Goal: Contribute content: Add original content to the website for others to see

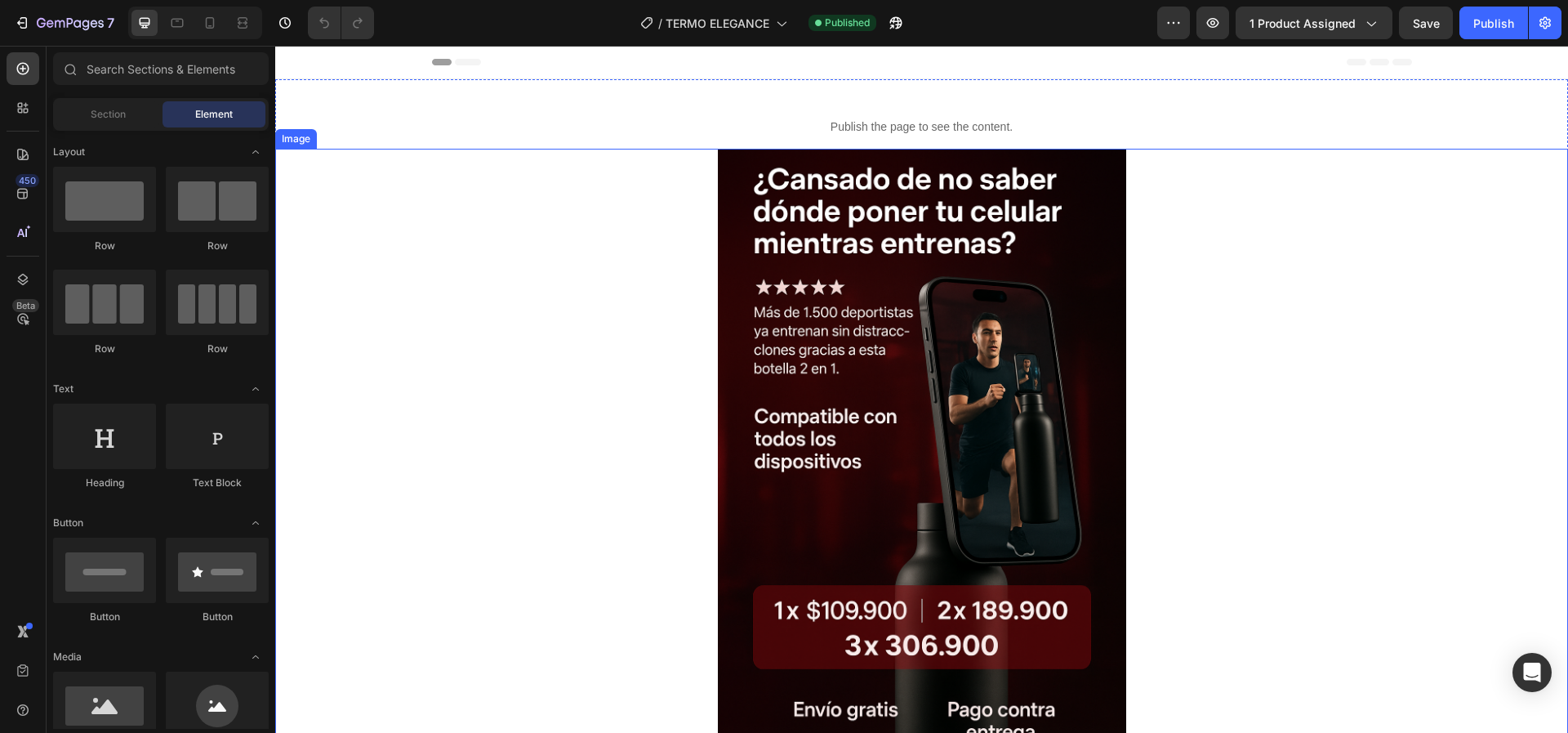
click at [837, 379] on img at bounding box center [922, 455] width 408 height 613
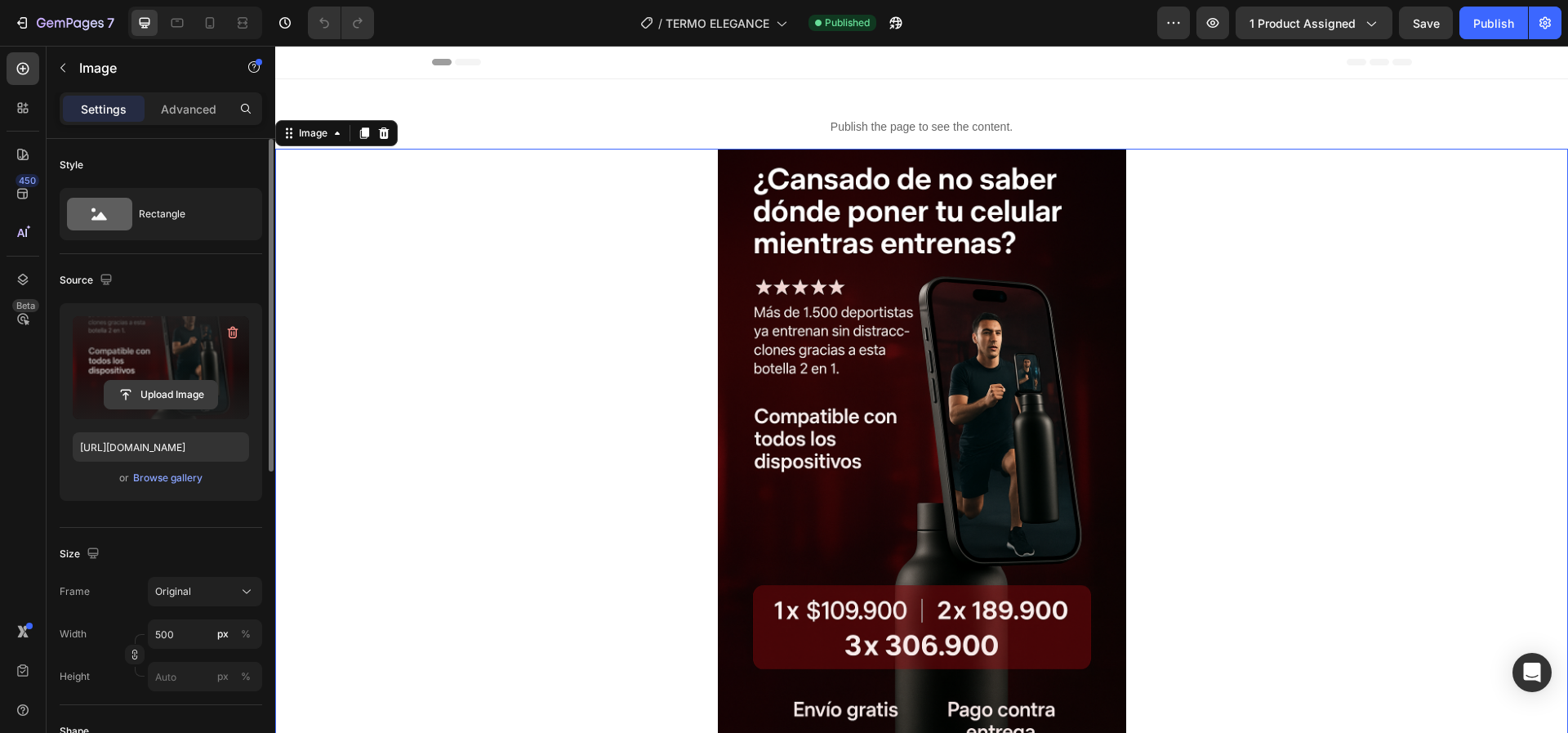
click at [130, 396] on input "file" at bounding box center [160, 394] width 113 height 28
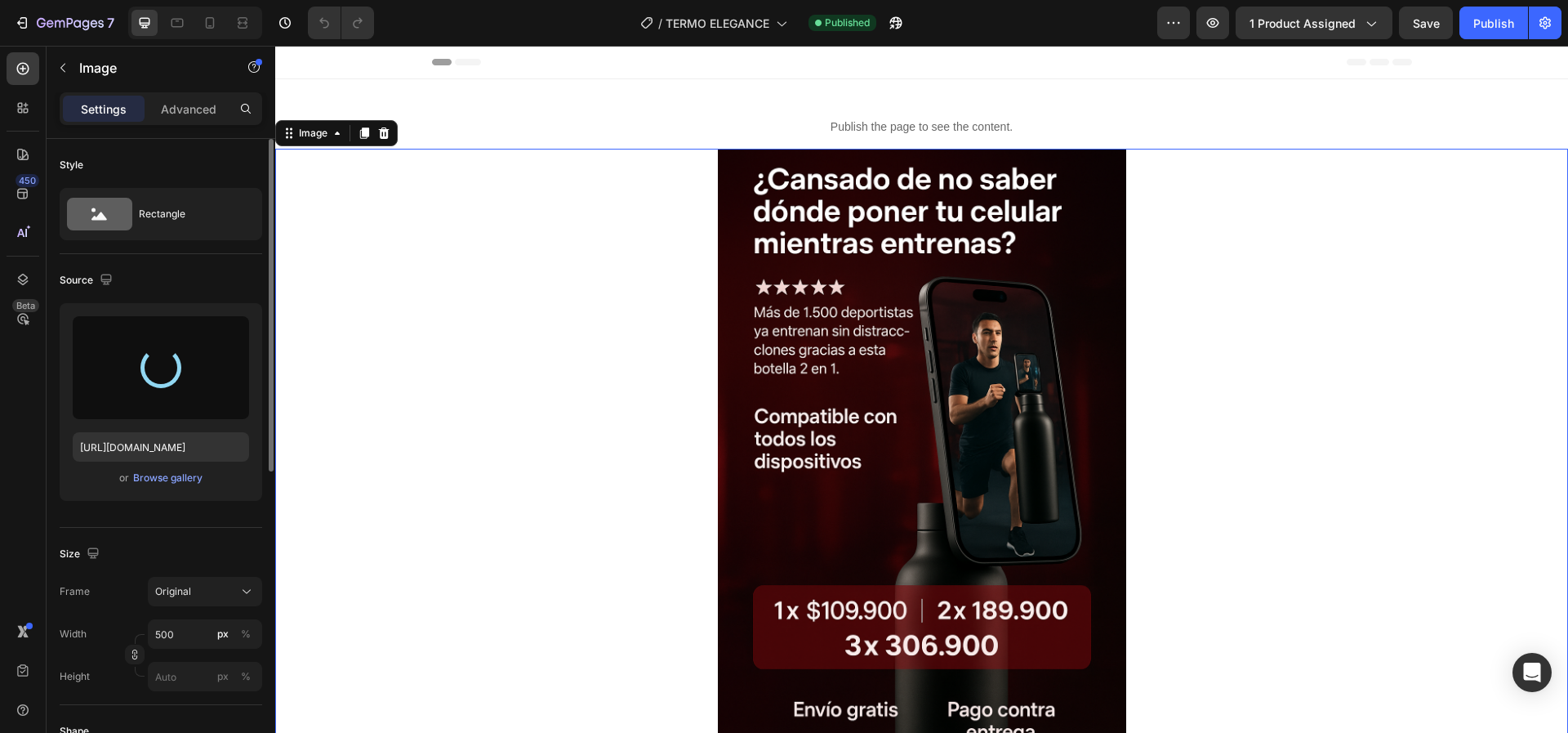
type input "[URL][DOMAIN_NAME]"
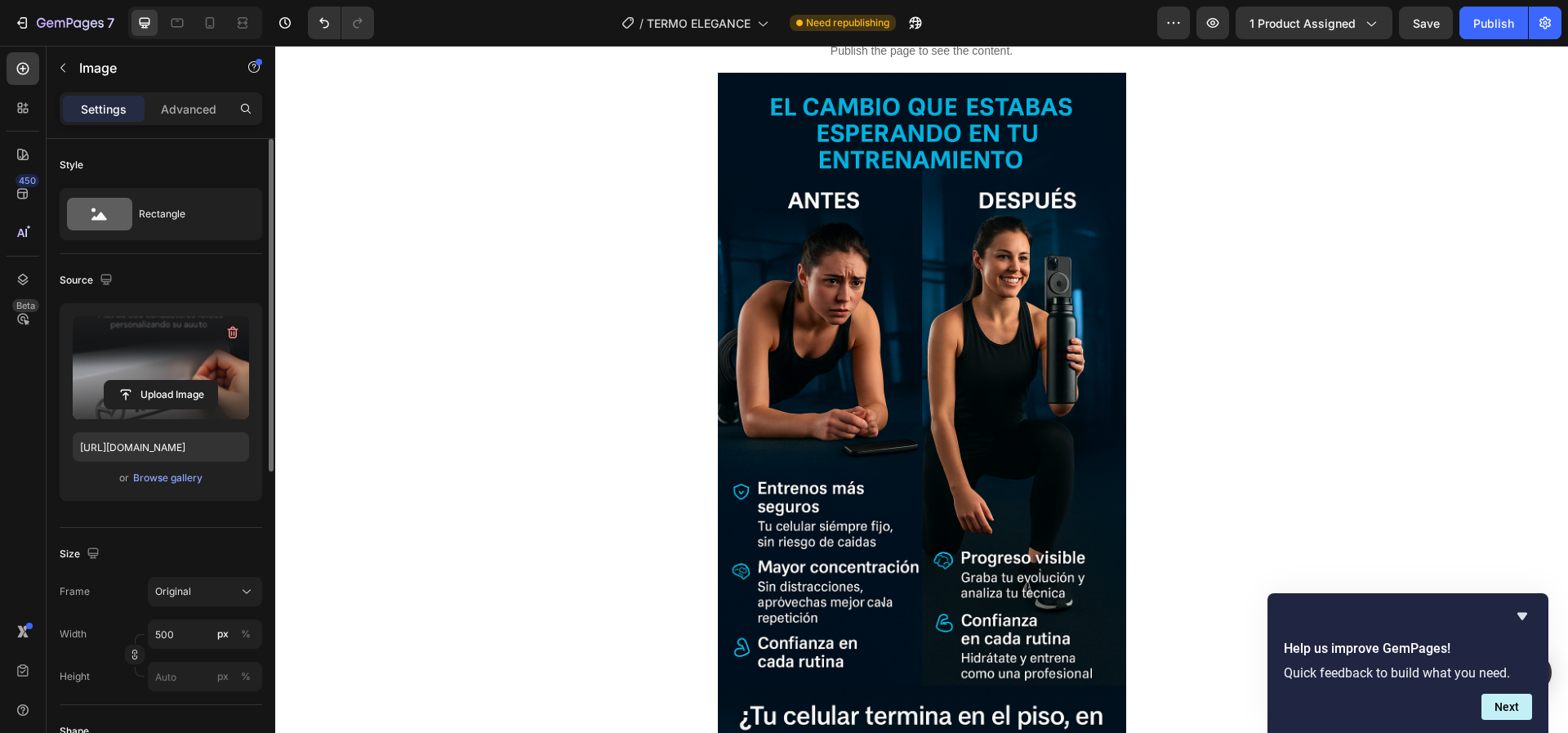
scroll to position [933, 0]
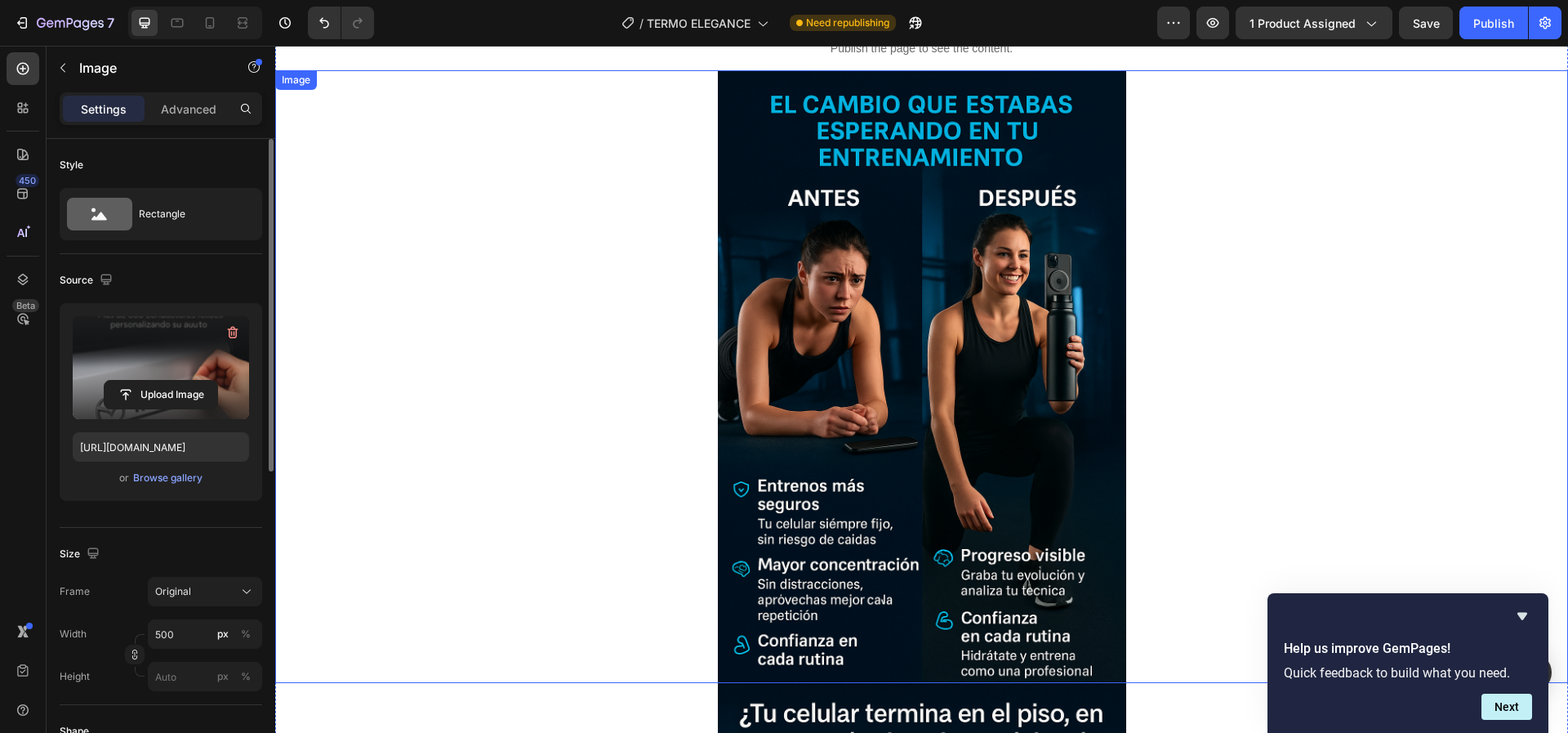
click at [761, 332] on img at bounding box center [922, 377] width 408 height 613
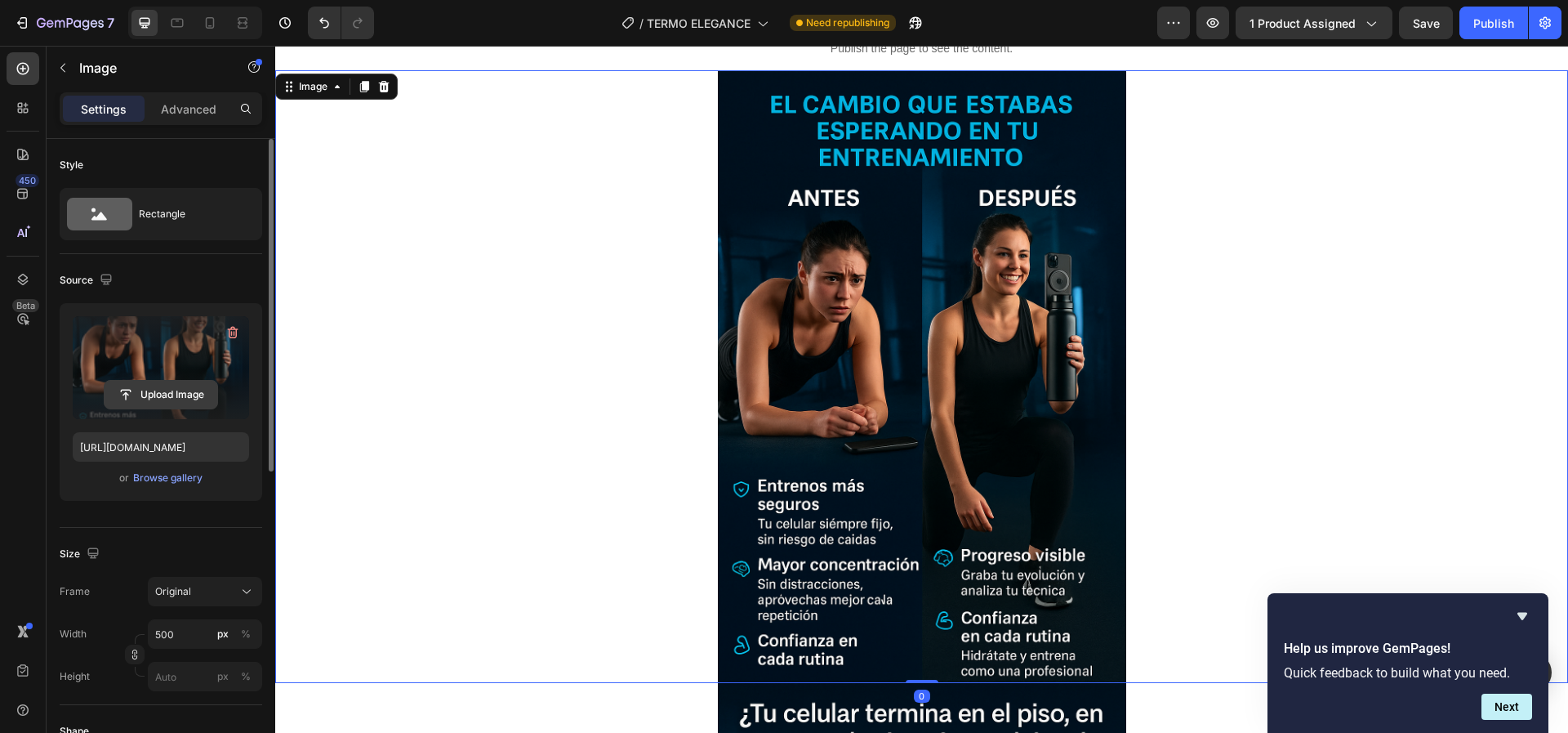
click at [158, 398] on input "file" at bounding box center [160, 394] width 113 height 28
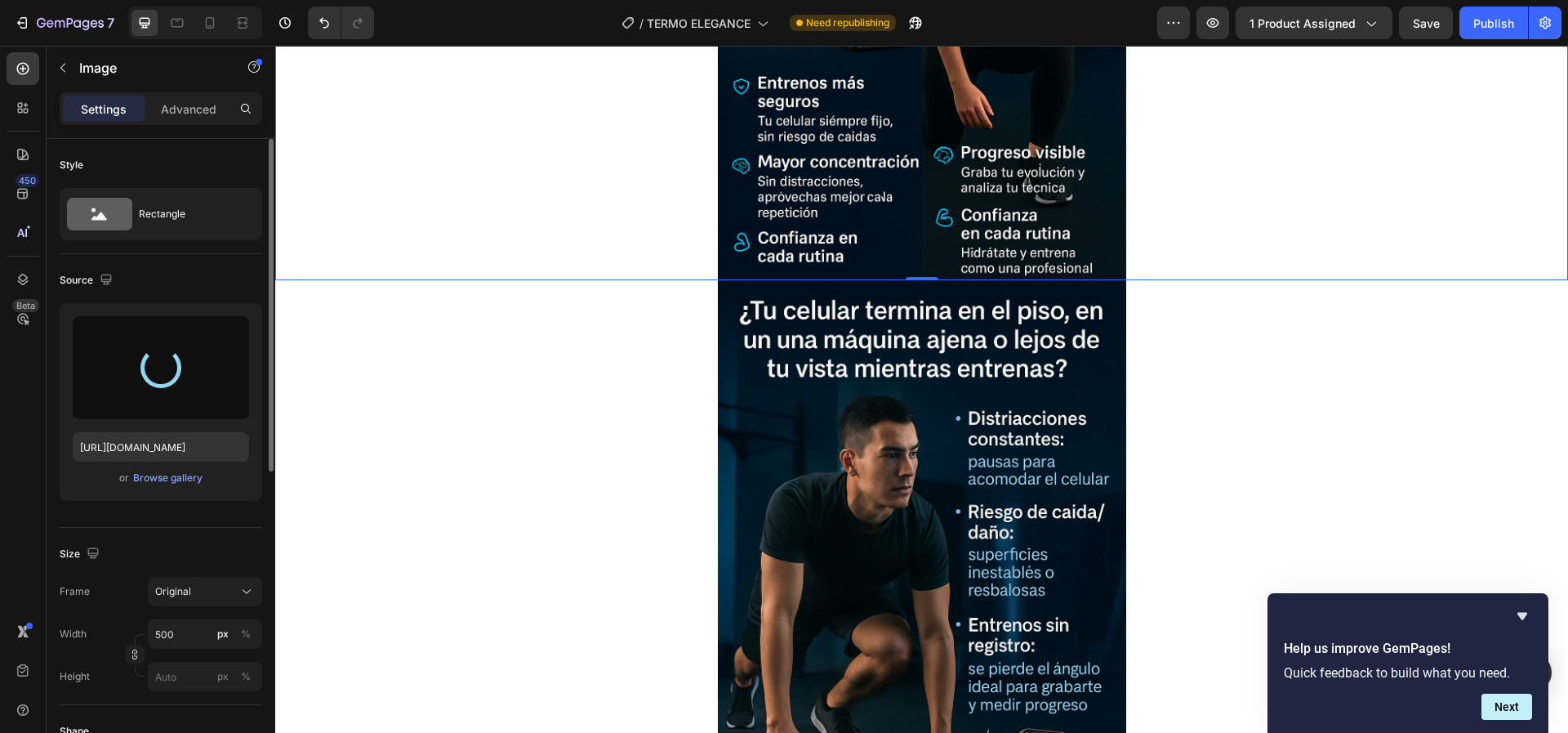
type input "[URL][DOMAIN_NAME]"
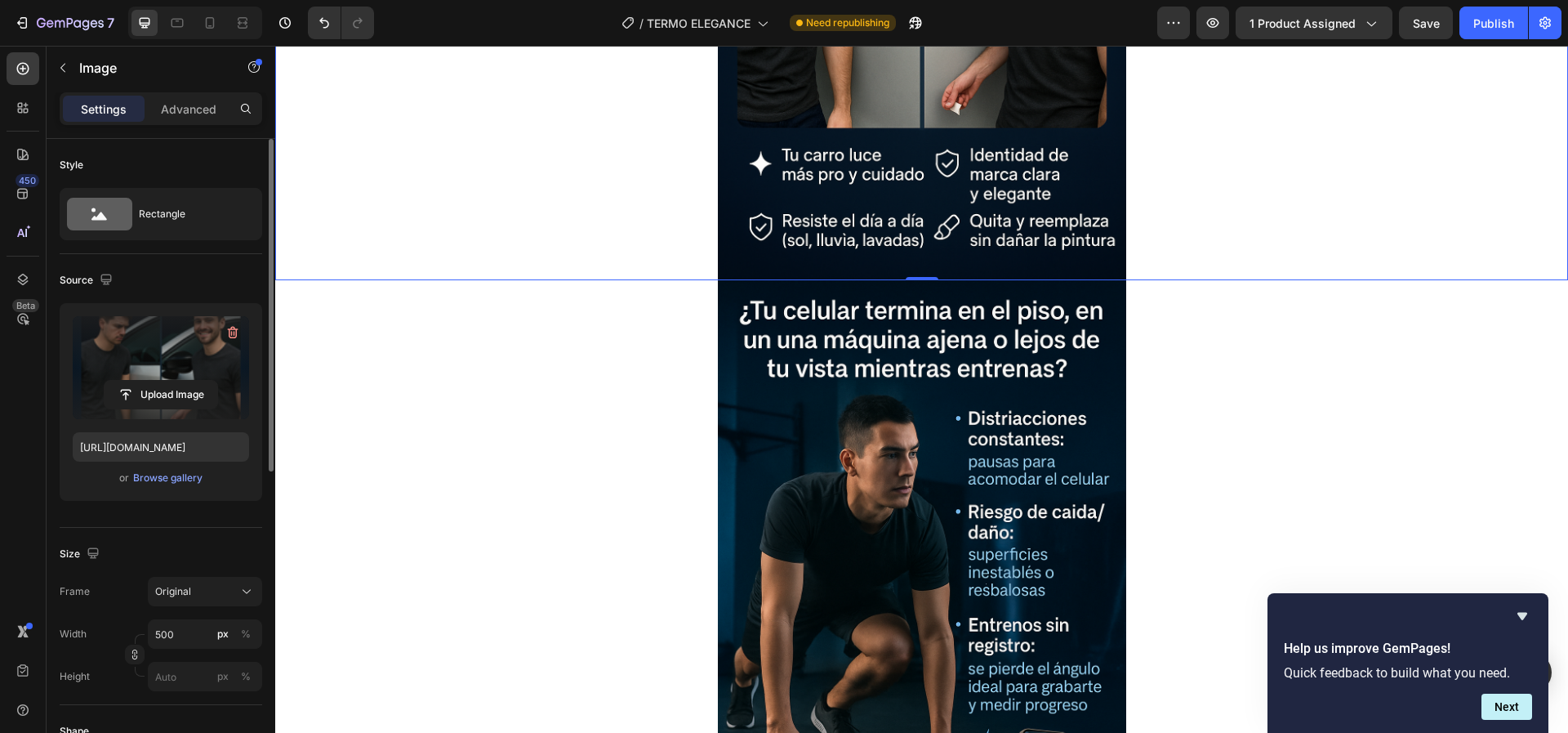
scroll to position [1373, 0]
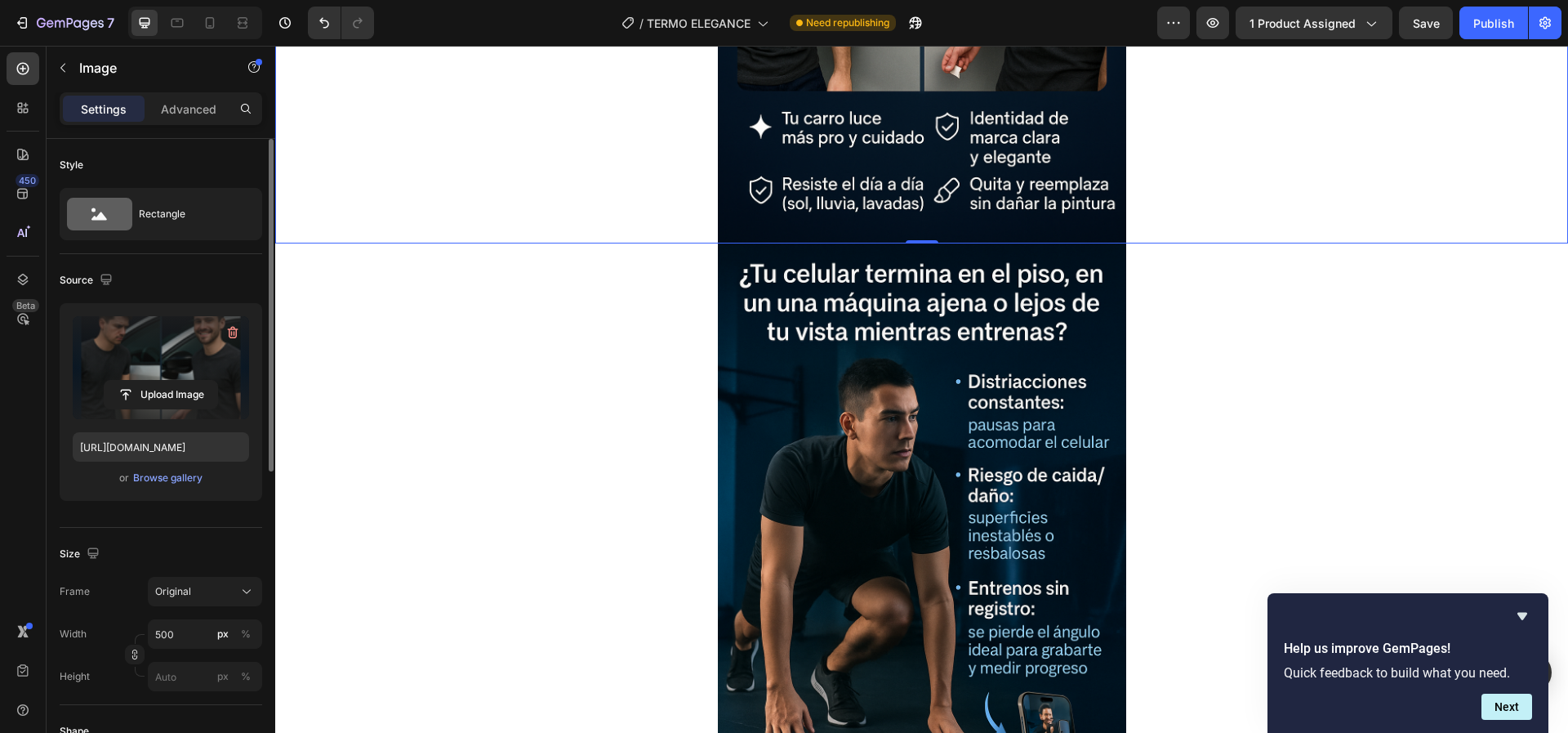
click at [1011, 420] on img at bounding box center [922, 550] width 408 height 613
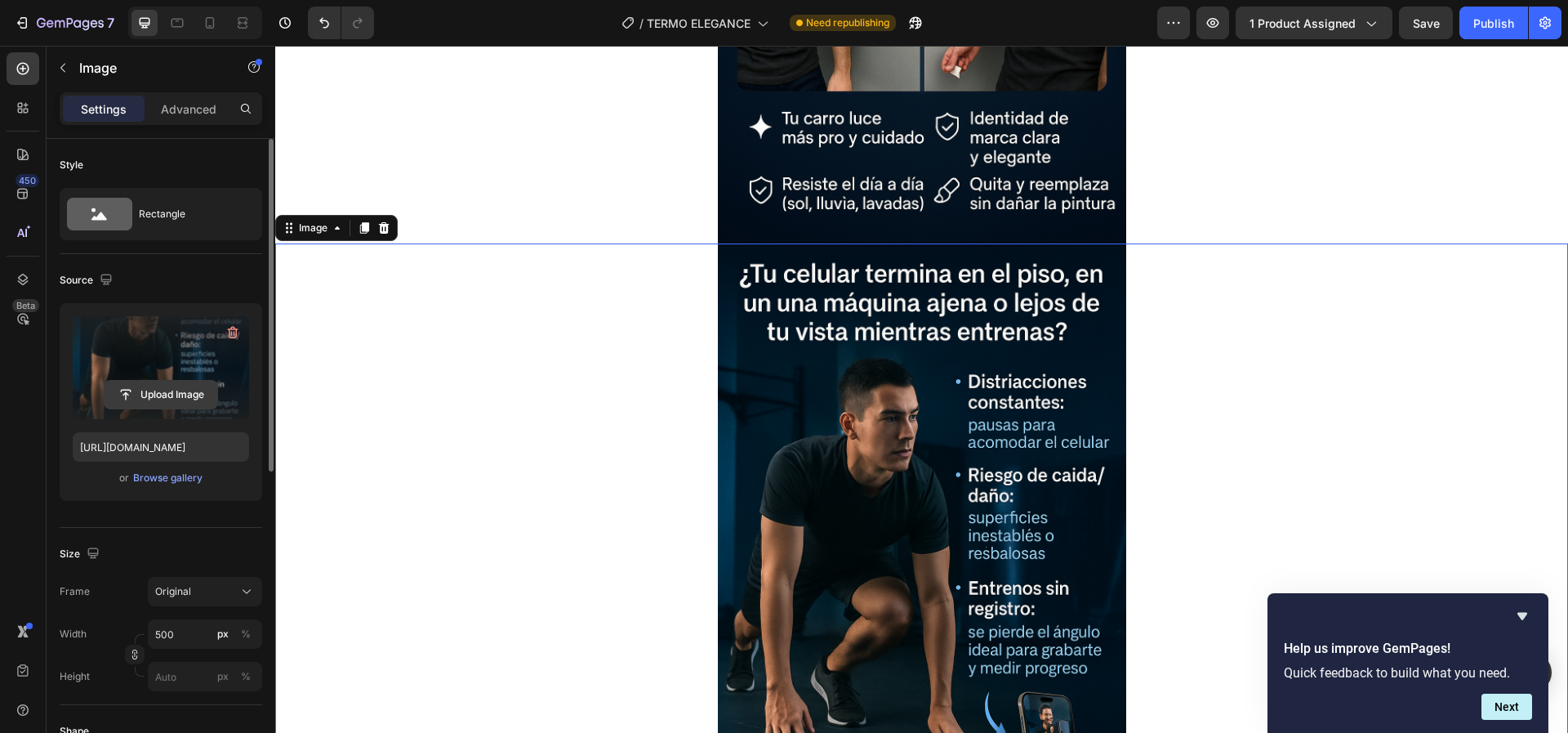
click at [187, 388] on input "file" at bounding box center [160, 394] width 113 height 28
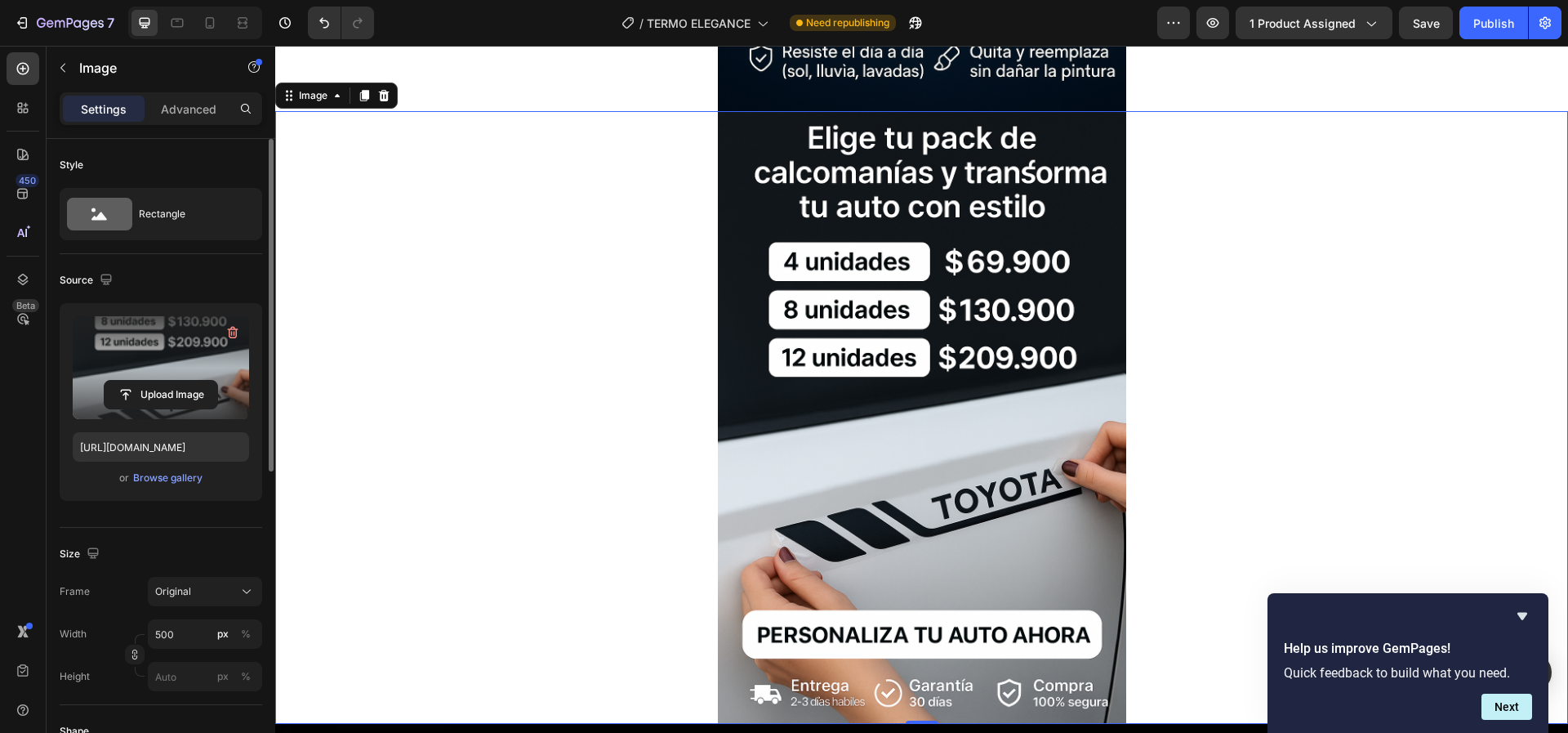
scroll to position [1504, 0]
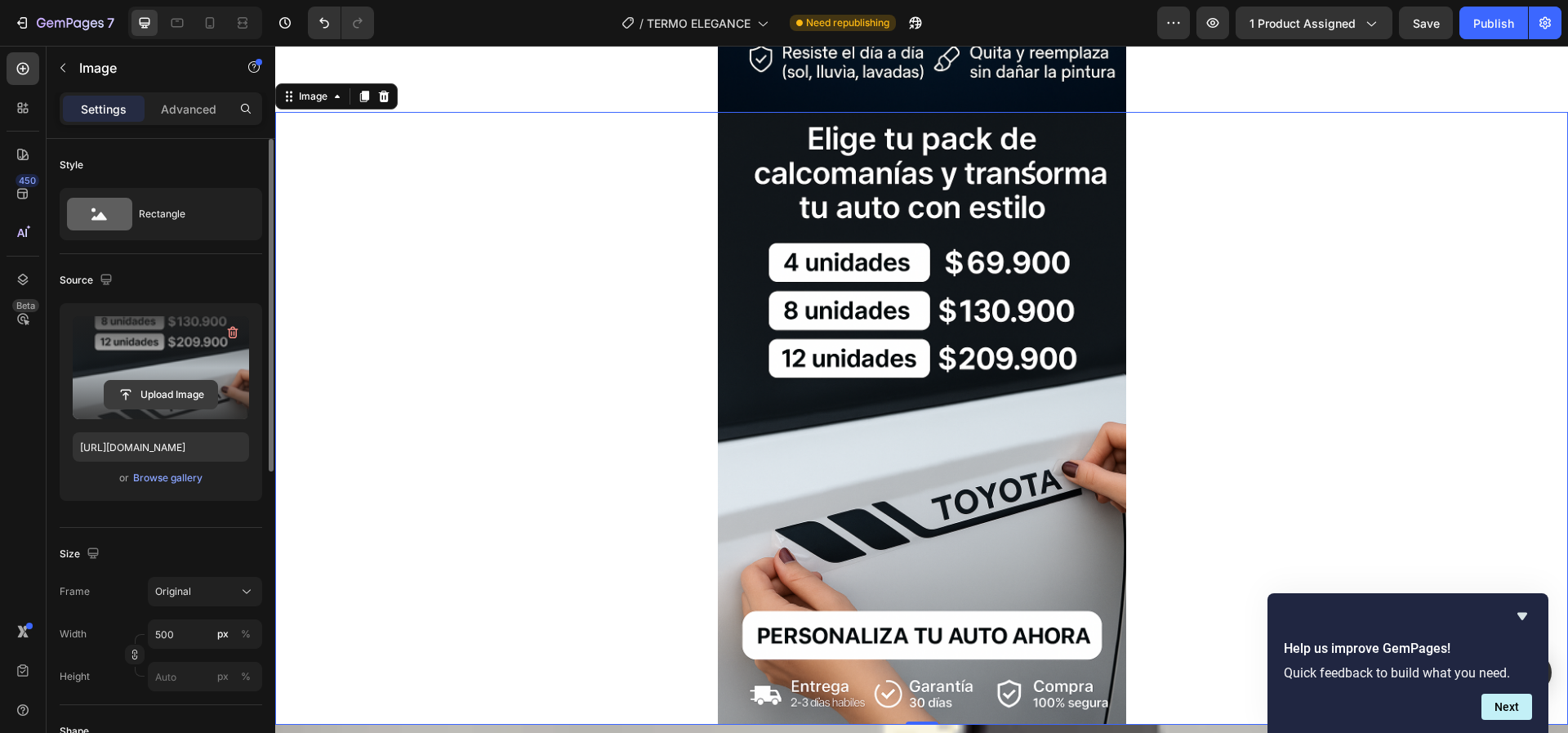
click at [195, 392] on input "file" at bounding box center [160, 394] width 113 height 28
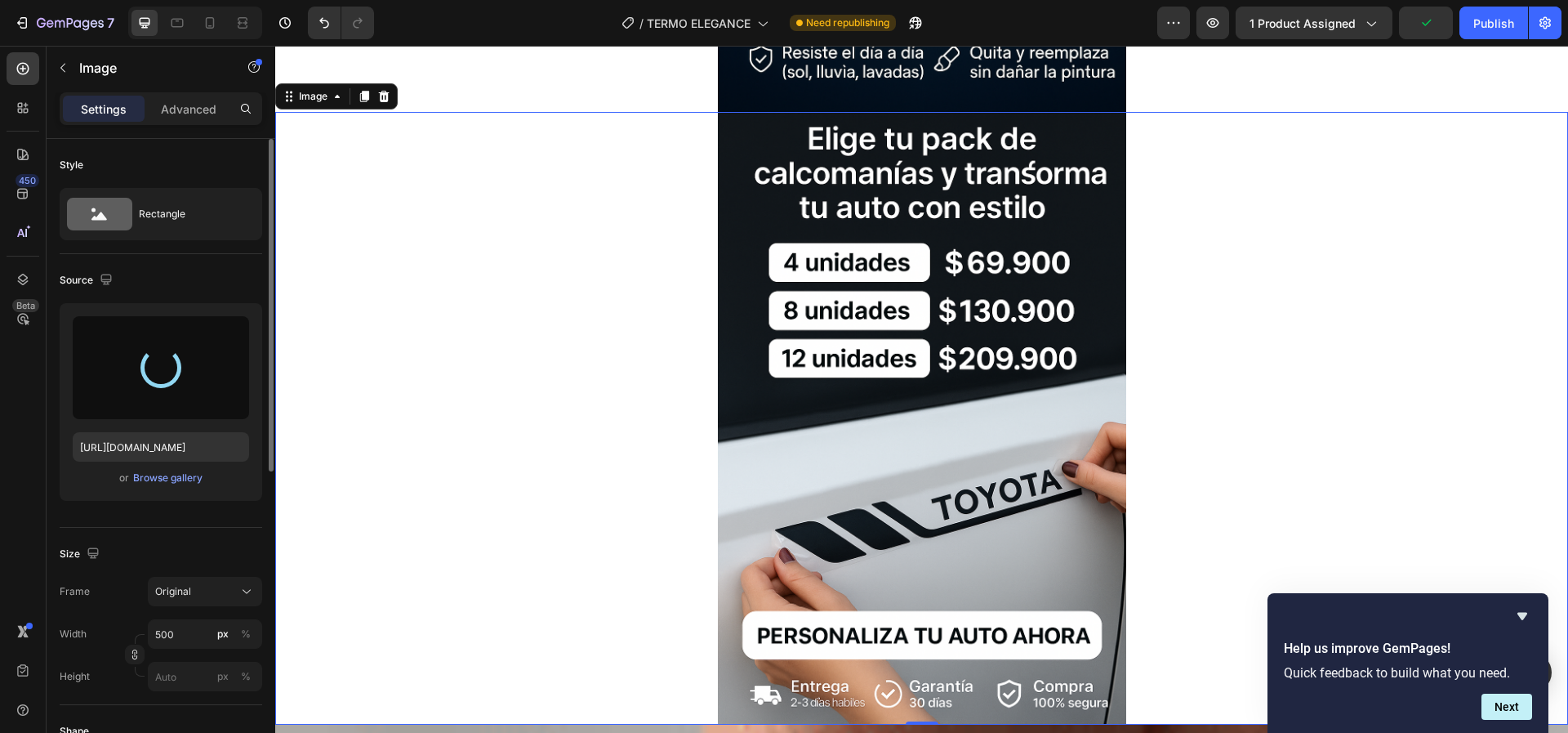
type input "[URL][DOMAIN_NAME]"
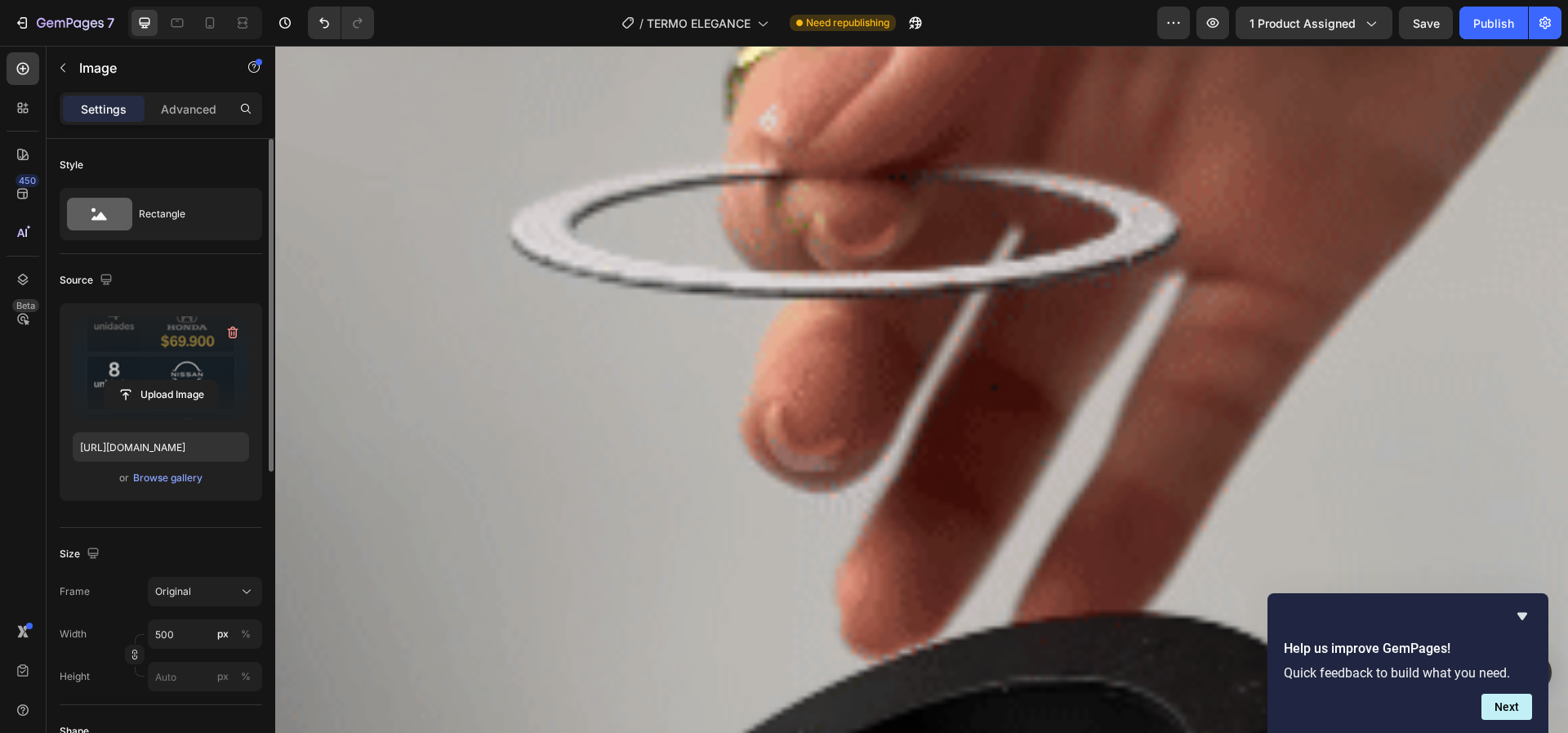
scroll to position [2397, 0]
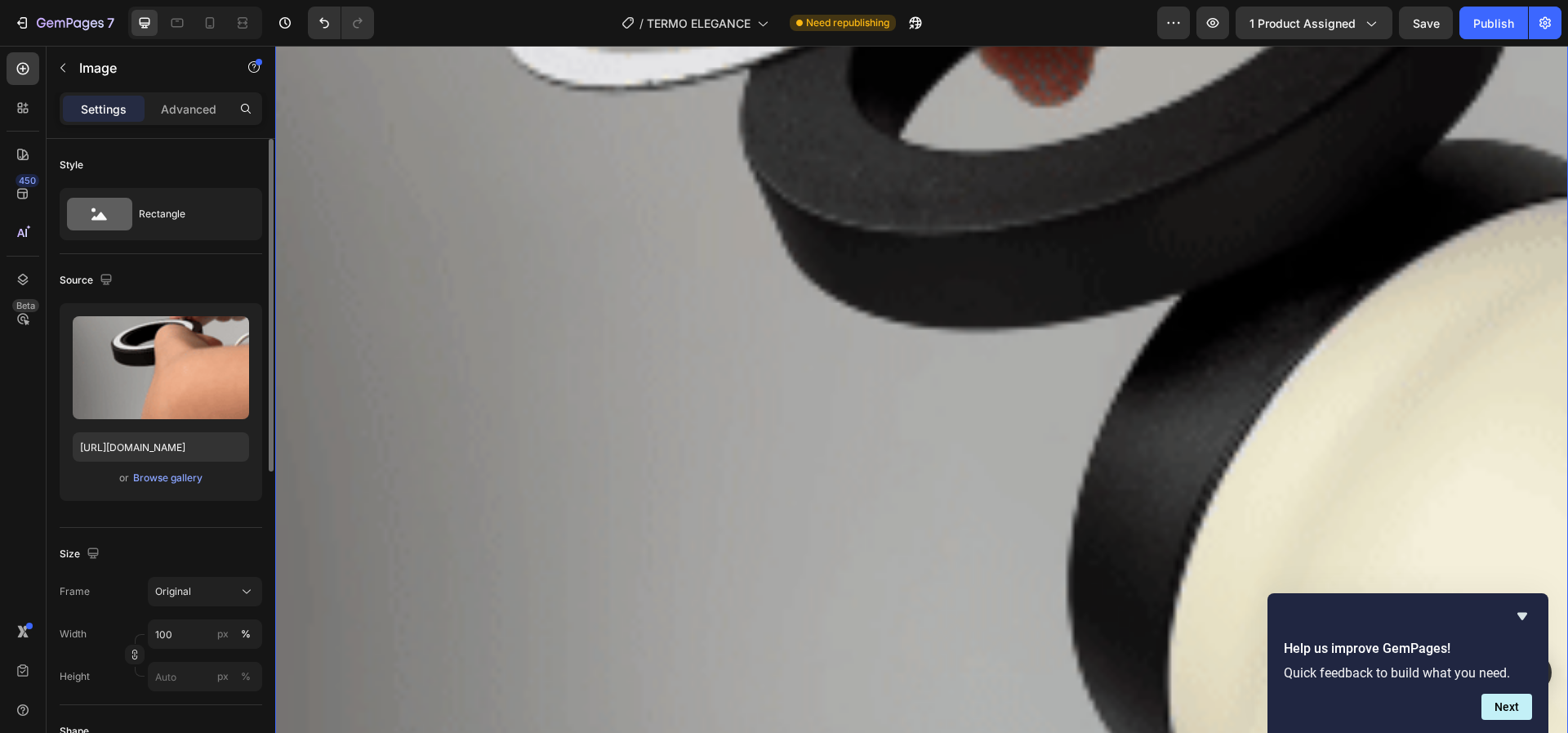
scroll to position [3003, 0]
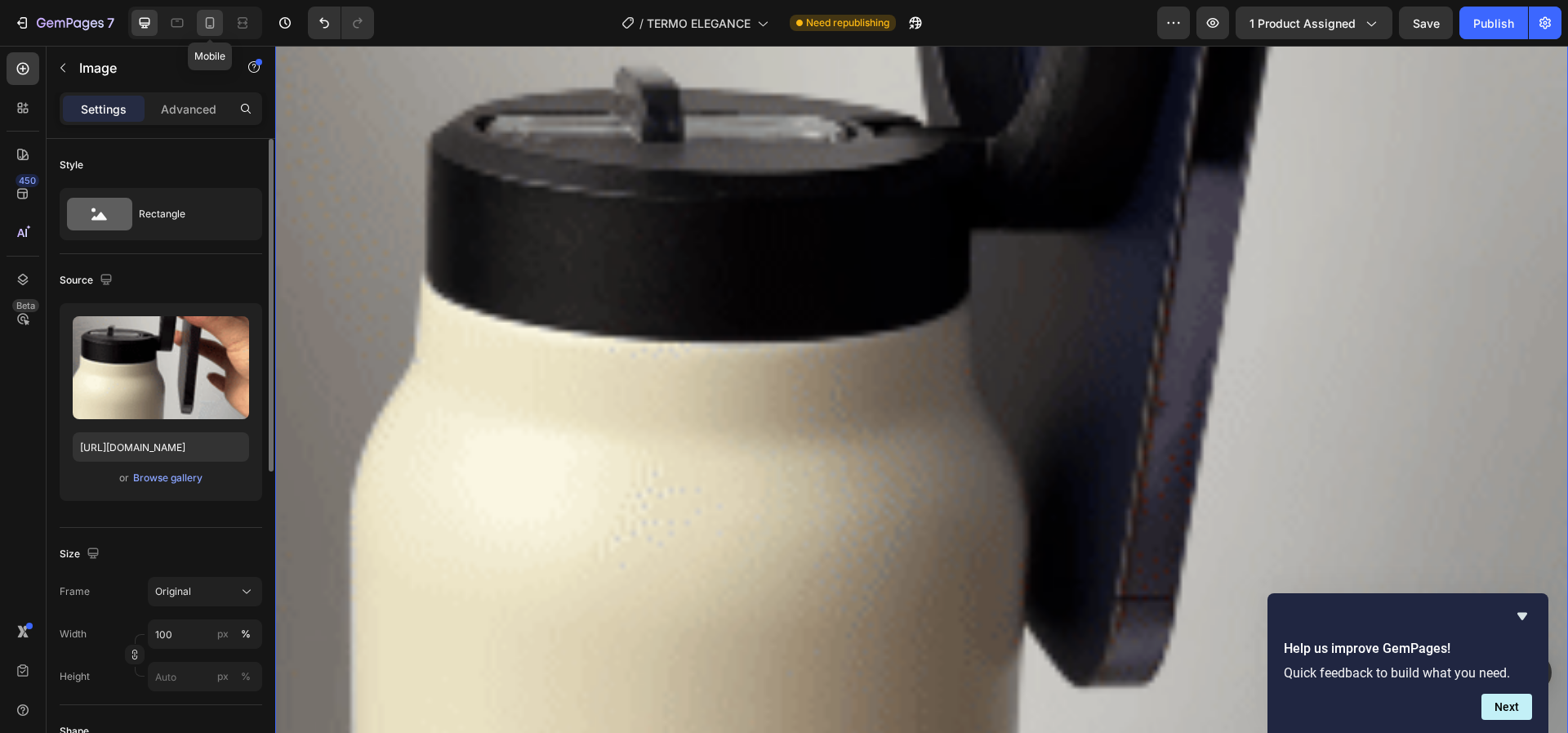
click at [208, 21] on icon at bounding box center [210, 22] width 16 height 16
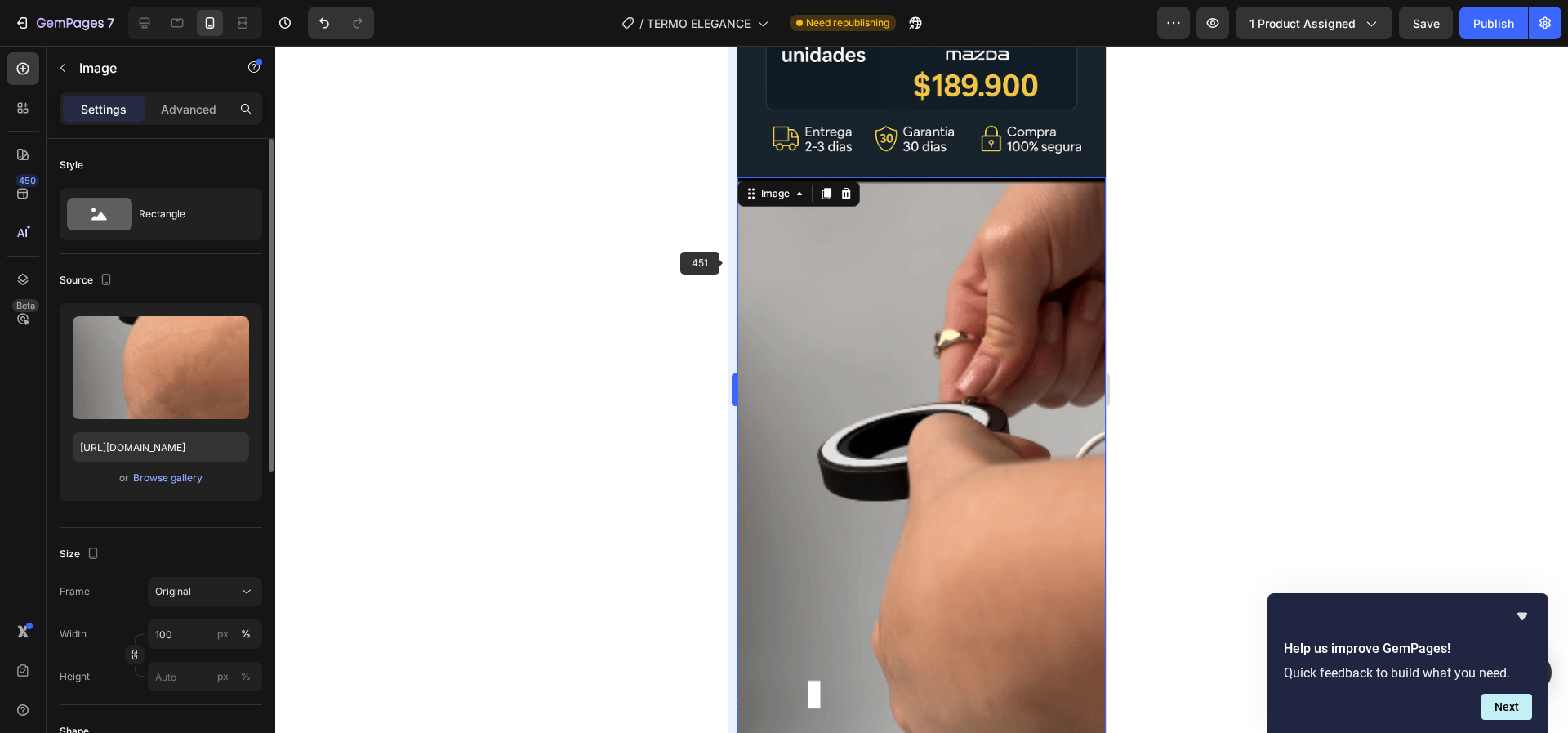
scroll to position [1862, 0]
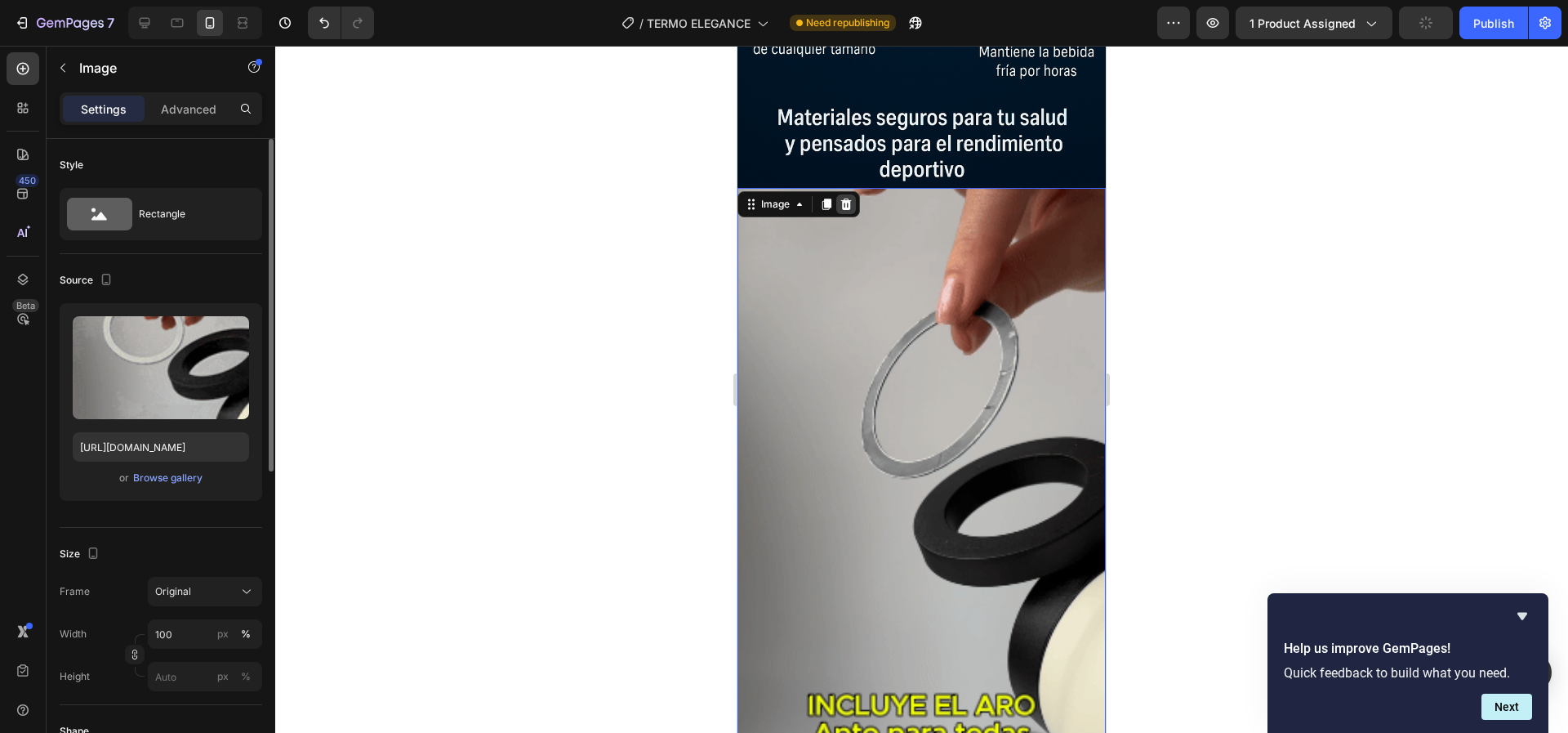
click at [846, 198] on icon at bounding box center [846, 203] width 11 height 11
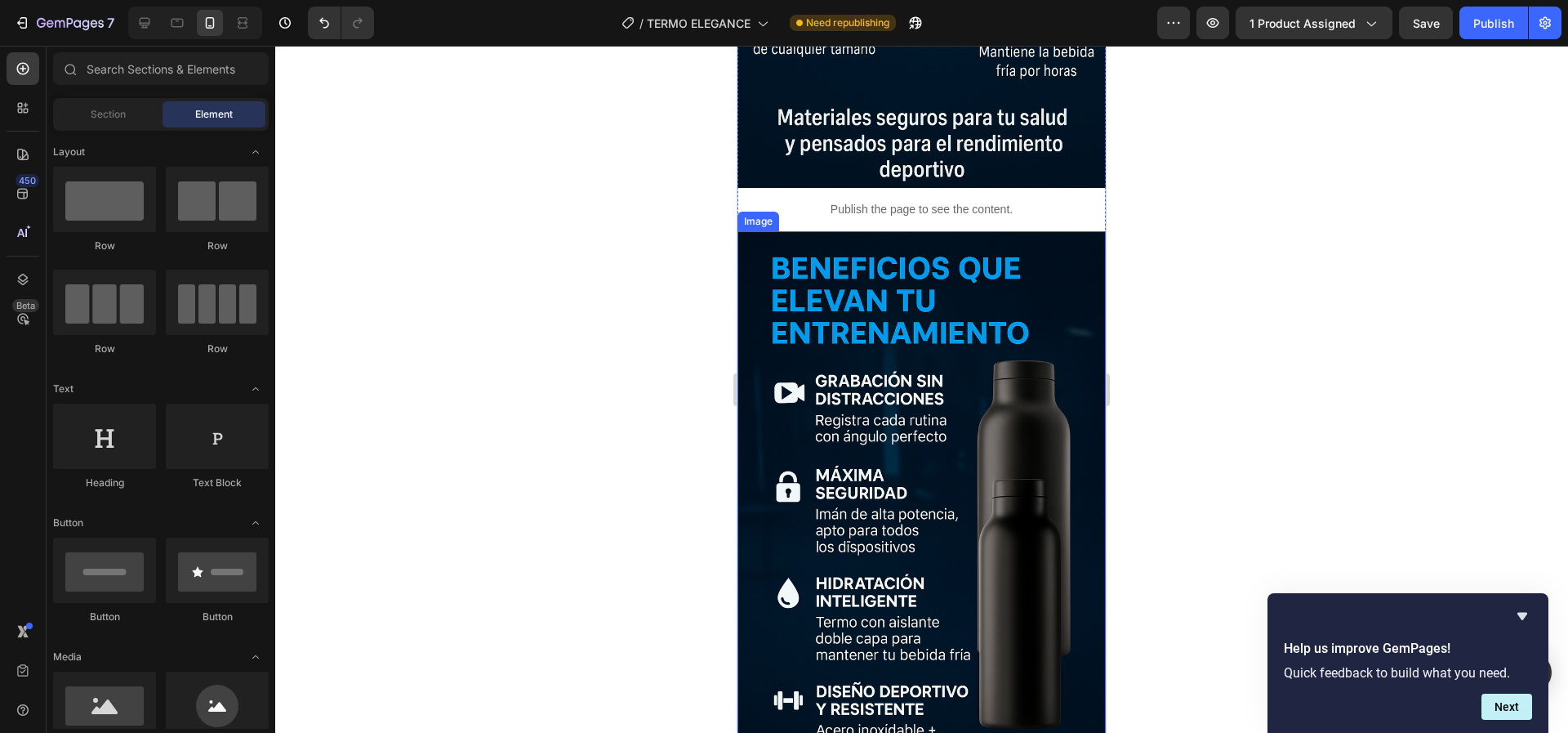
click at [913, 289] on img at bounding box center [922, 507] width 368 height 553
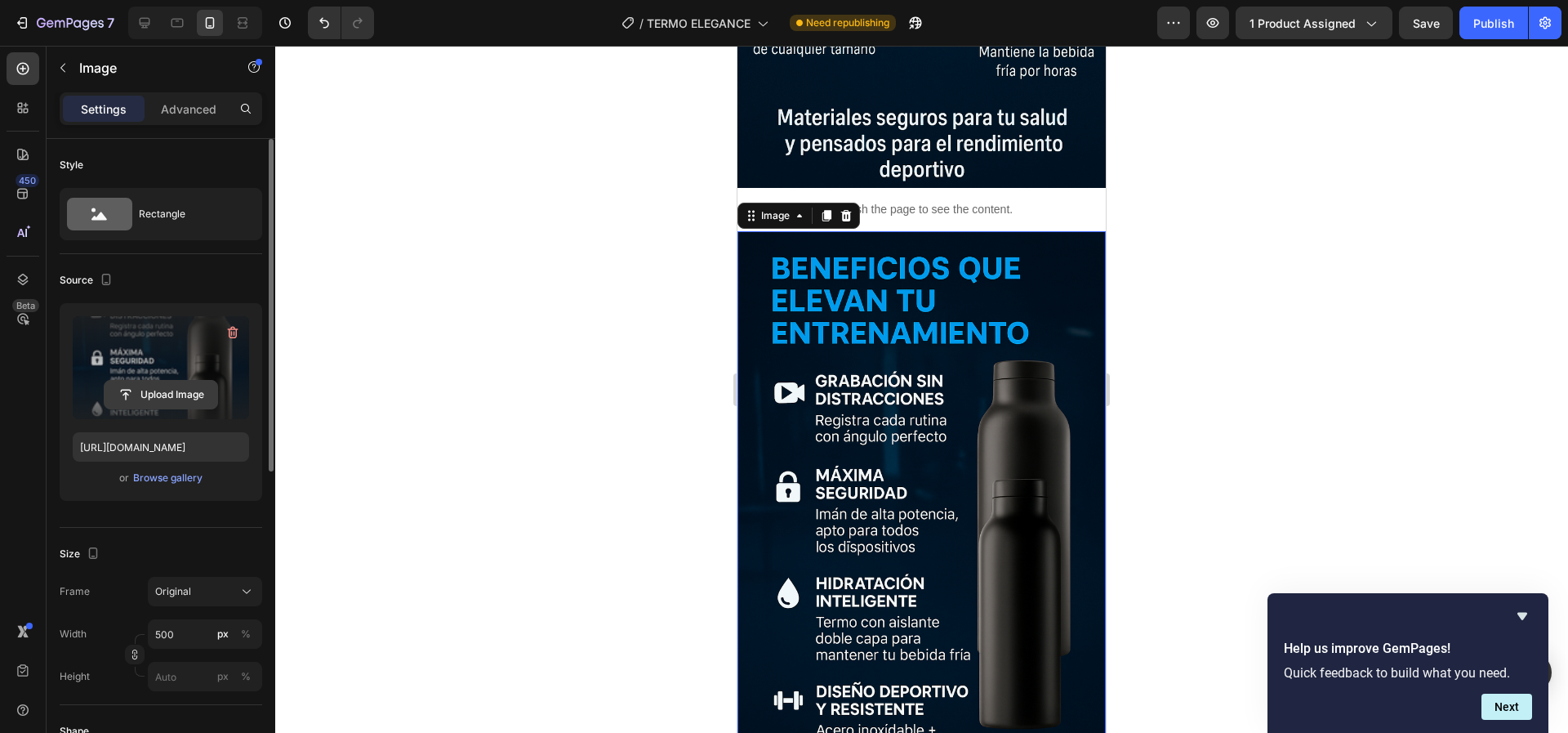
click at [189, 392] on input "file" at bounding box center [160, 394] width 113 height 28
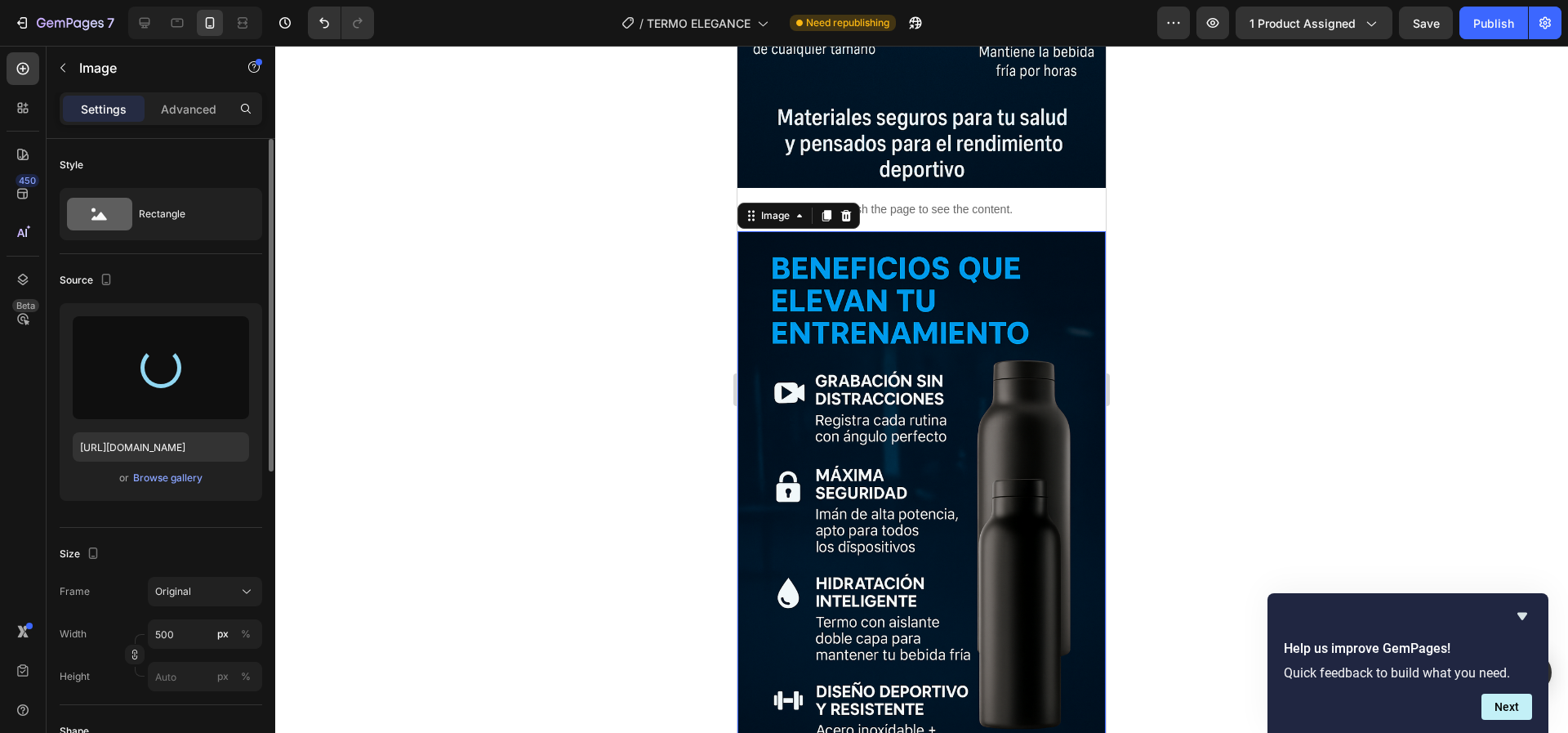
type input "[URL][DOMAIN_NAME]"
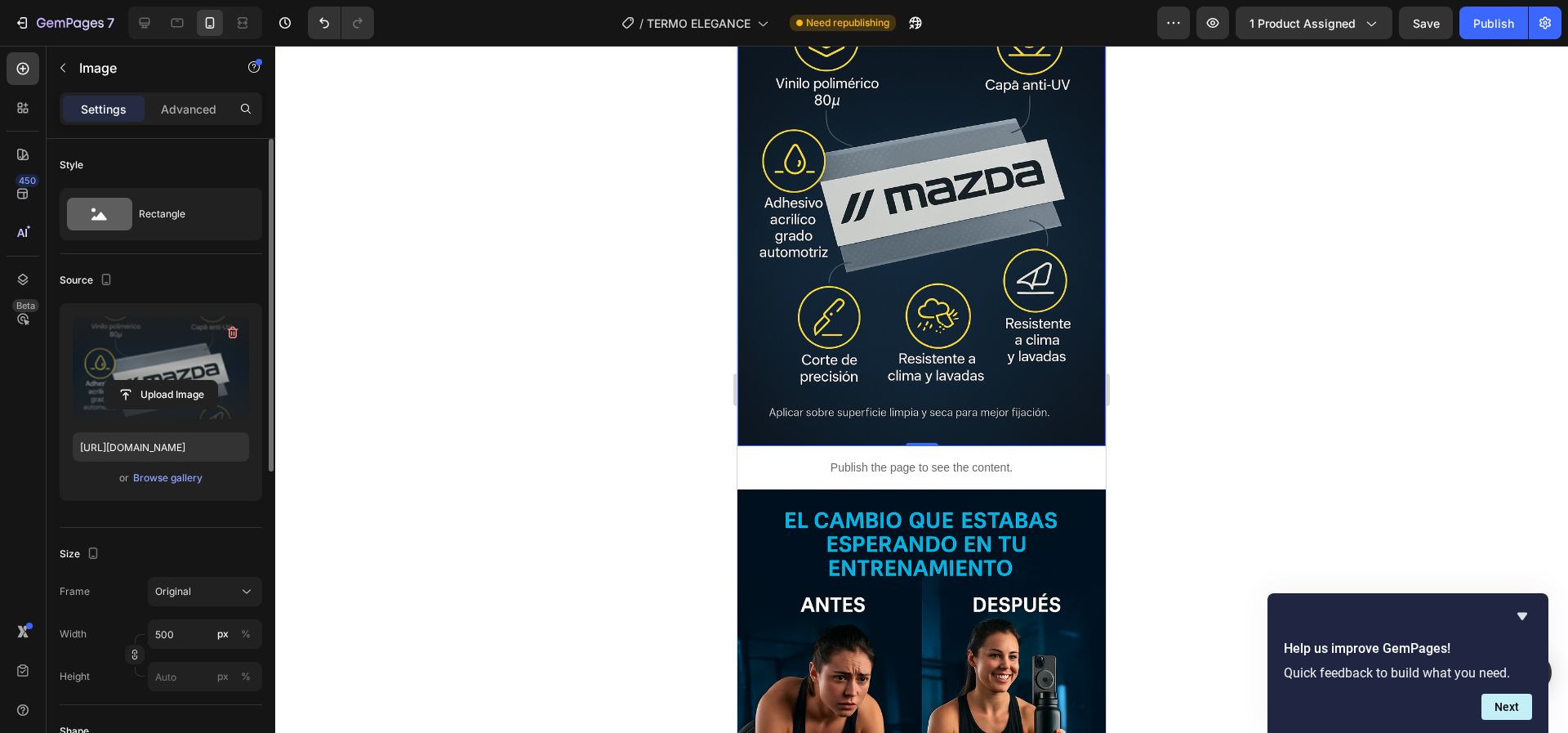
scroll to position [2295, 0]
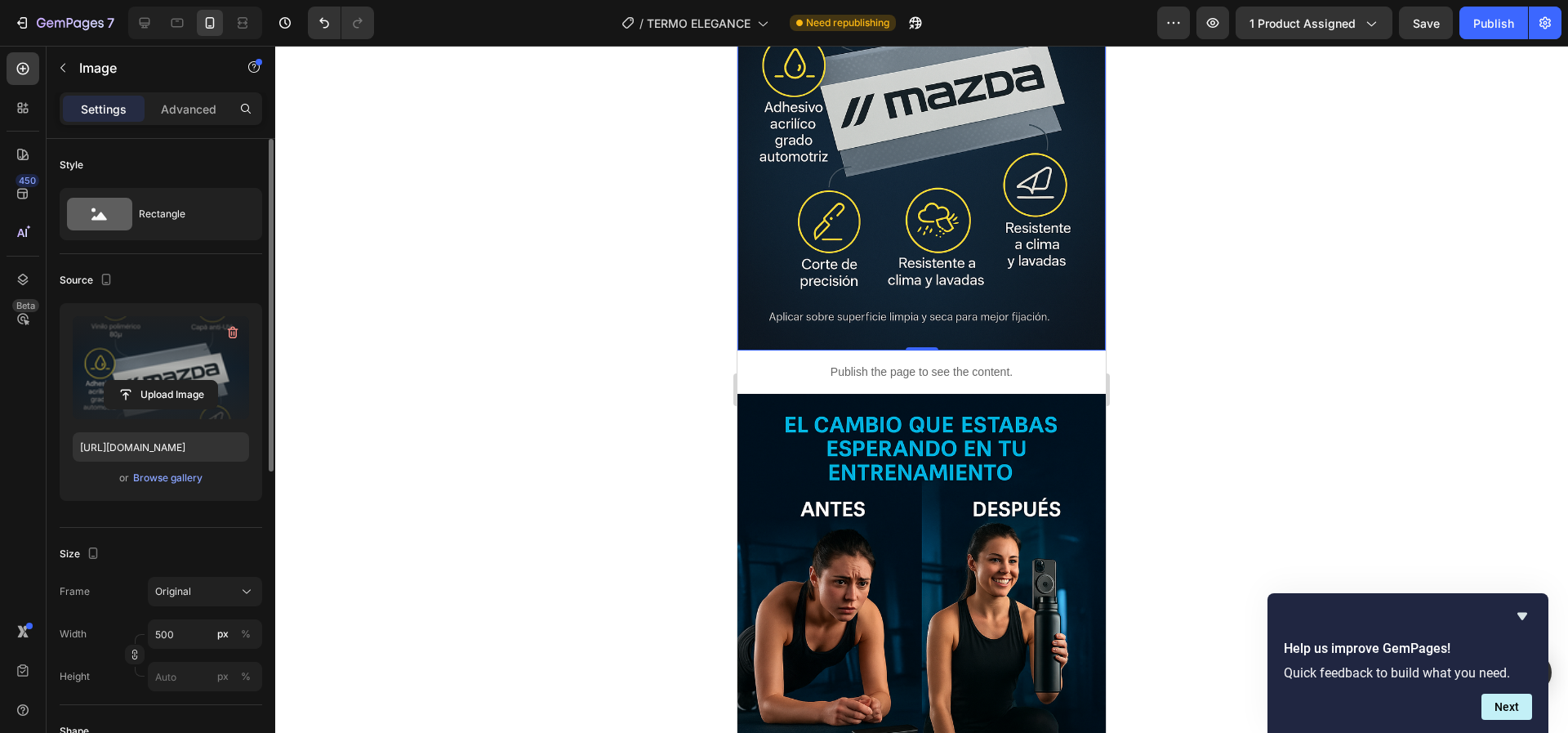
click at [784, 394] on img at bounding box center [922, 670] width 368 height 553
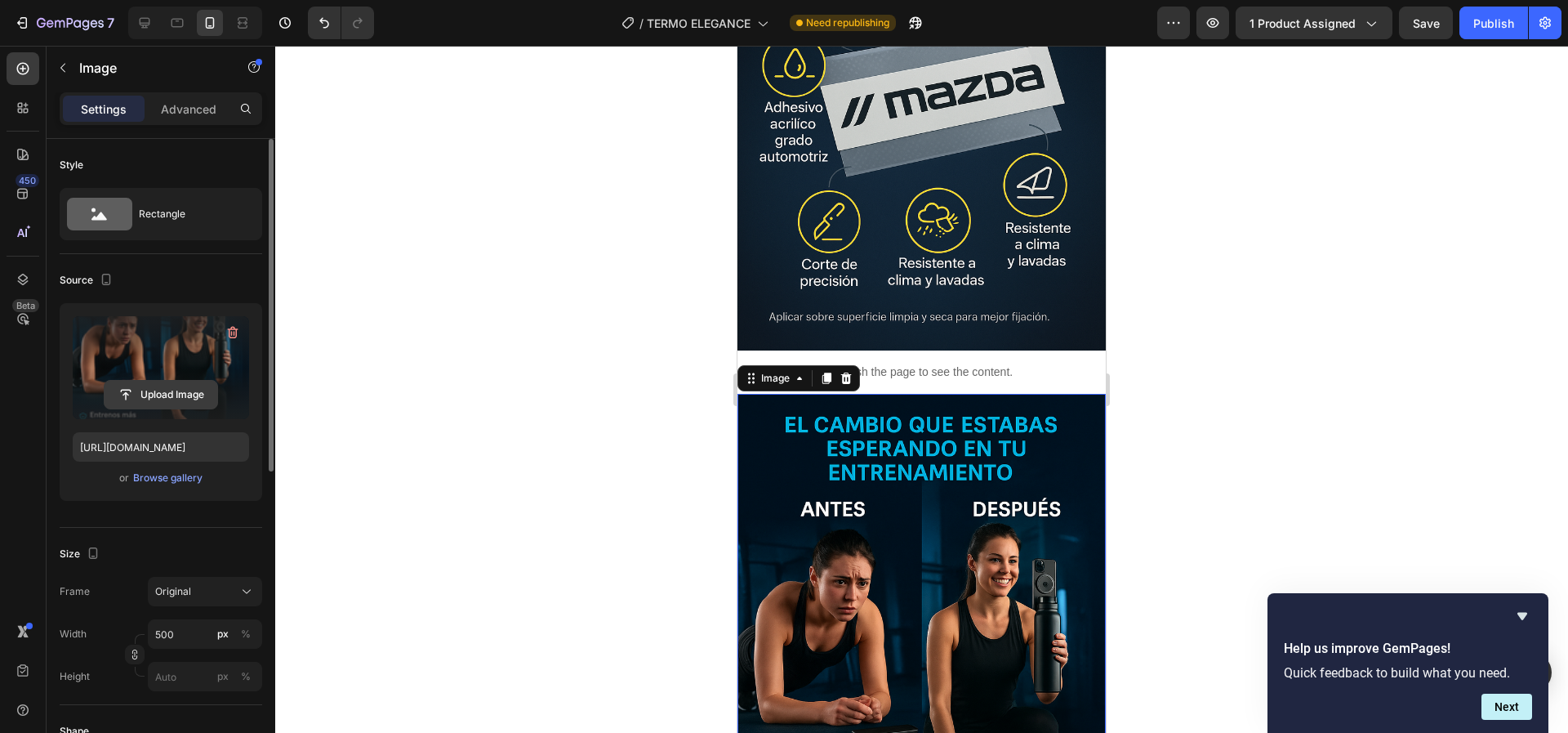
click at [136, 384] on input "file" at bounding box center [160, 394] width 113 height 28
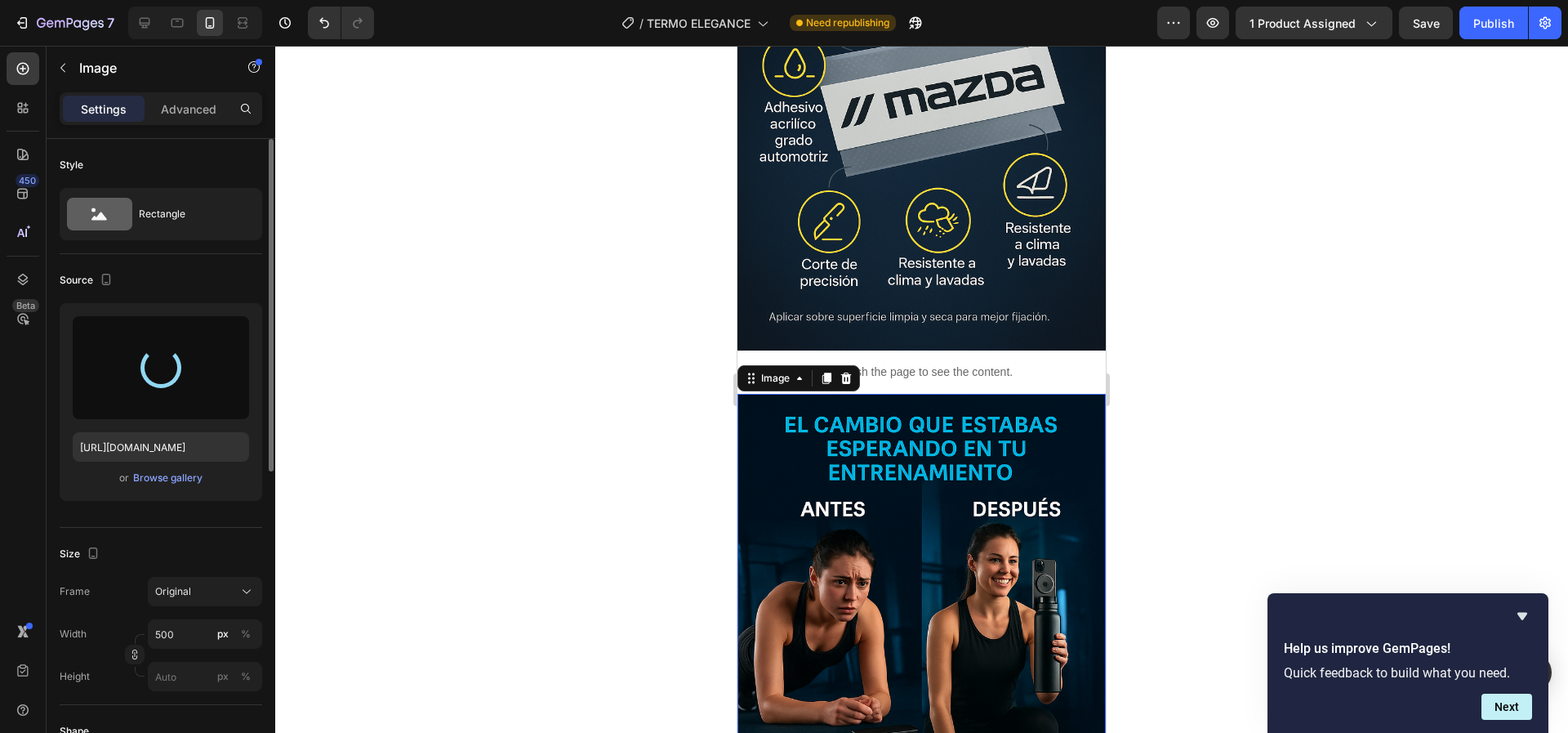
type input "[URL][DOMAIN_NAME]"
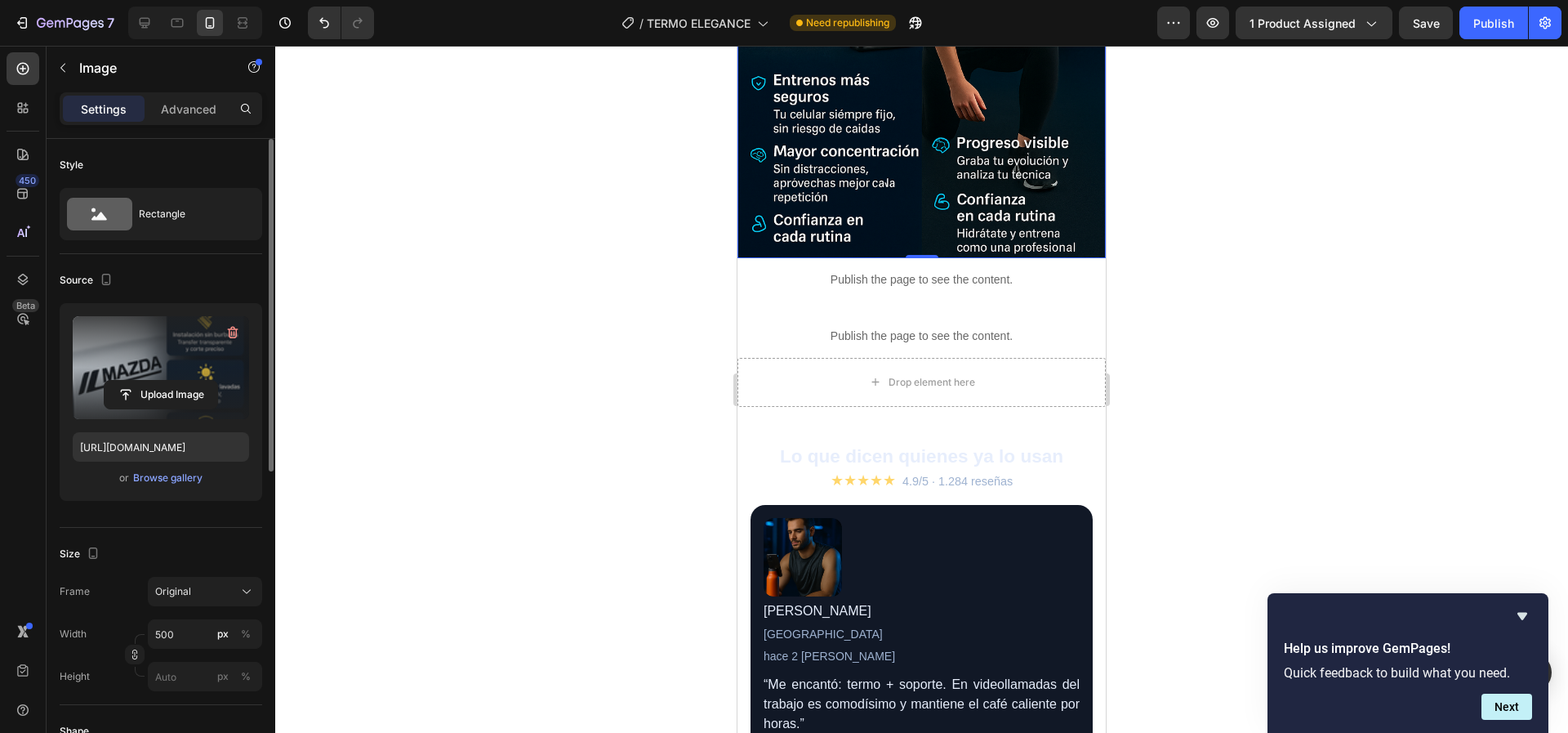
scroll to position [3003, 0]
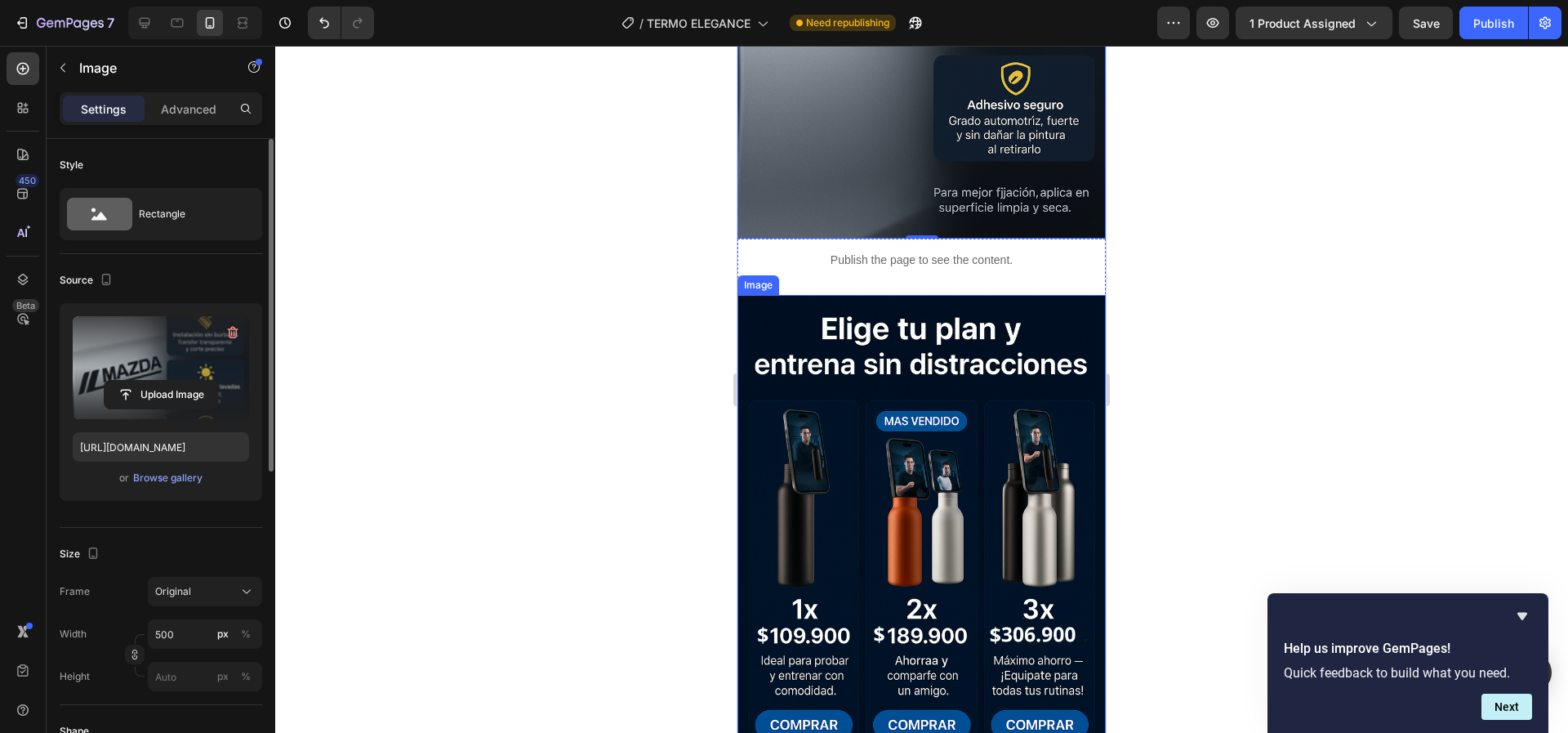
click at [782, 405] on img at bounding box center [922, 571] width 368 height 553
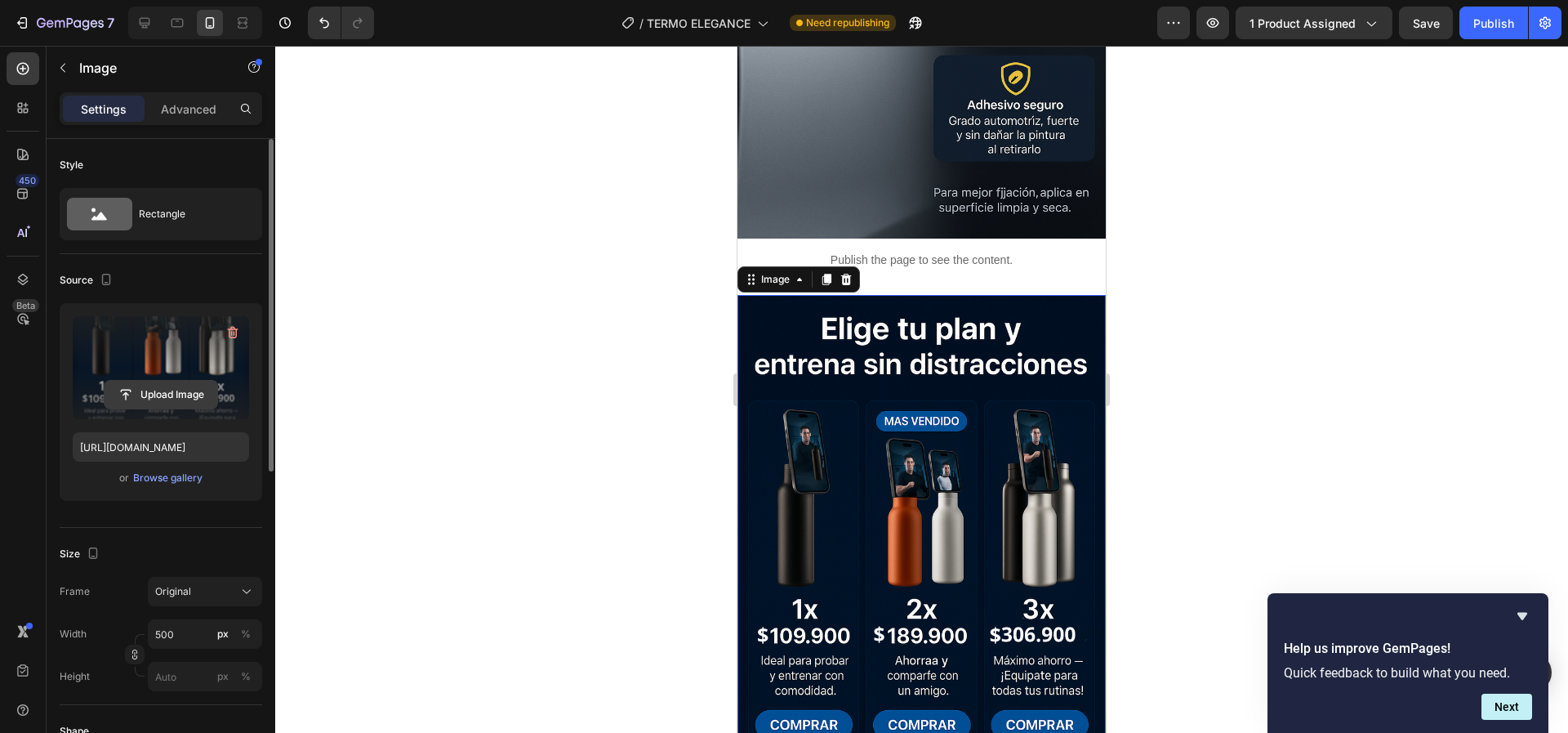
click at [181, 400] on input "file" at bounding box center [160, 394] width 113 height 28
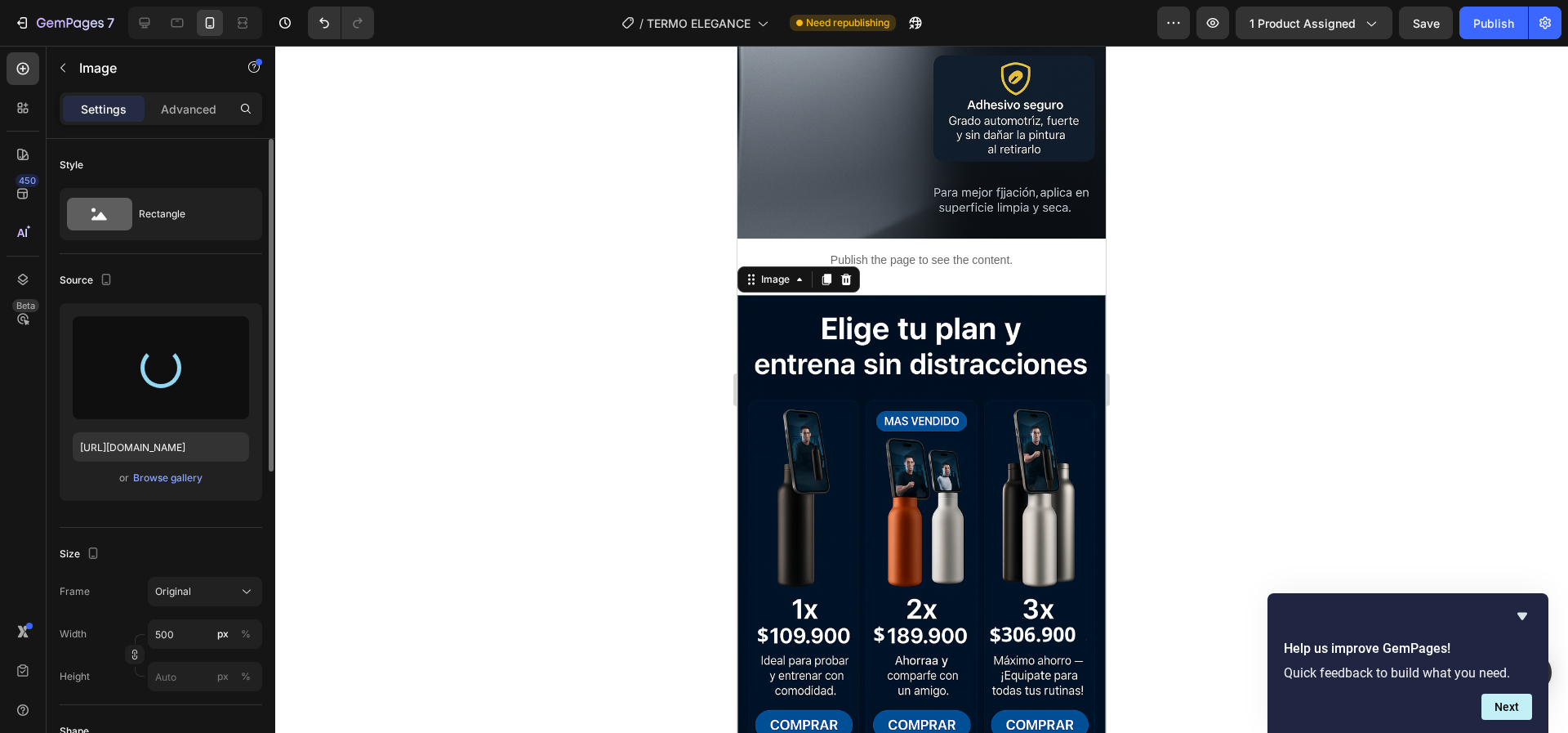
type input "[URL][DOMAIN_NAME]"
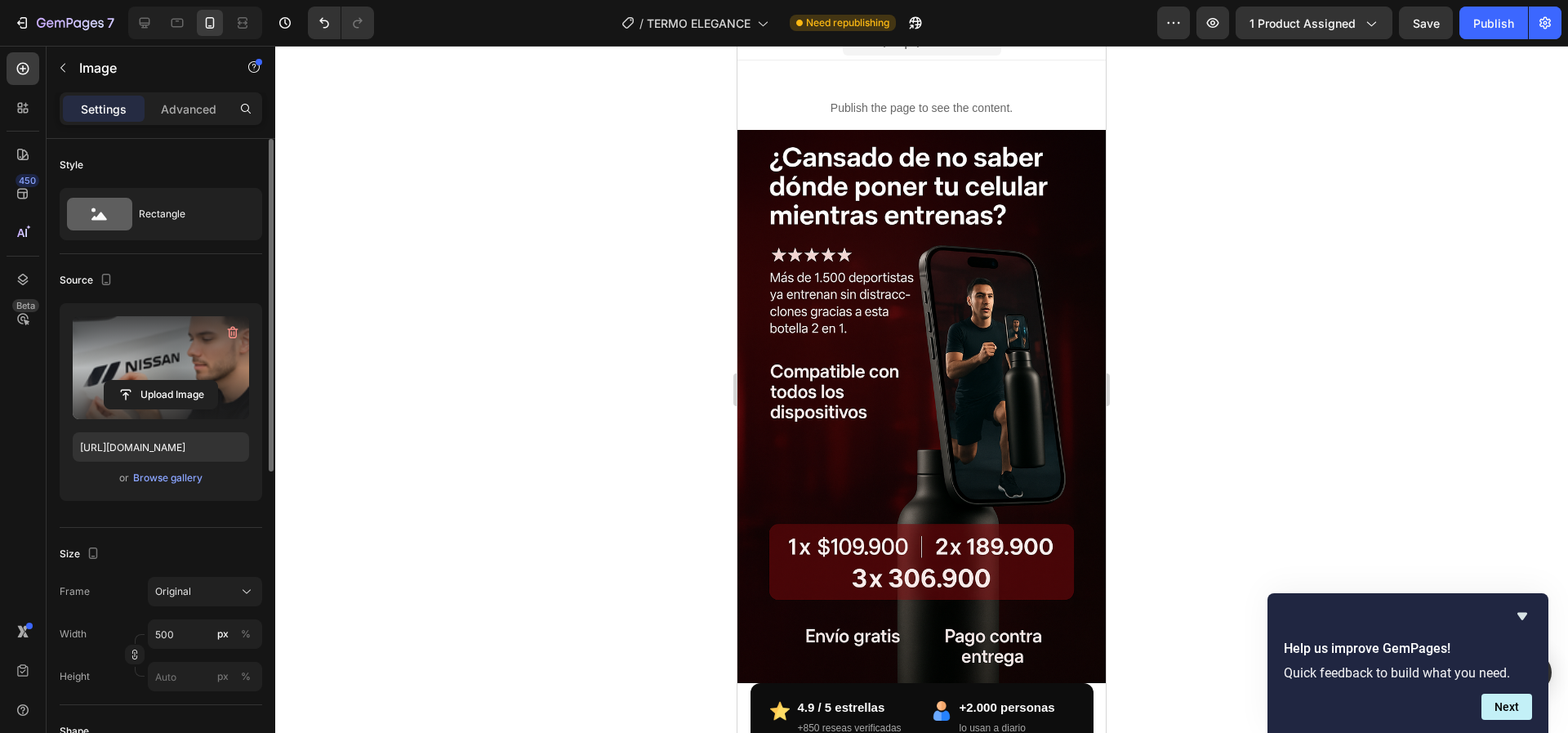
scroll to position [17, 0]
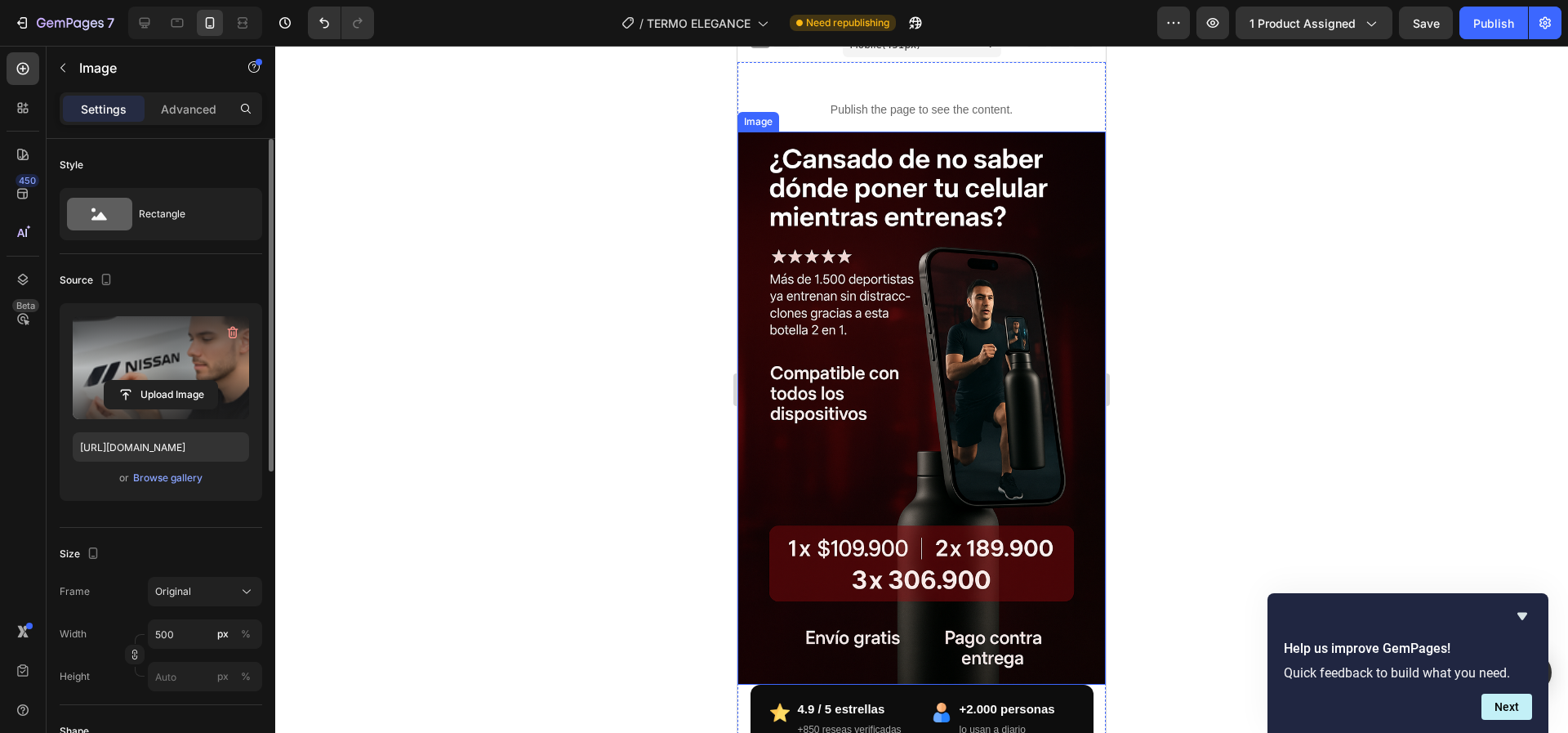
click at [977, 390] on img at bounding box center [922, 408] width 368 height 553
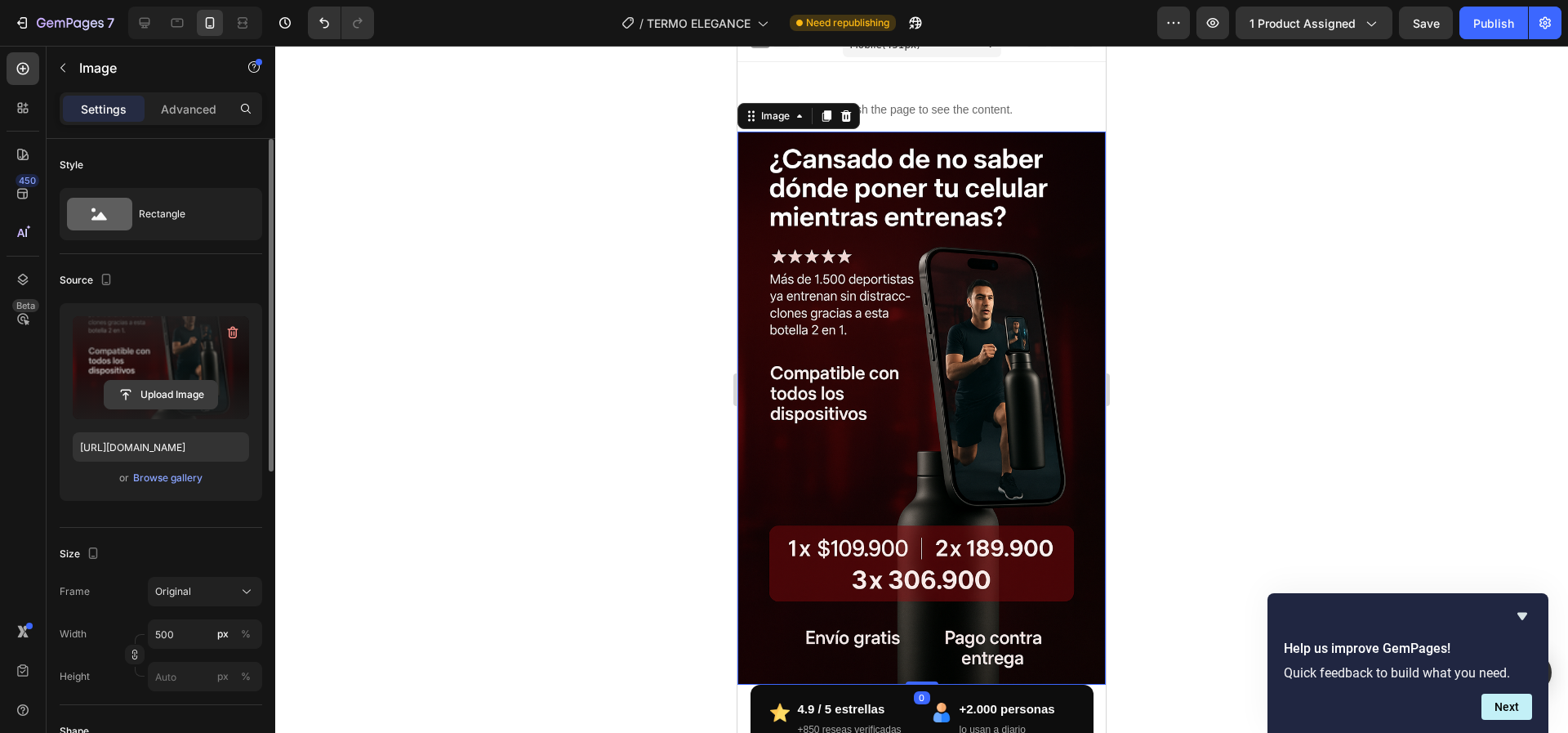
click at [143, 388] on input "file" at bounding box center [160, 394] width 113 height 28
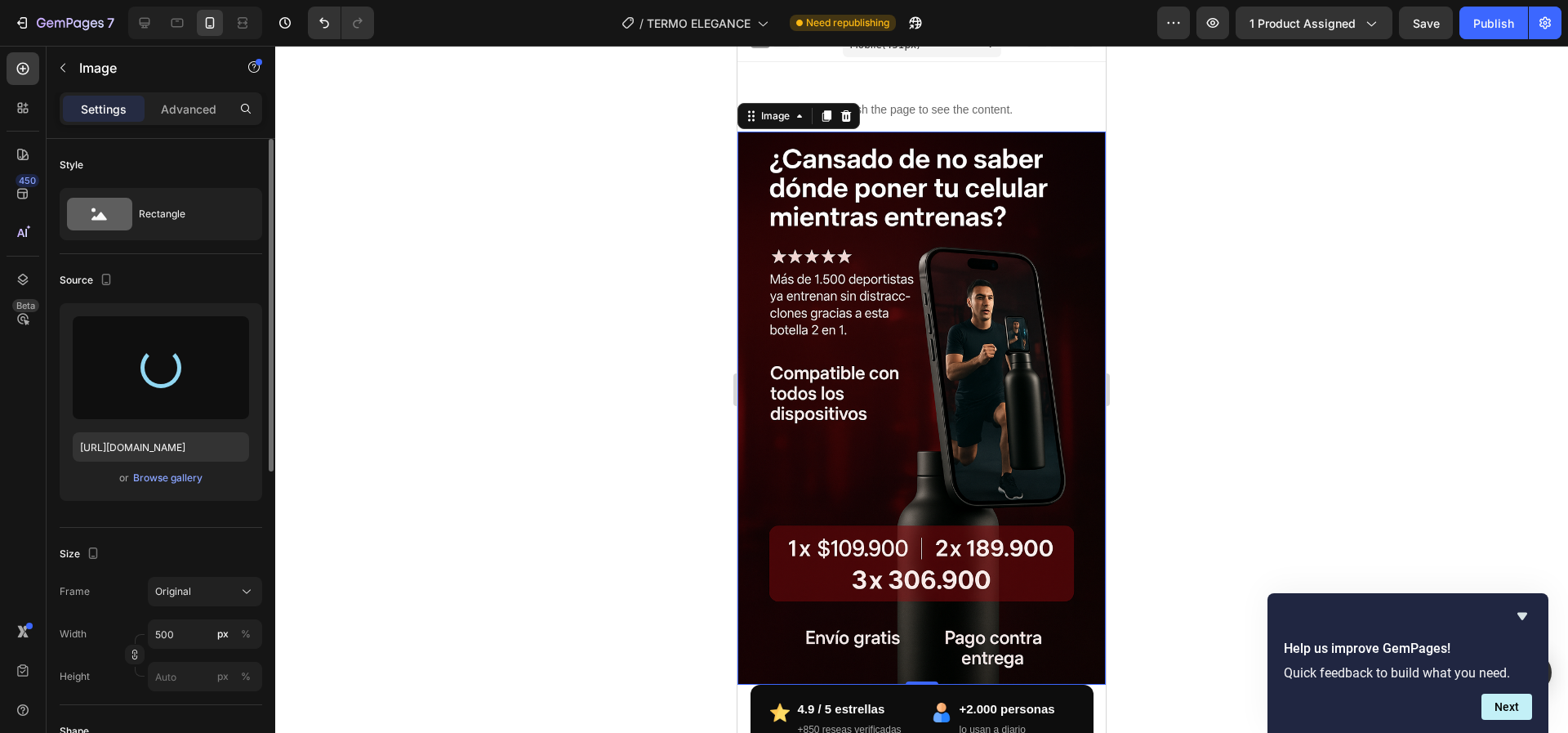
type input "[URL][DOMAIN_NAME]"
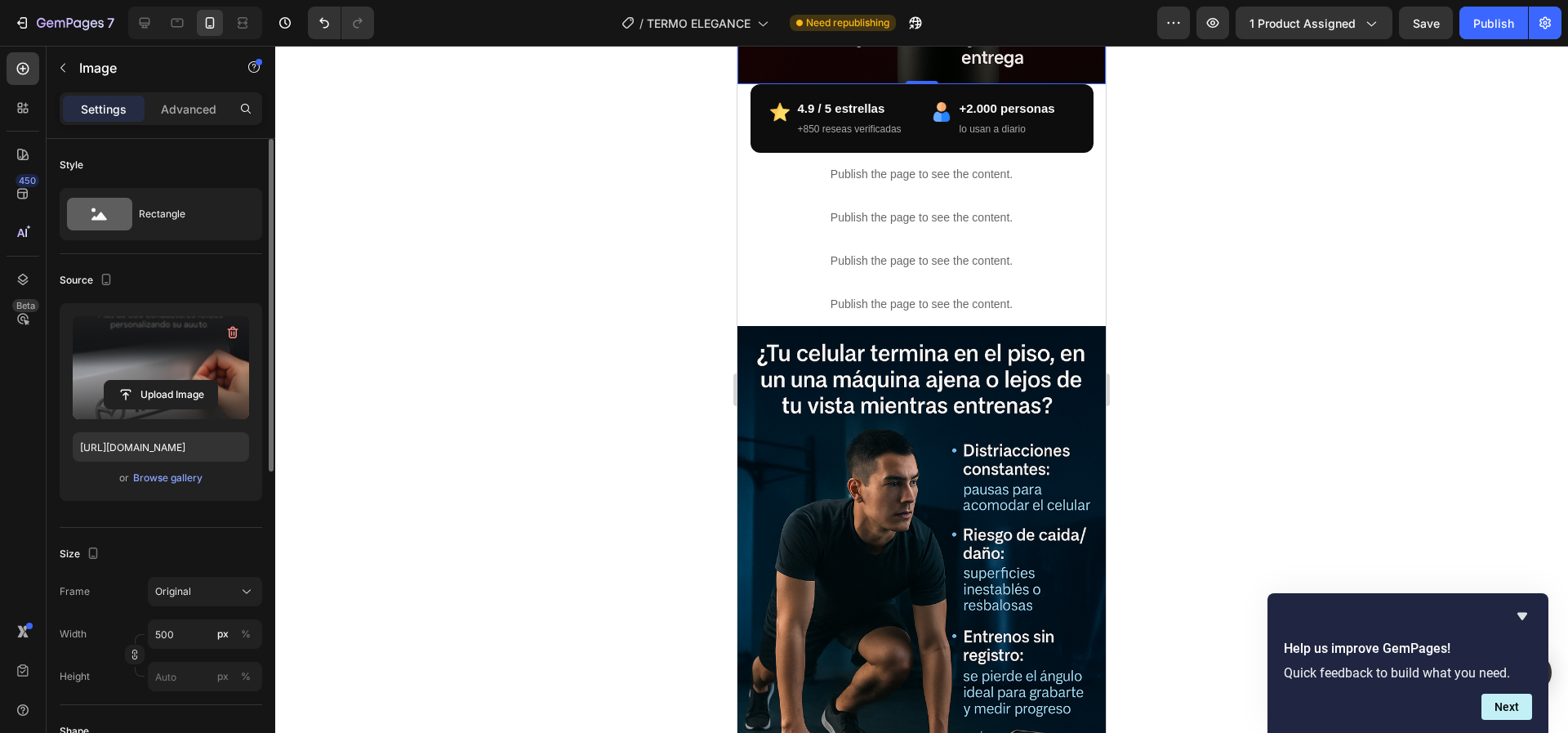
scroll to position [623, 0]
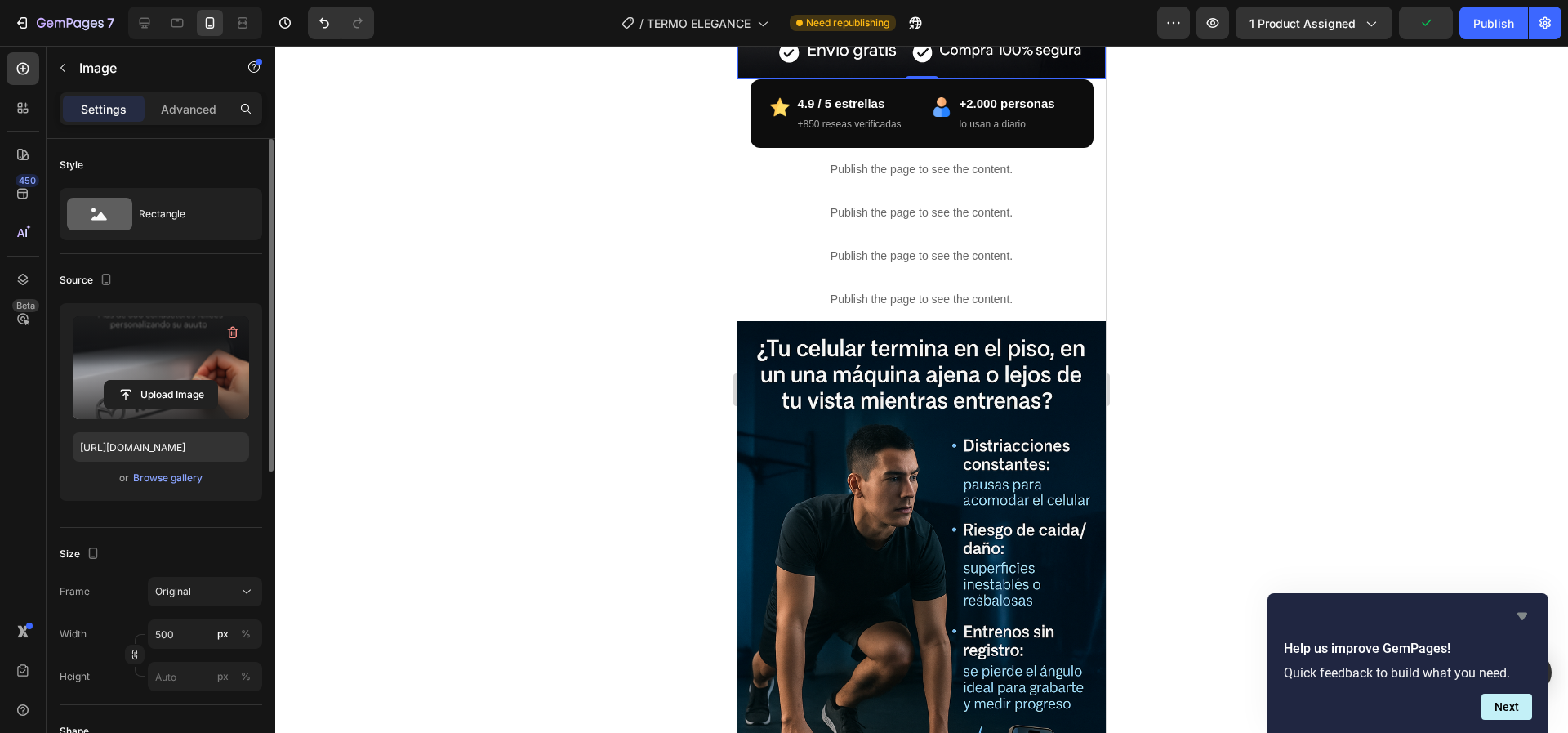
click at [1521, 606] on icon "Hide survey" at bounding box center [1522, 616] width 20 height 20
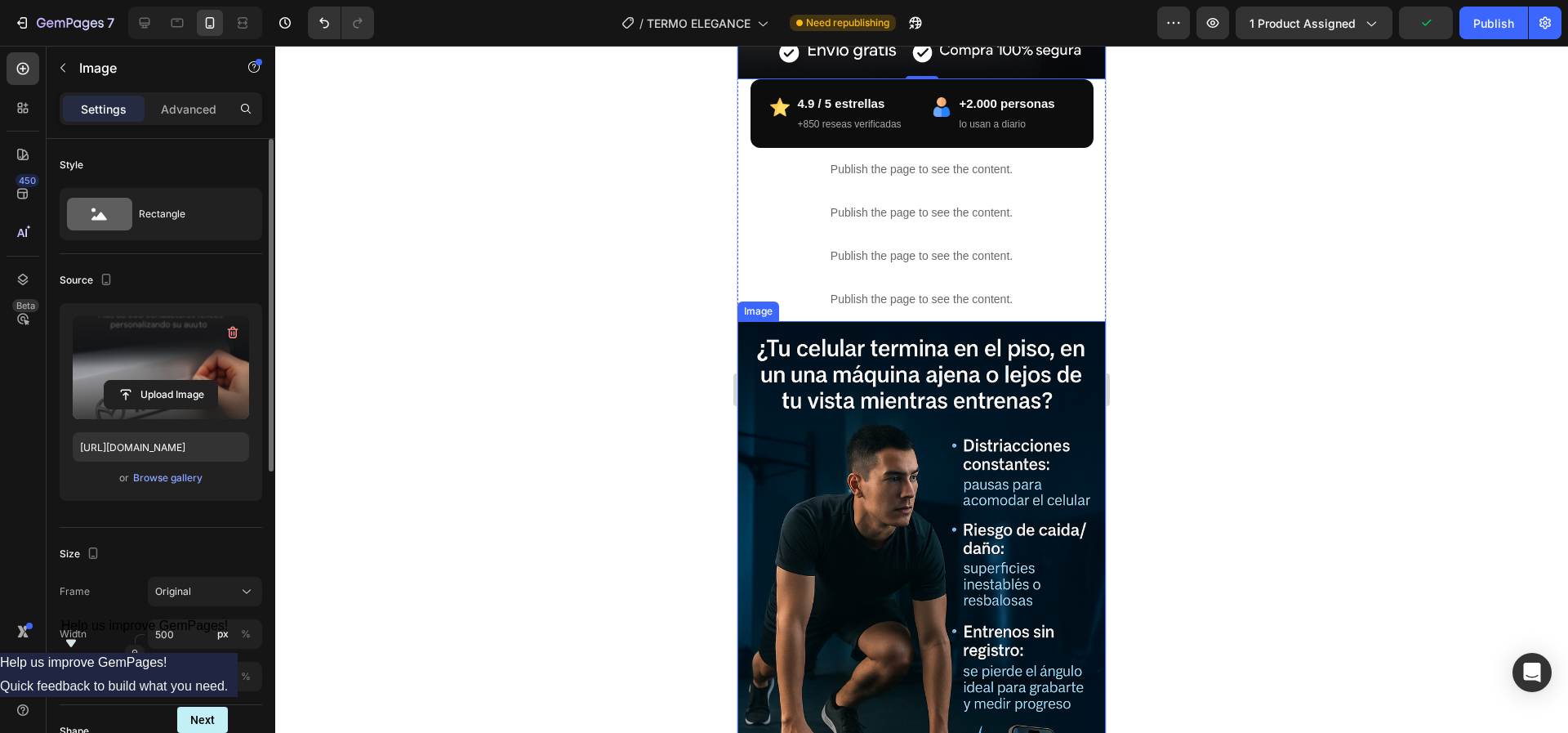
click at [830, 488] on img at bounding box center [922, 597] width 368 height 553
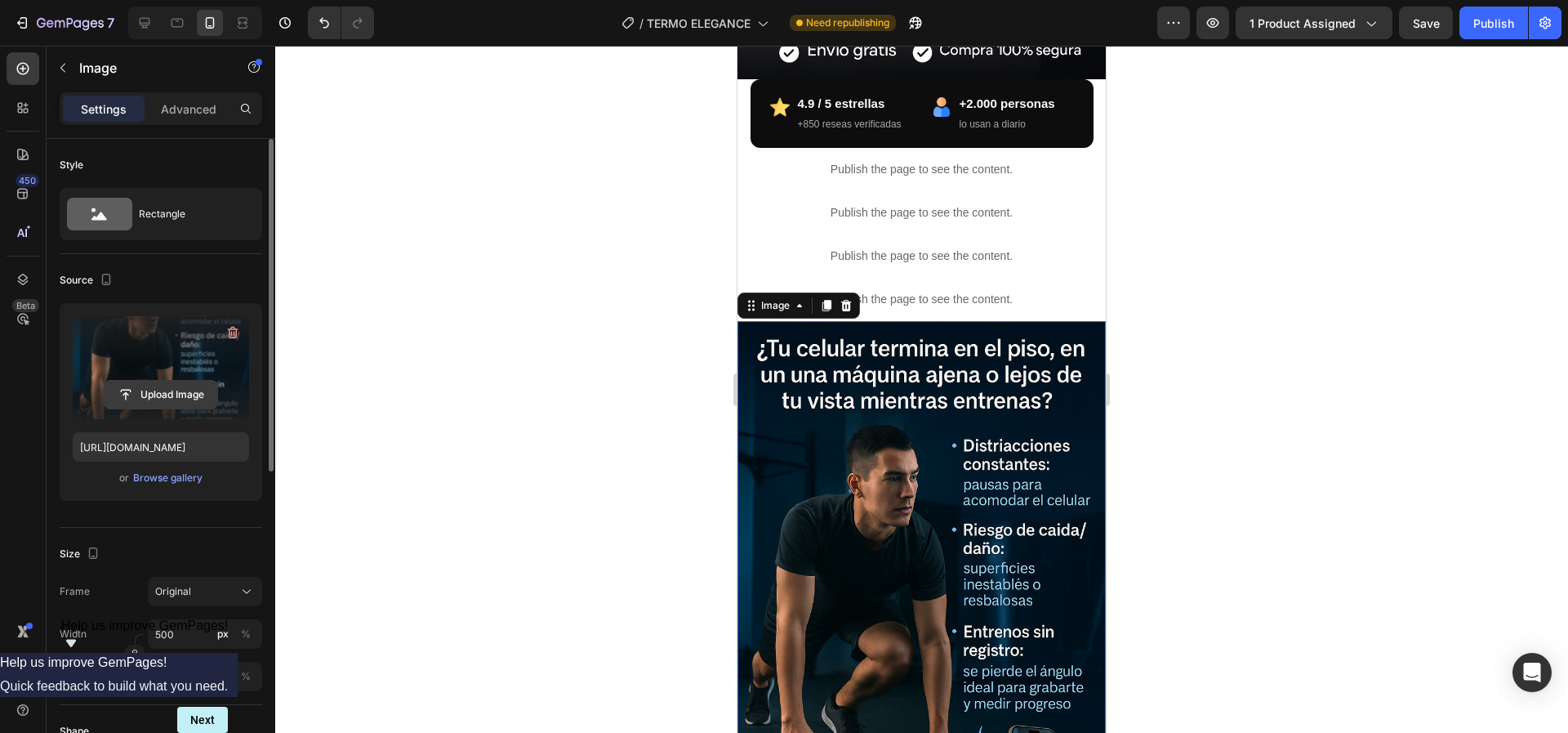
click at [141, 387] on input "file" at bounding box center [160, 394] width 113 height 28
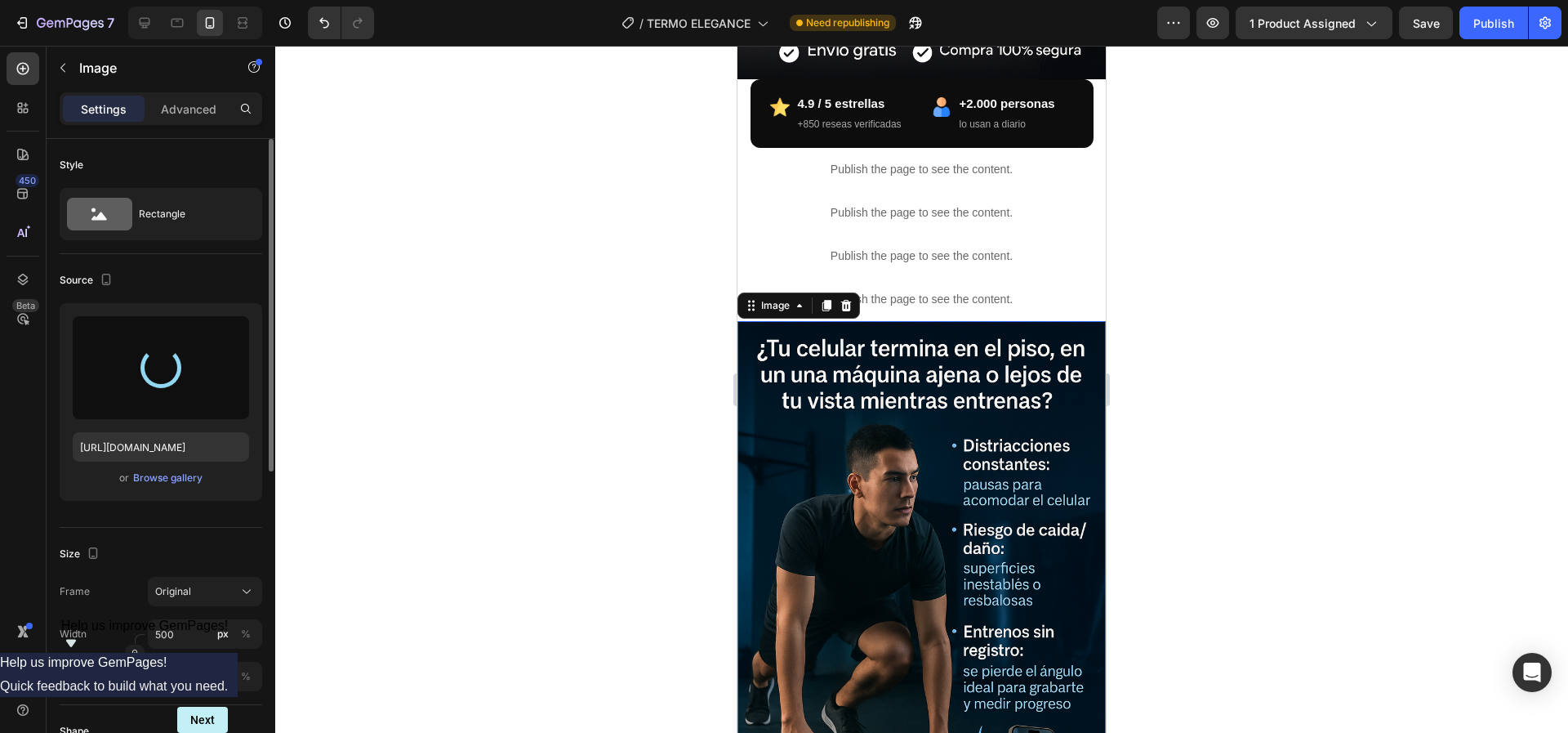
type input "[URL][DOMAIN_NAME]"
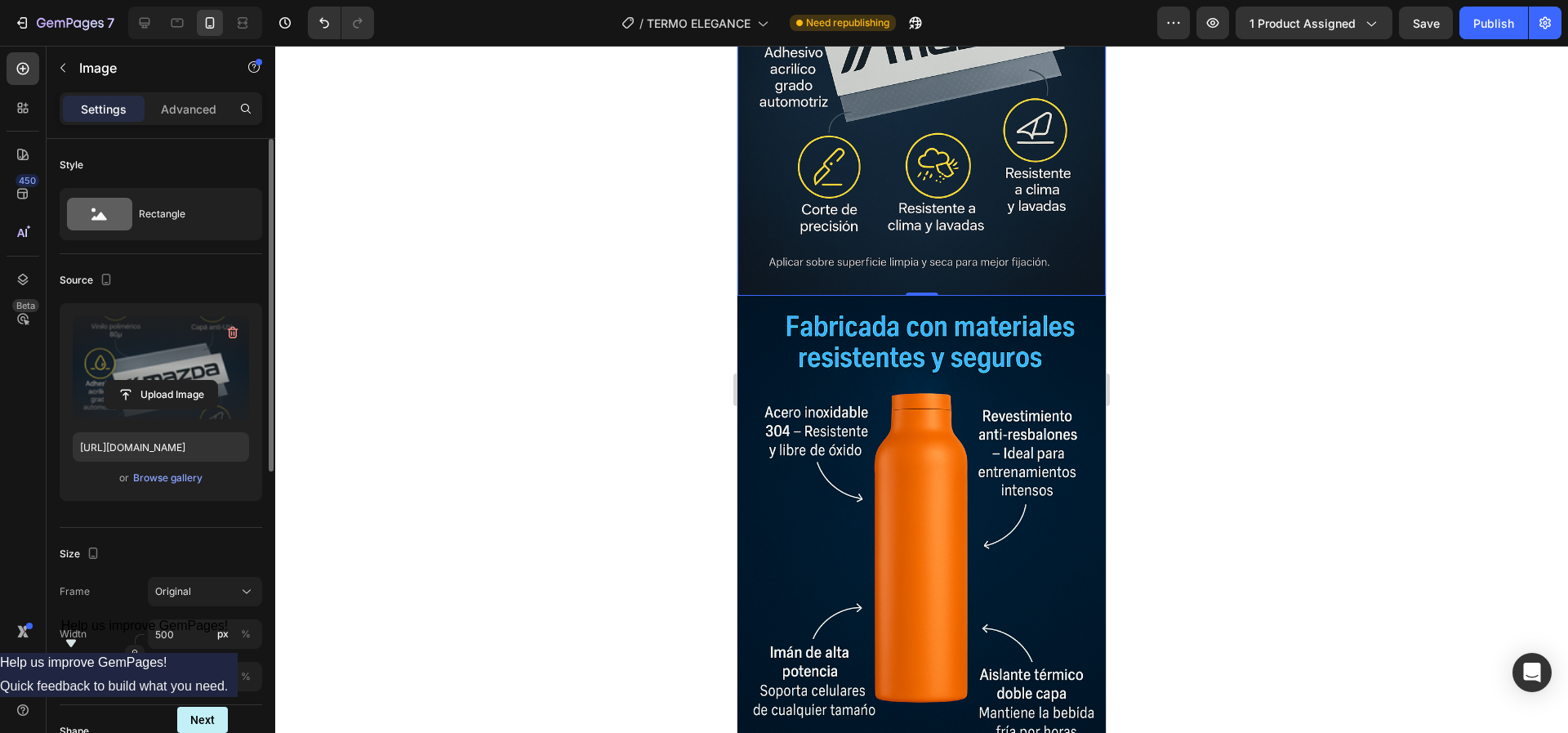
scroll to position [1201, 0]
click at [909, 458] on img at bounding box center [922, 571] width 368 height 553
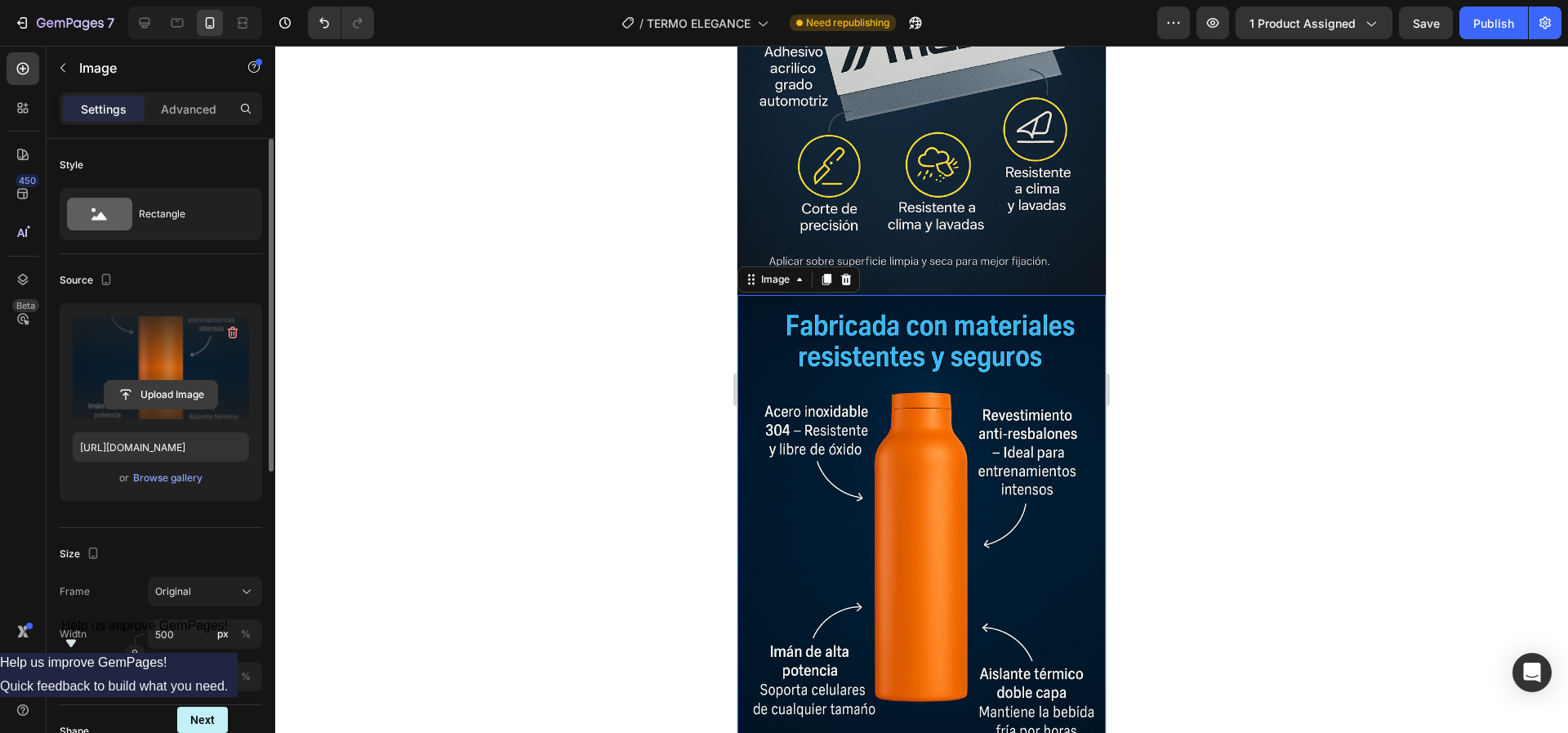
click at [138, 391] on input "file" at bounding box center [160, 394] width 113 height 28
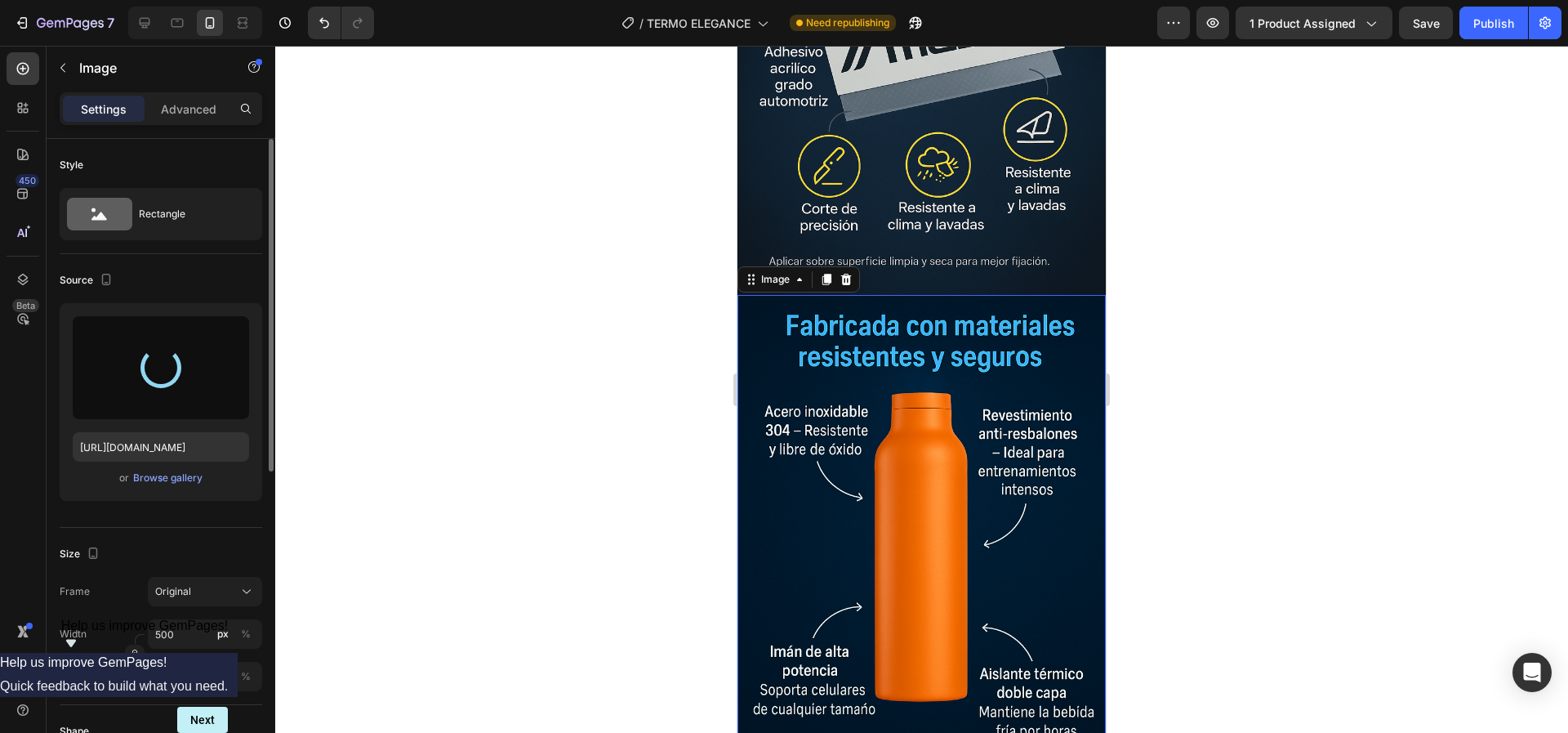
type input "[URL][DOMAIN_NAME]"
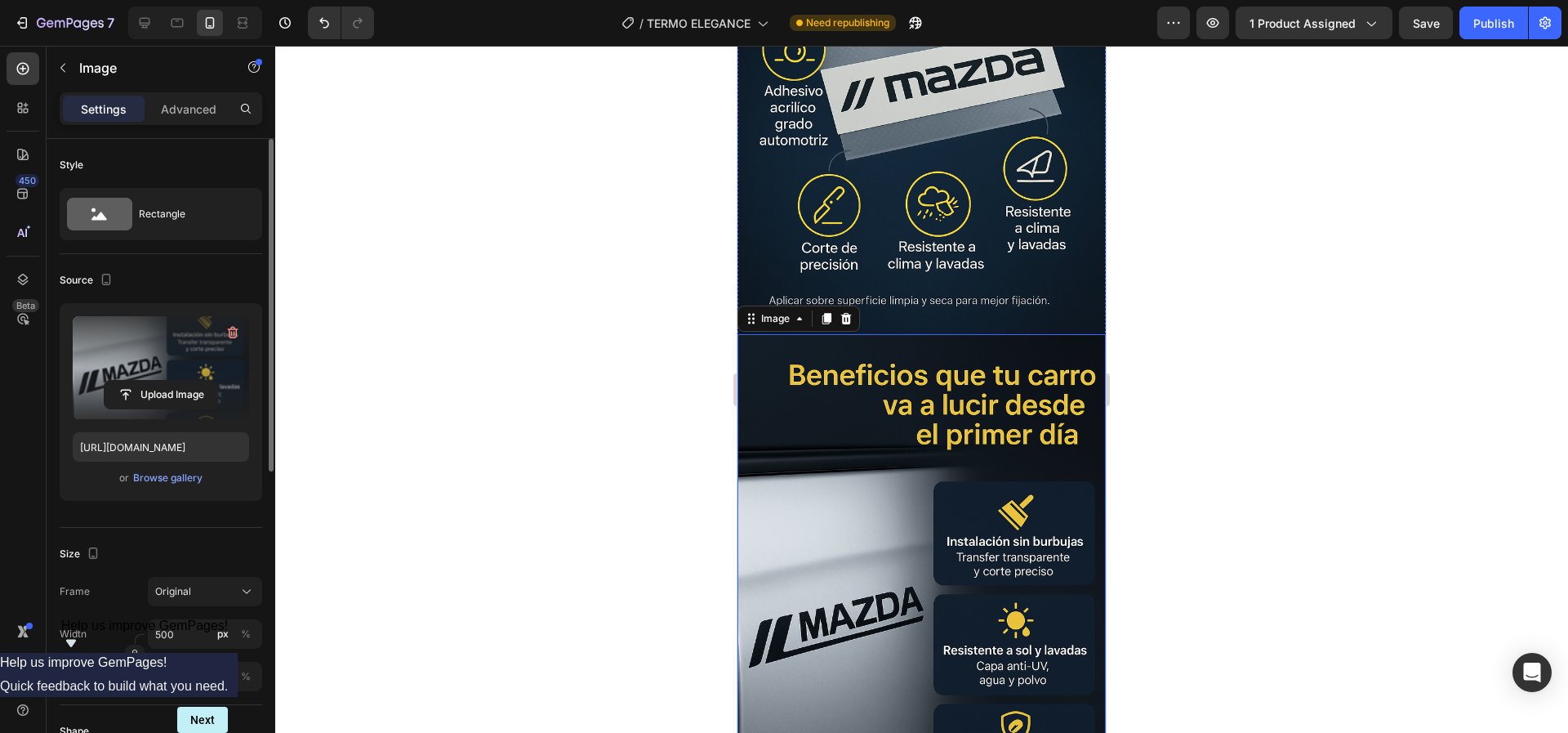
scroll to position [875, 0]
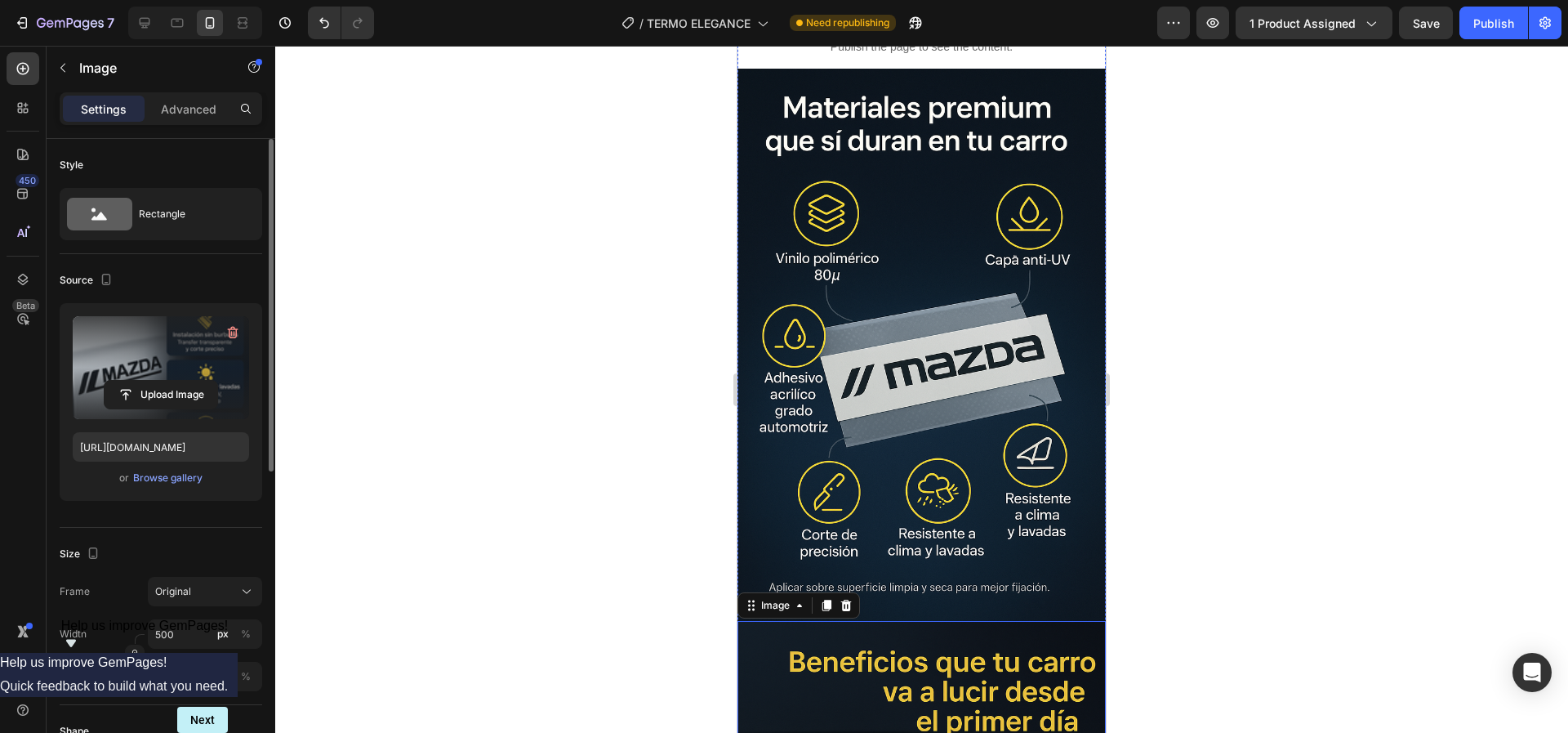
click at [789, 381] on img at bounding box center [922, 345] width 368 height 553
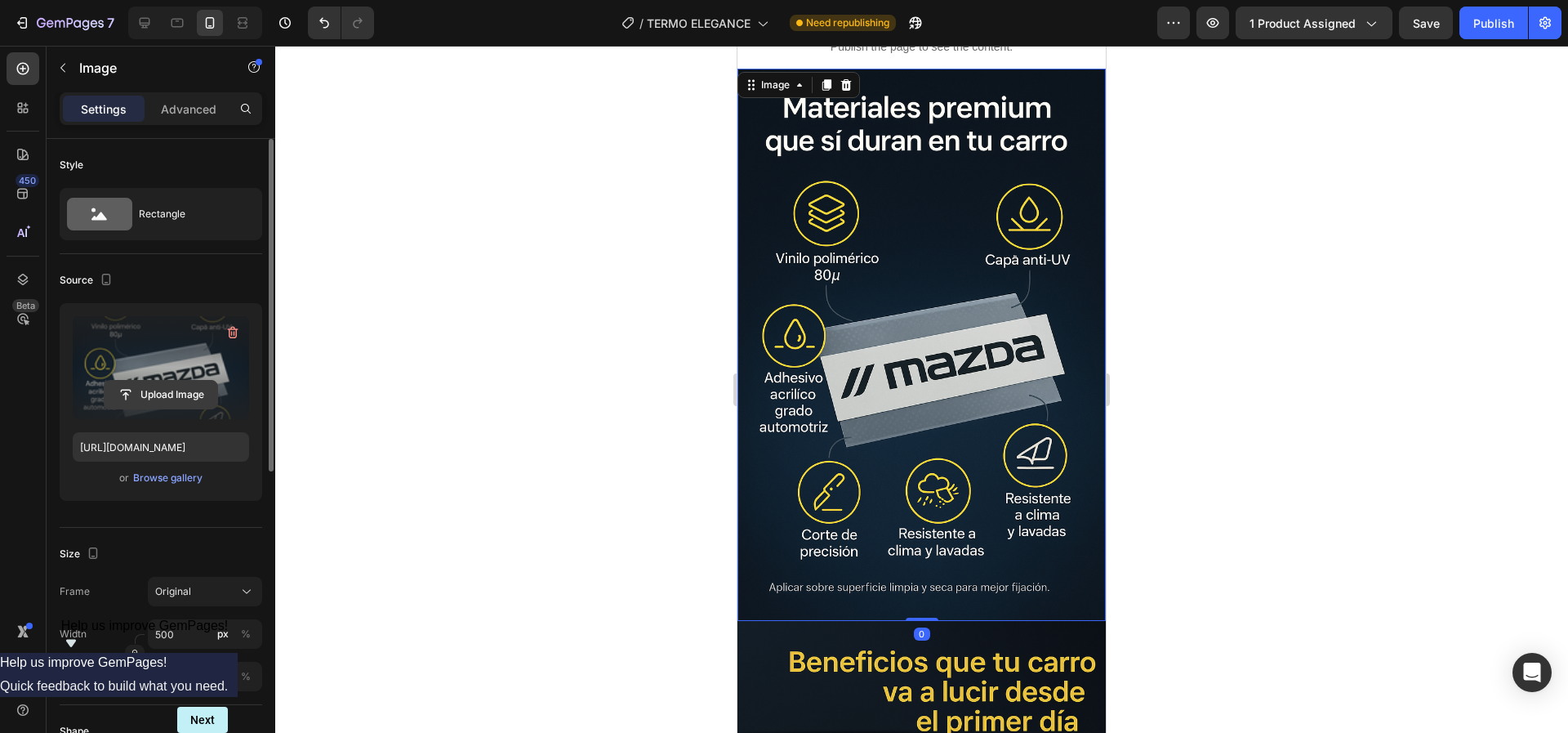
click at [160, 386] on input "file" at bounding box center [160, 394] width 113 height 28
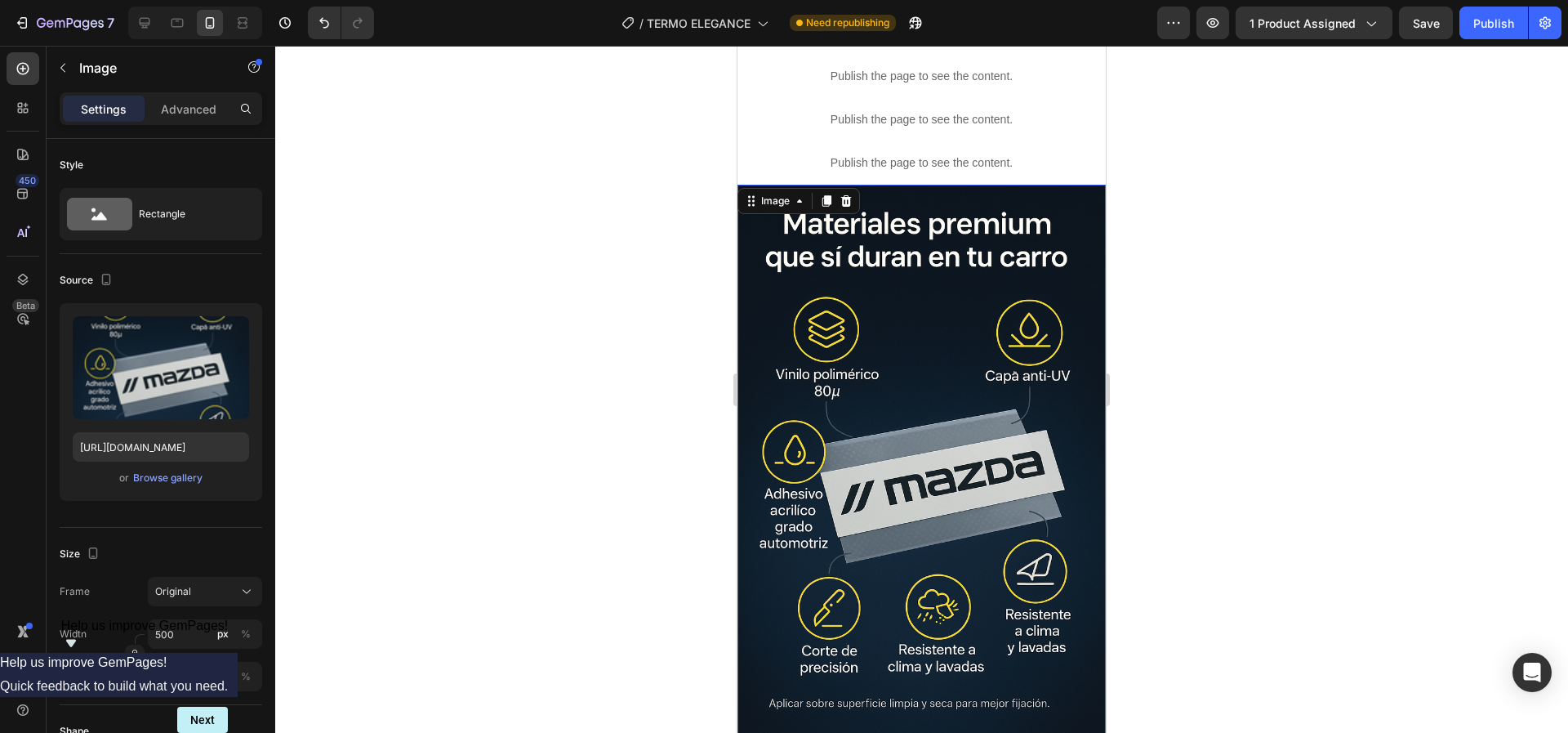
scroll to position [787, 0]
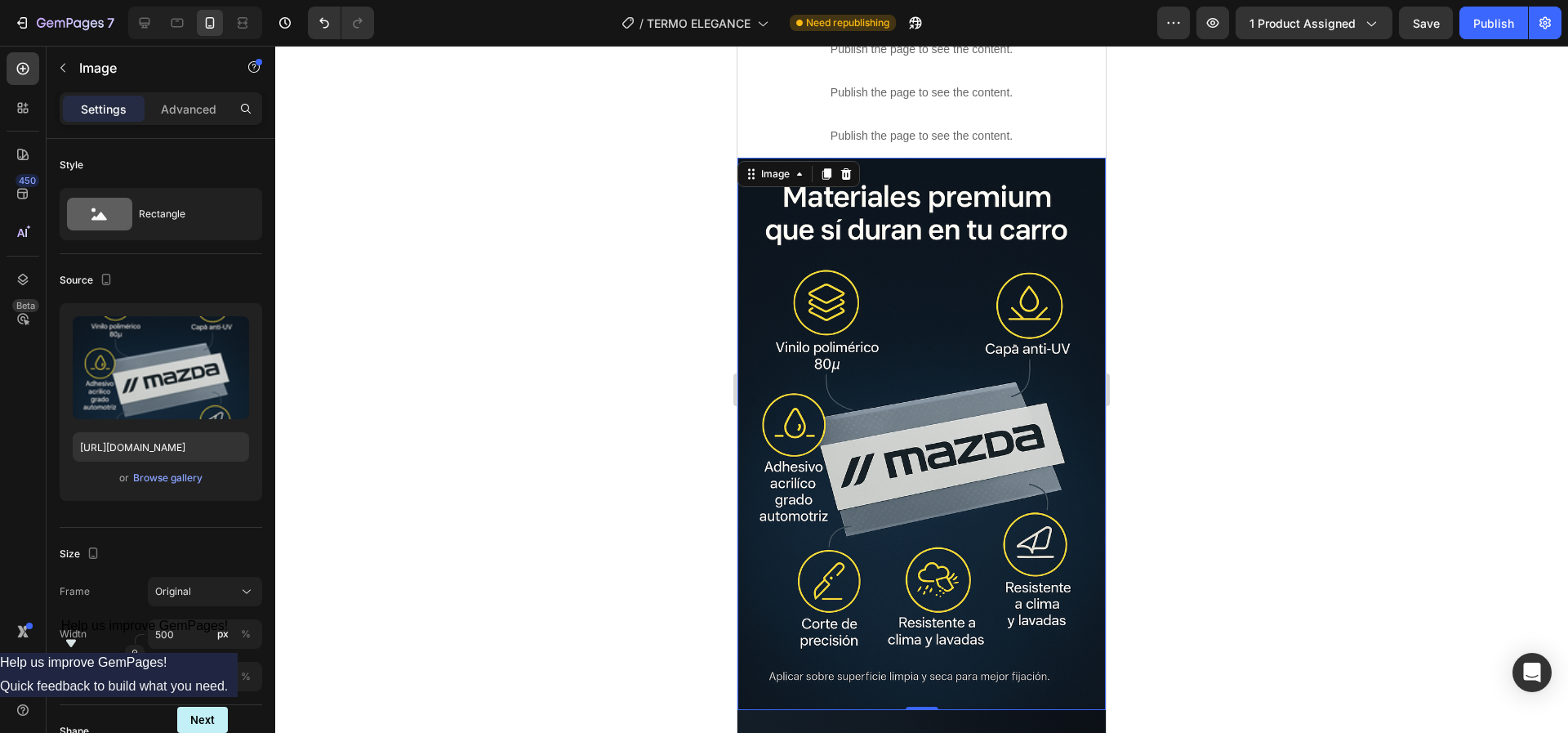
click at [910, 331] on img at bounding box center [922, 434] width 368 height 553
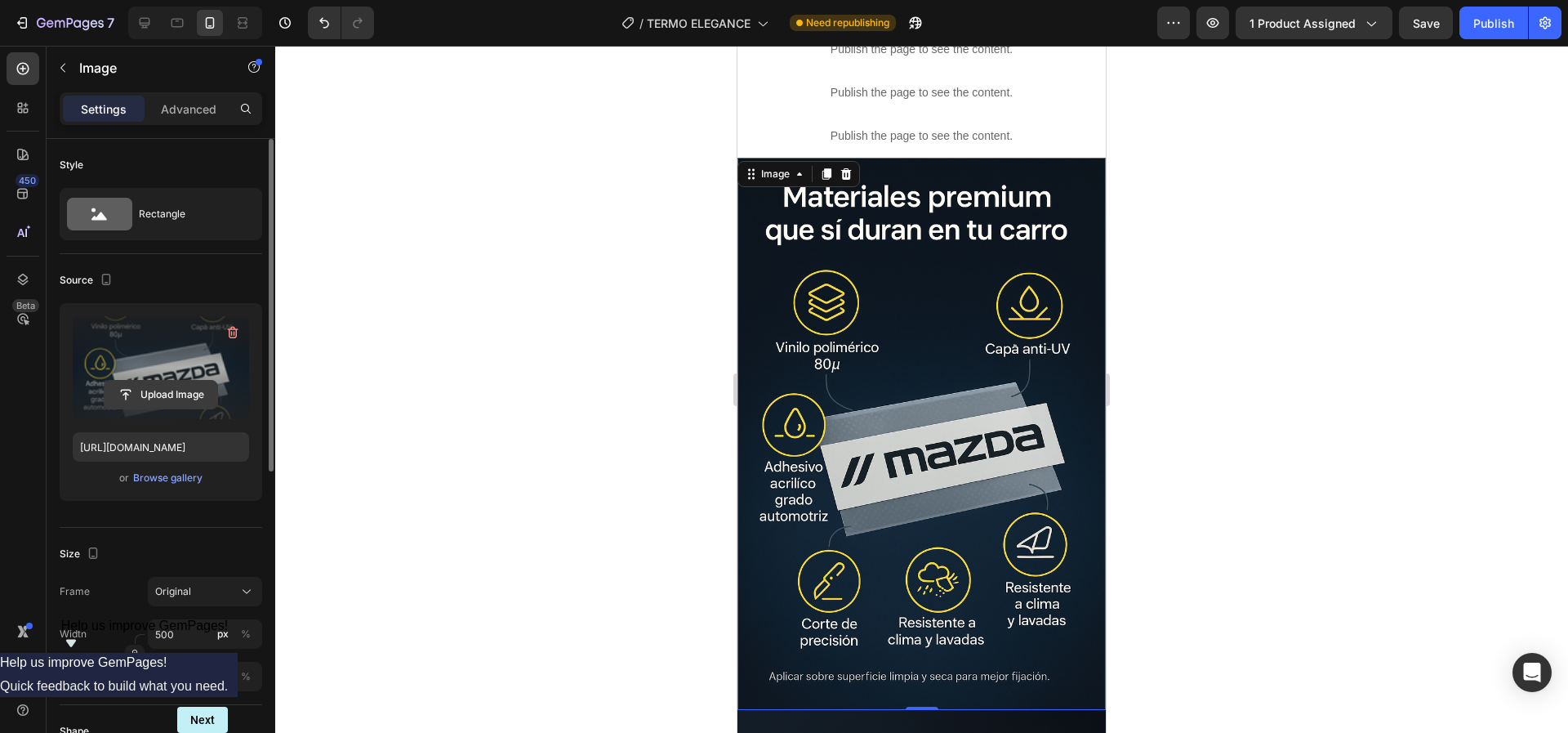
click at [168, 399] on input "file" at bounding box center [160, 394] width 113 height 28
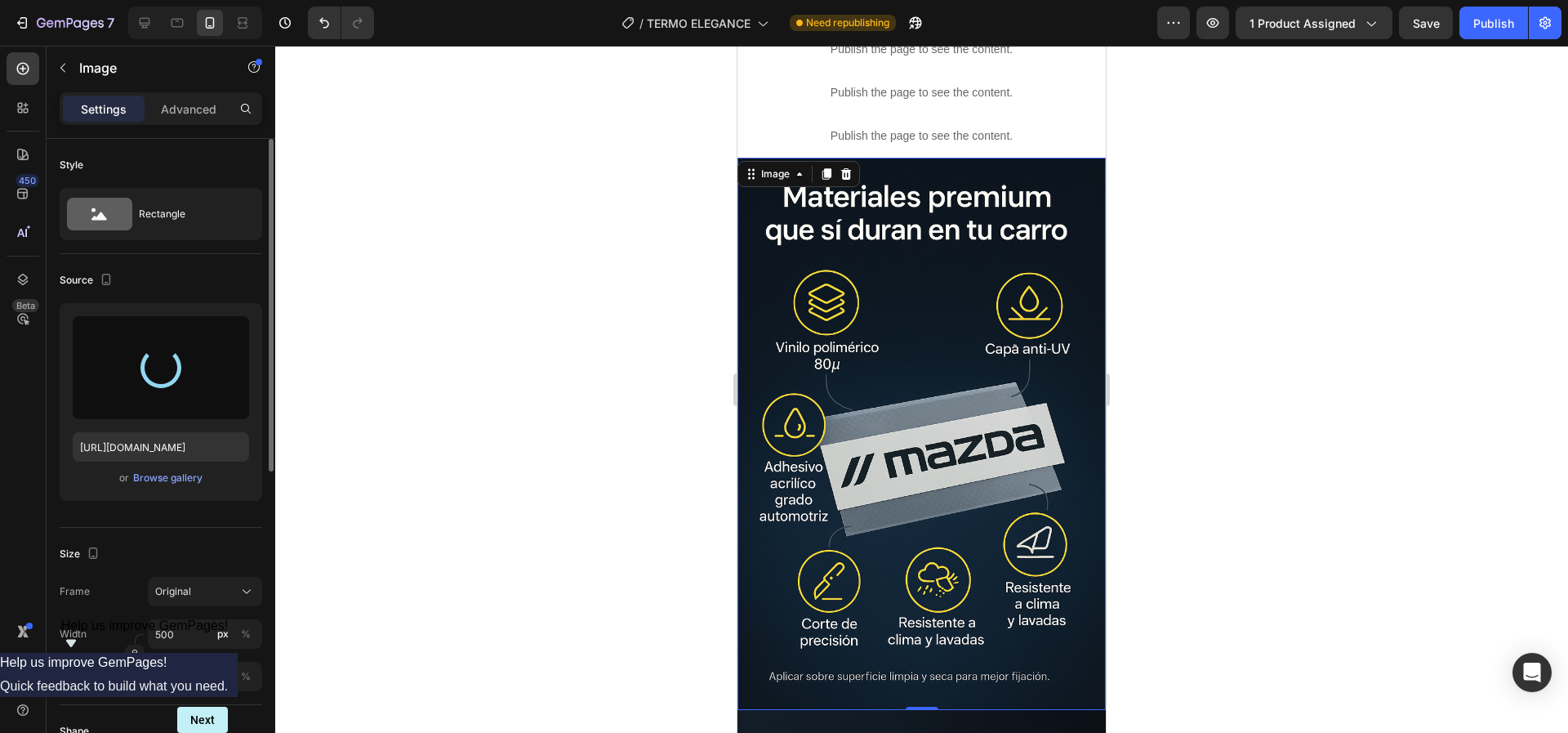
type input "[URL][DOMAIN_NAME]"
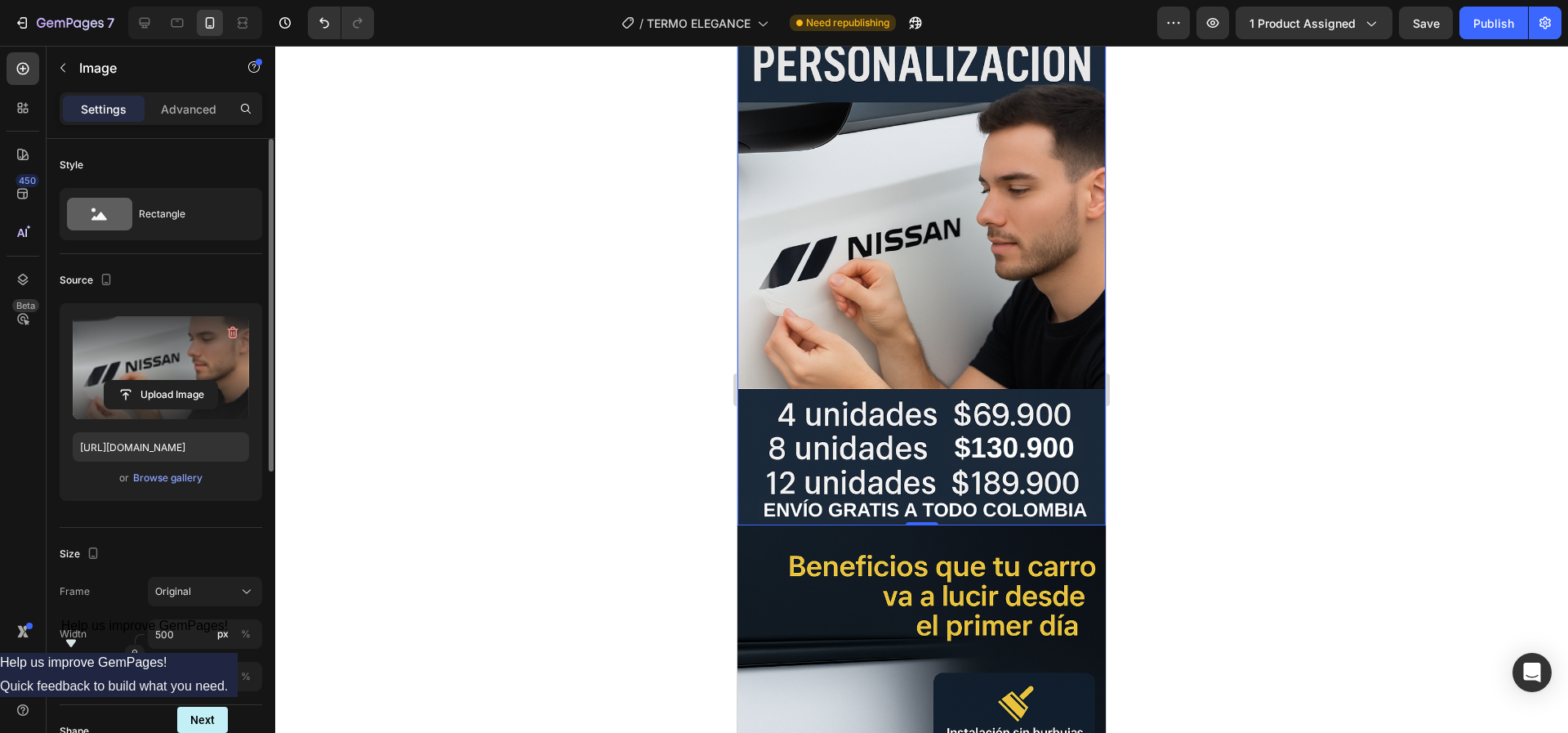
scroll to position [975, 0]
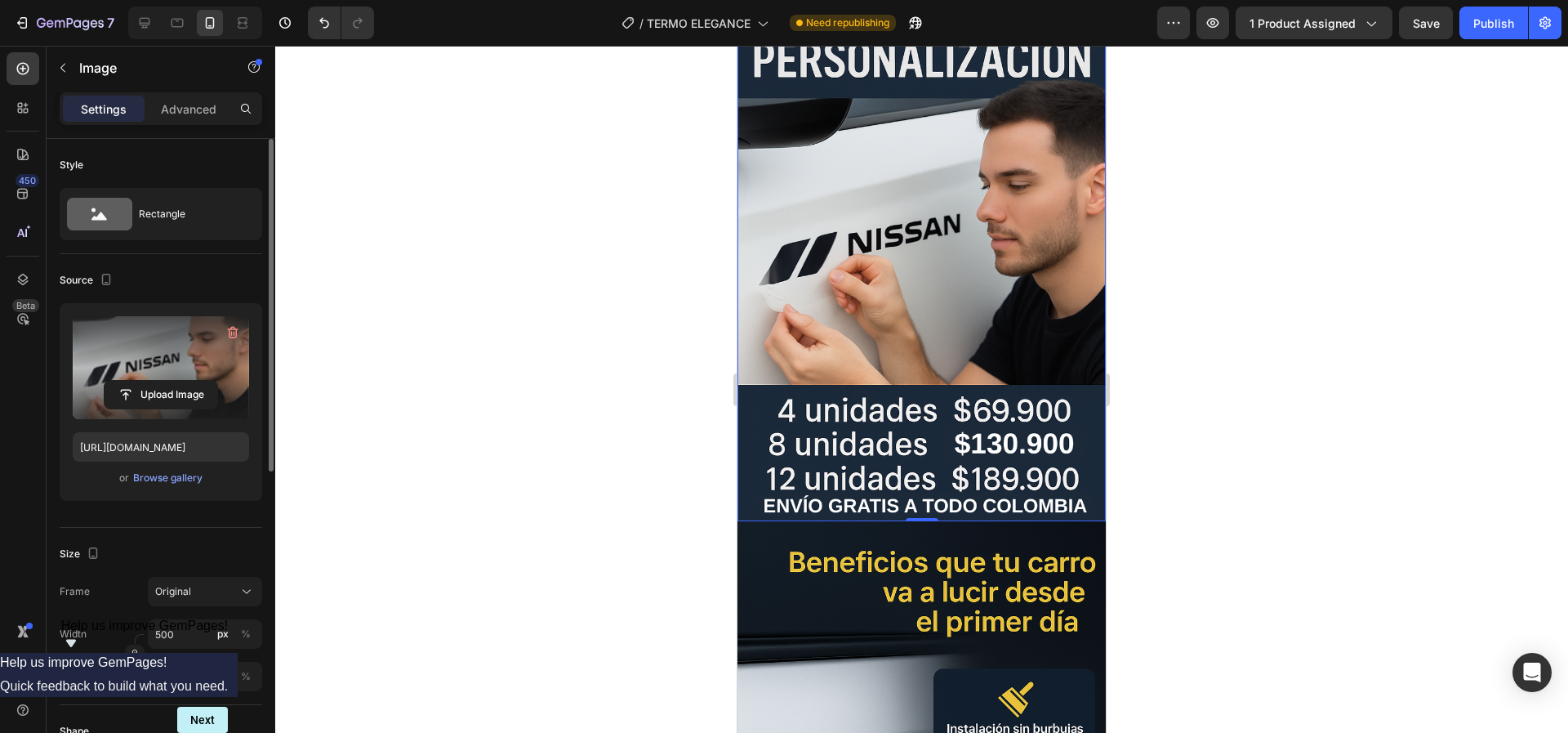
click at [1191, 426] on div at bounding box center [921, 389] width 1293 height 687
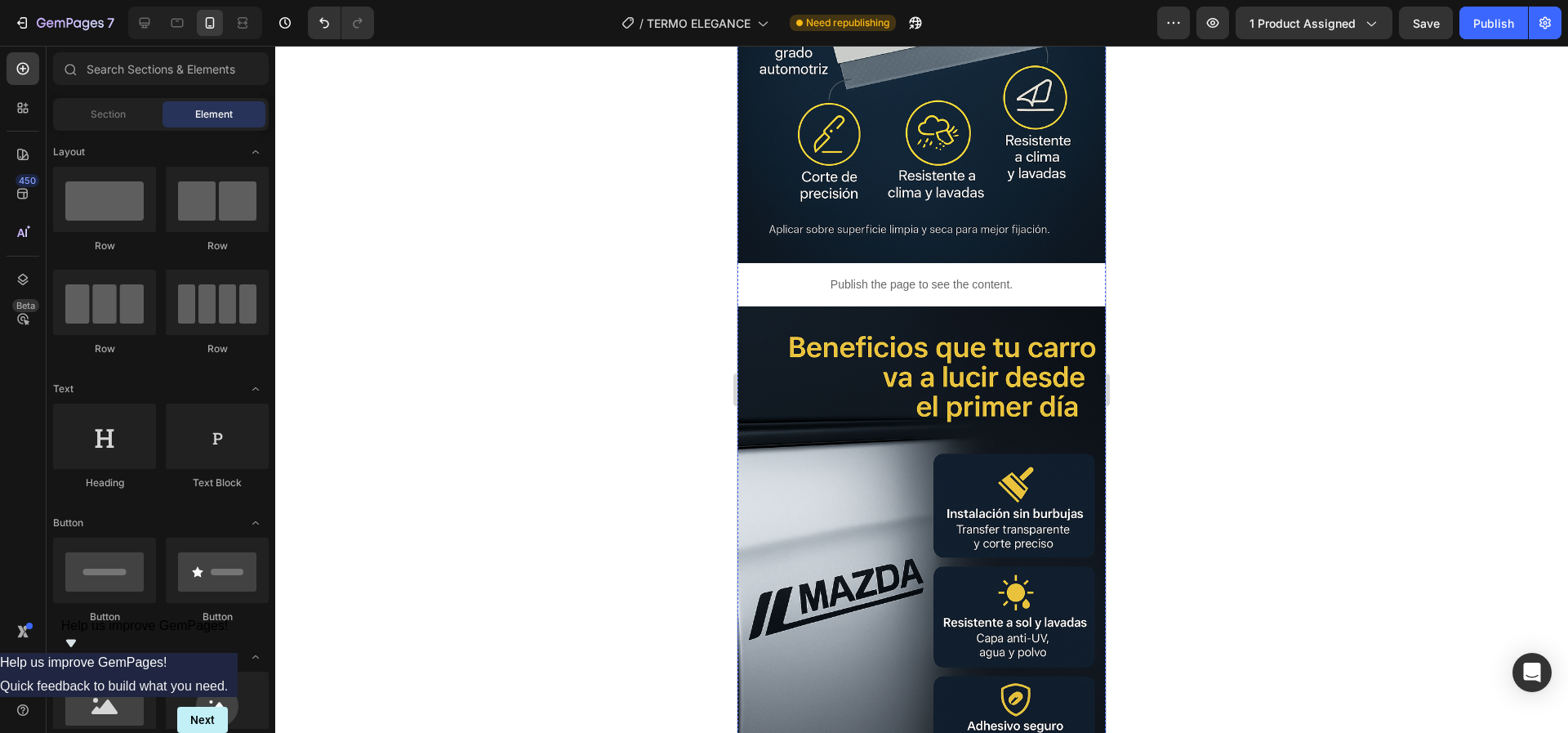
scroll to position [2395, 0]
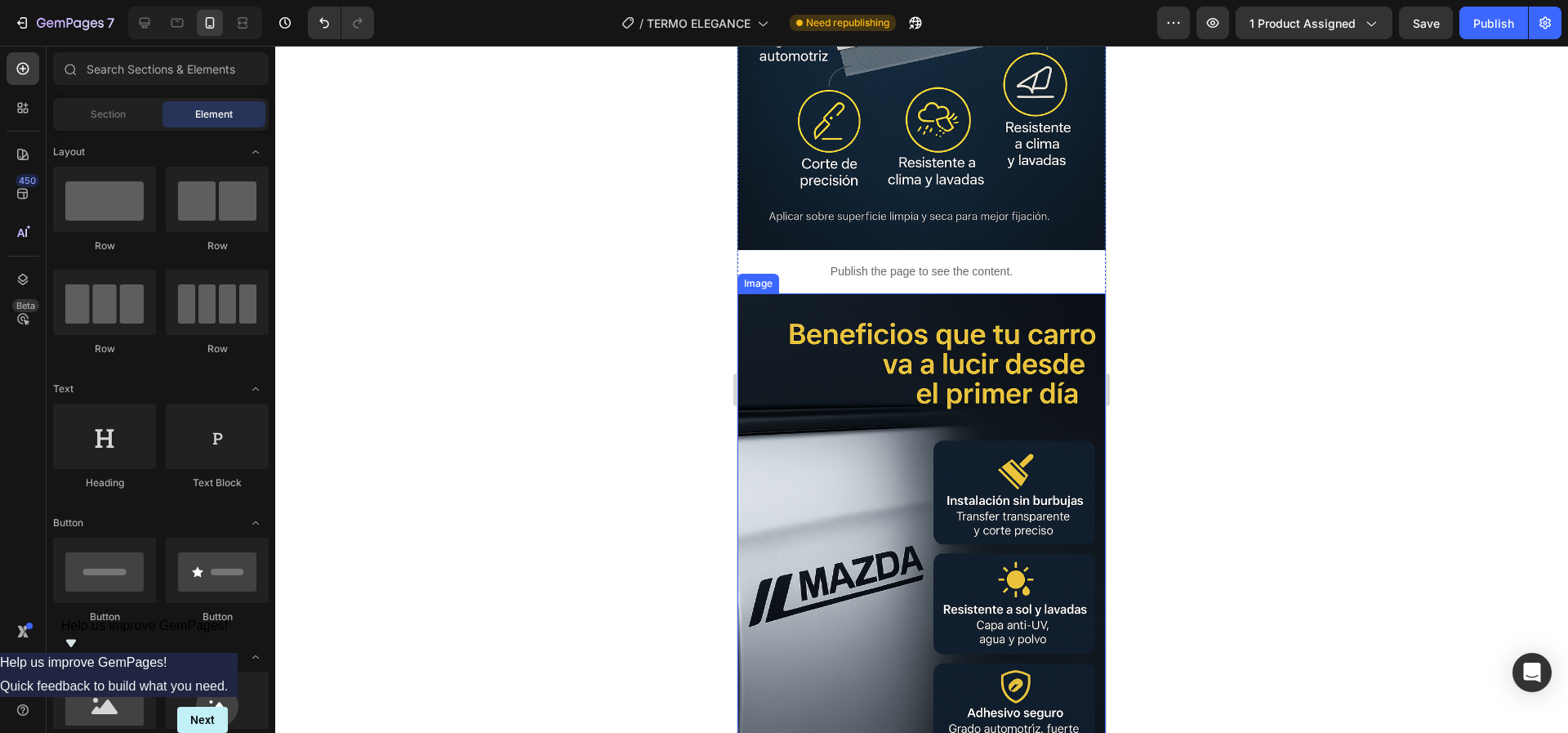
click at [844, 397] on img at bounding box center [922, 569] width 368 height 553
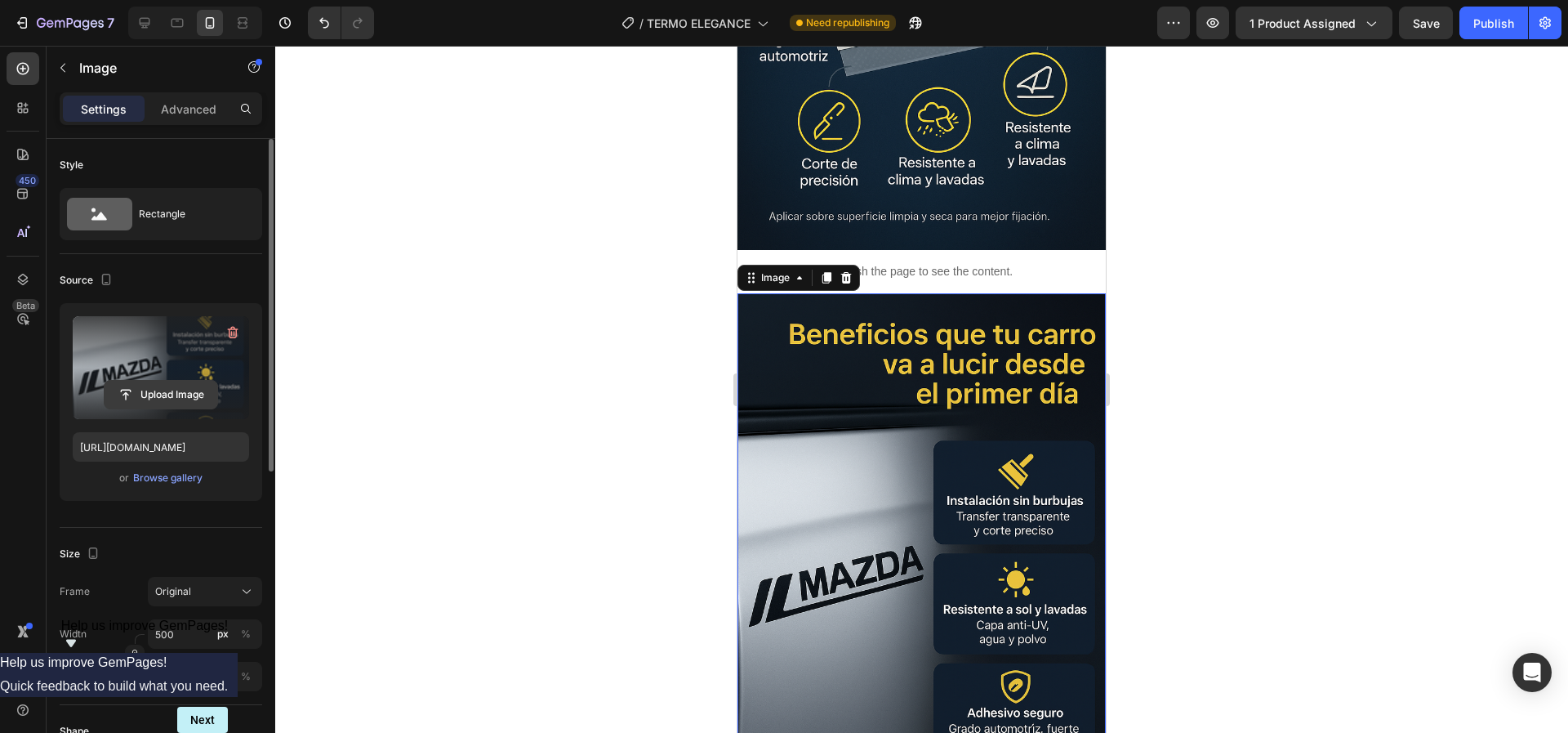
click at [155, 397] on input "file" at bounding box center [160, 394] width 113 height 28
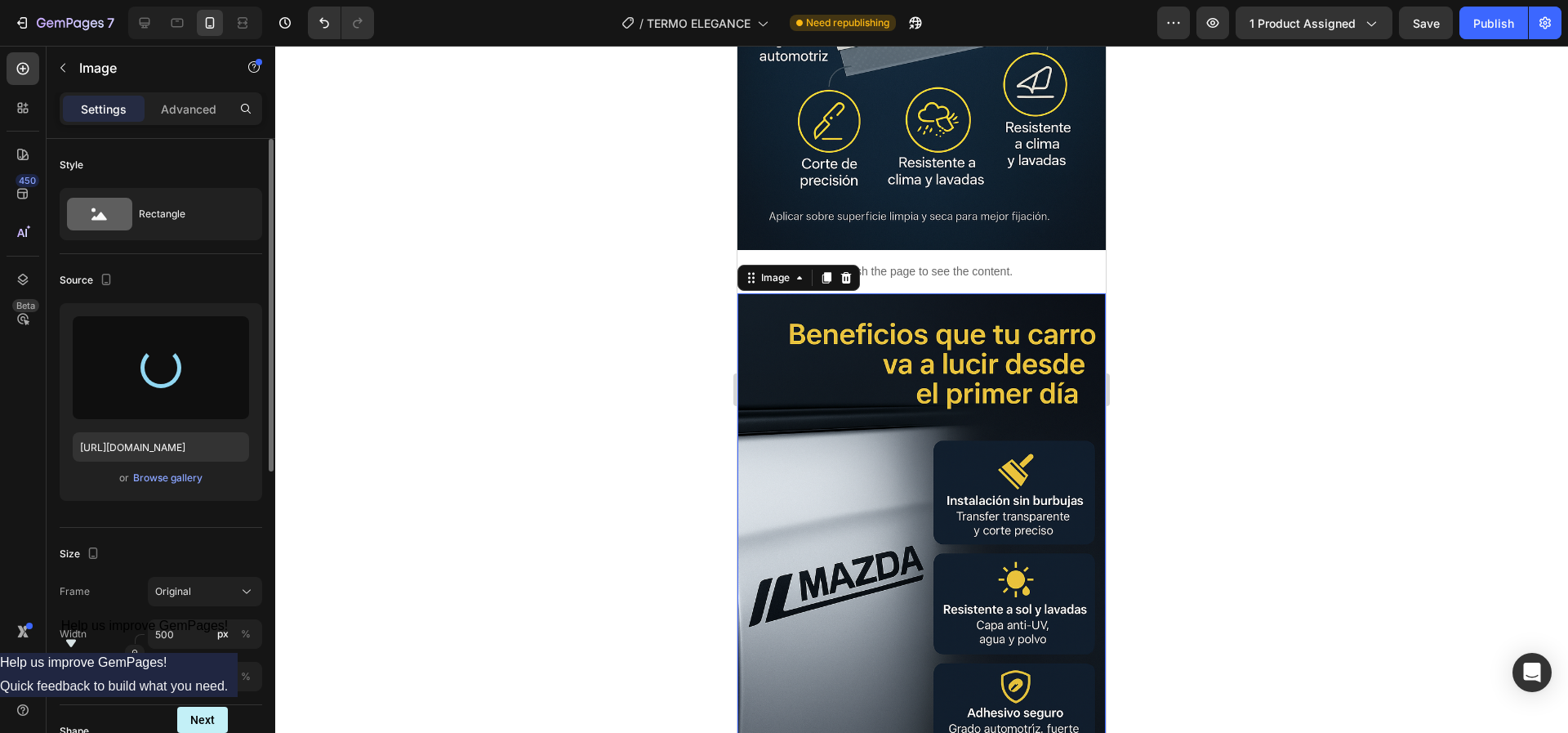
type input "[URL][DOMAIN_NAME]"
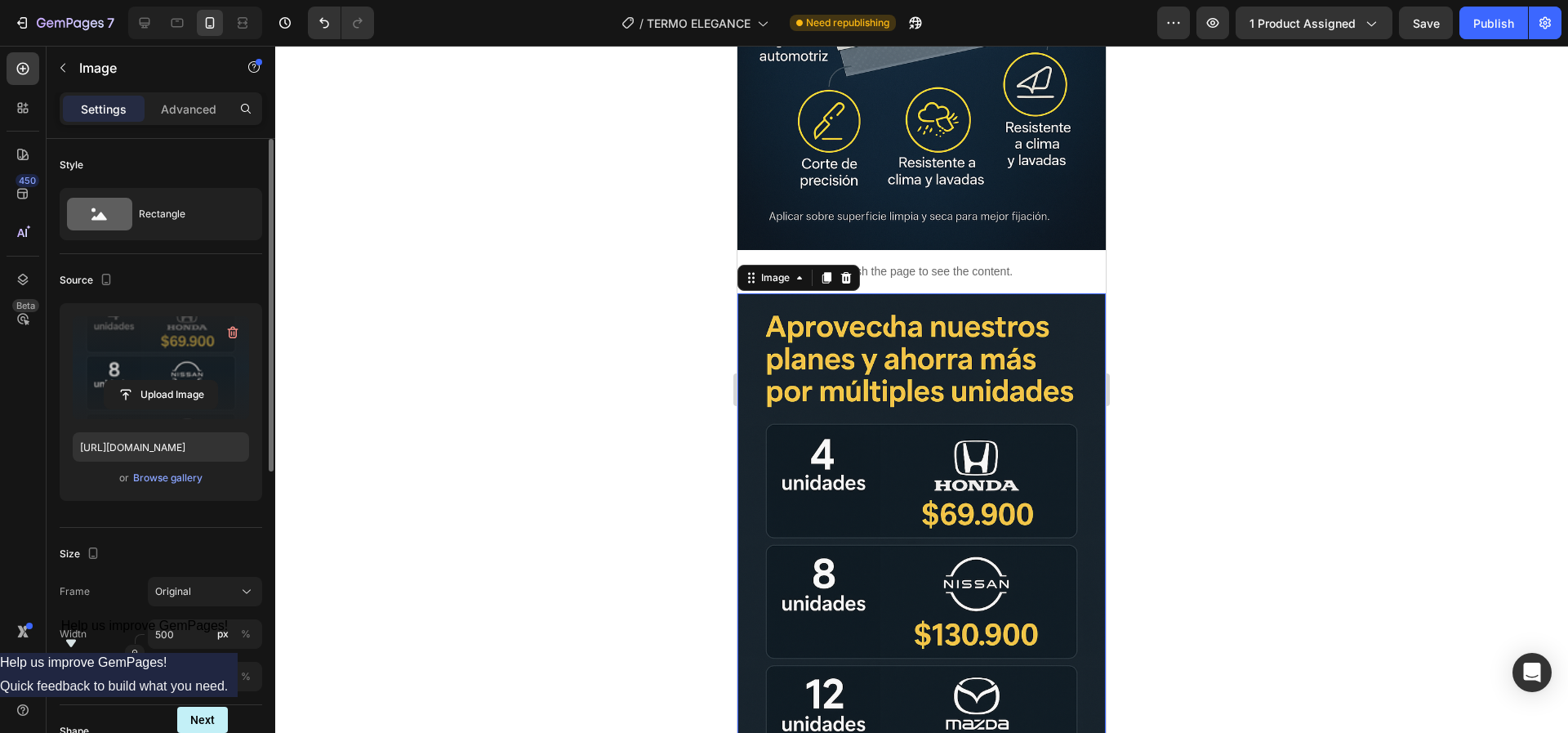
click at [943, 398] on img at bounding box center [922, 569] width 368 height 553
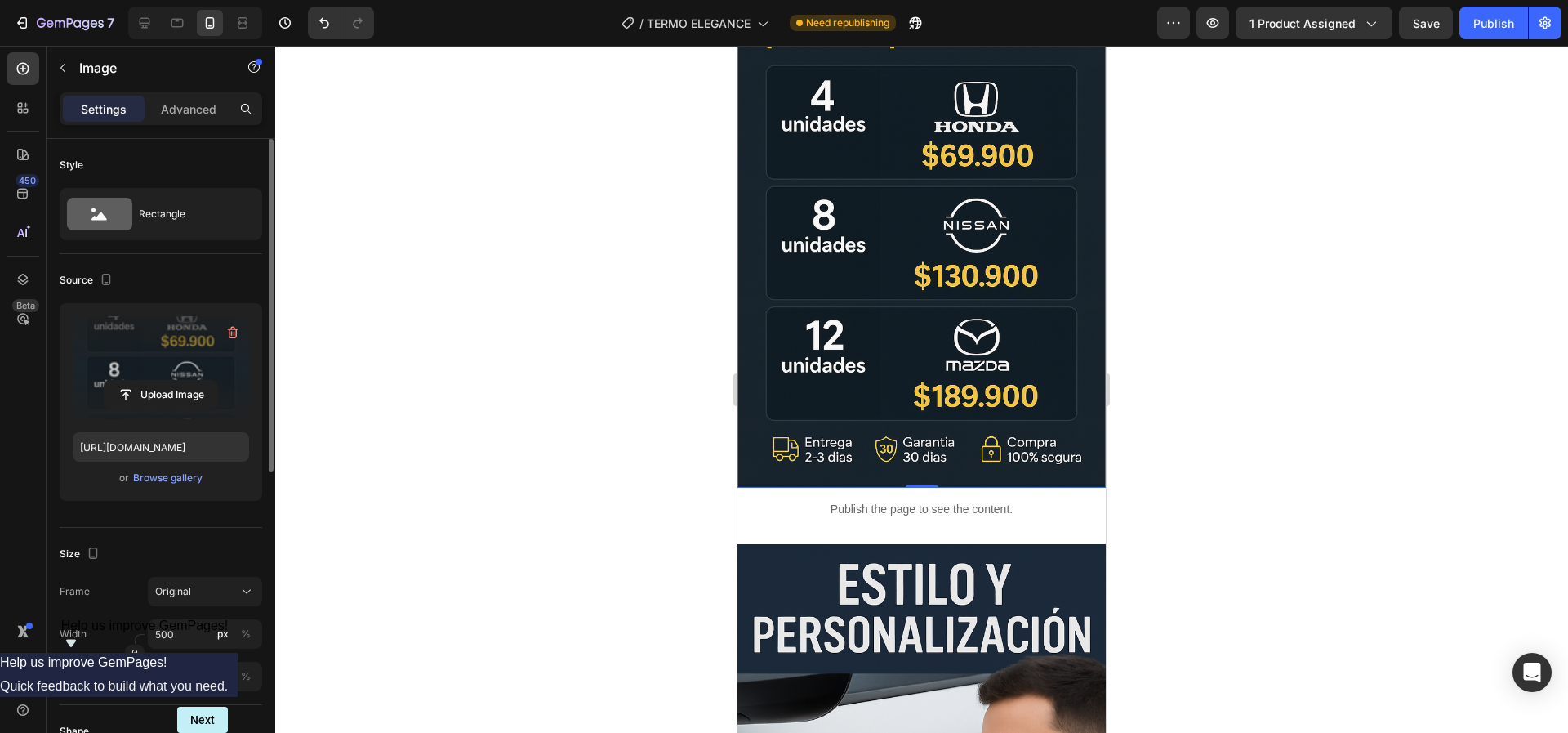
scroll to position [3131, 0]
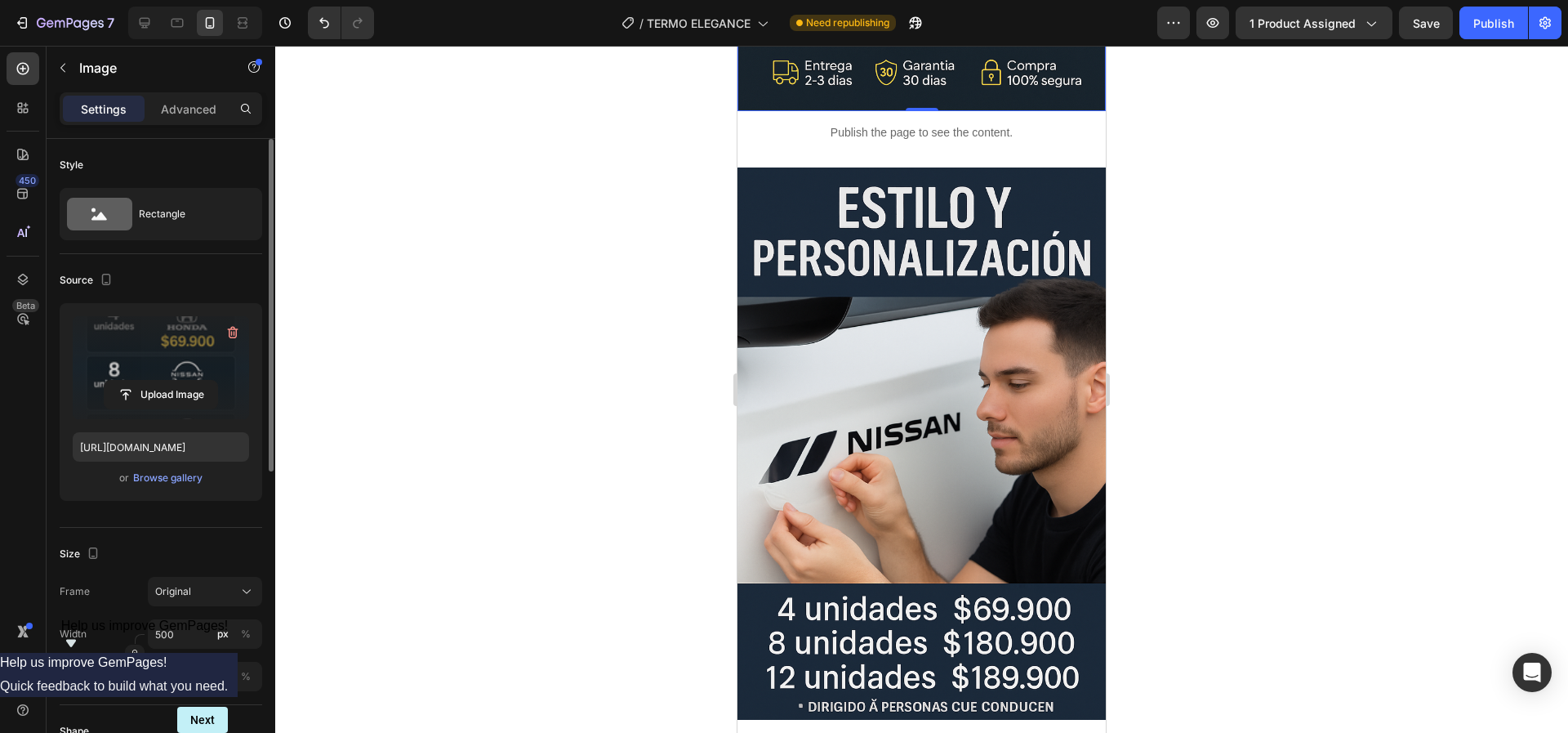
click at [943, 398] on img at bounding box center [922, 443] width 368 height 553
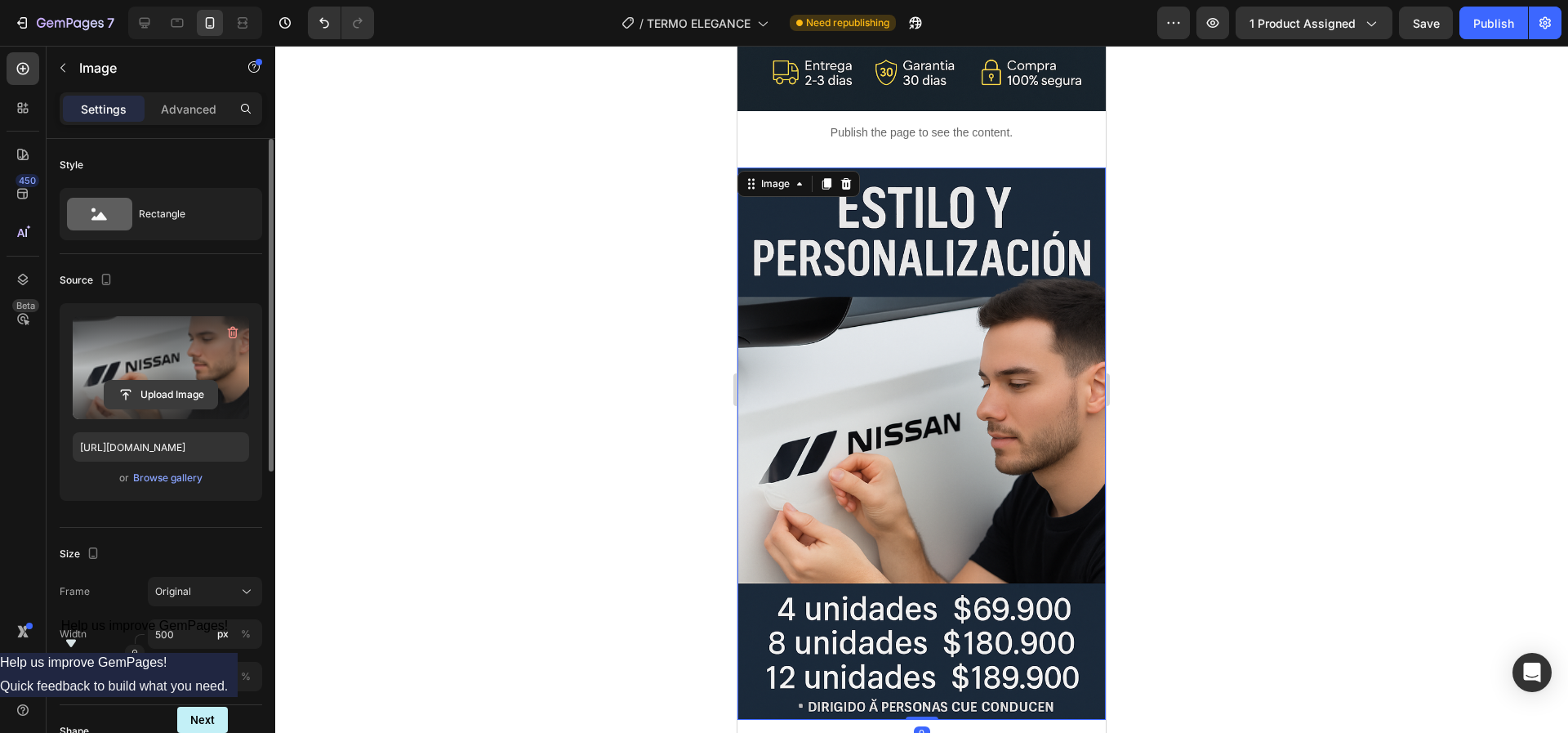
click at [150, 390] on input "file" at bounding box center [160, 394] width 113 height 28
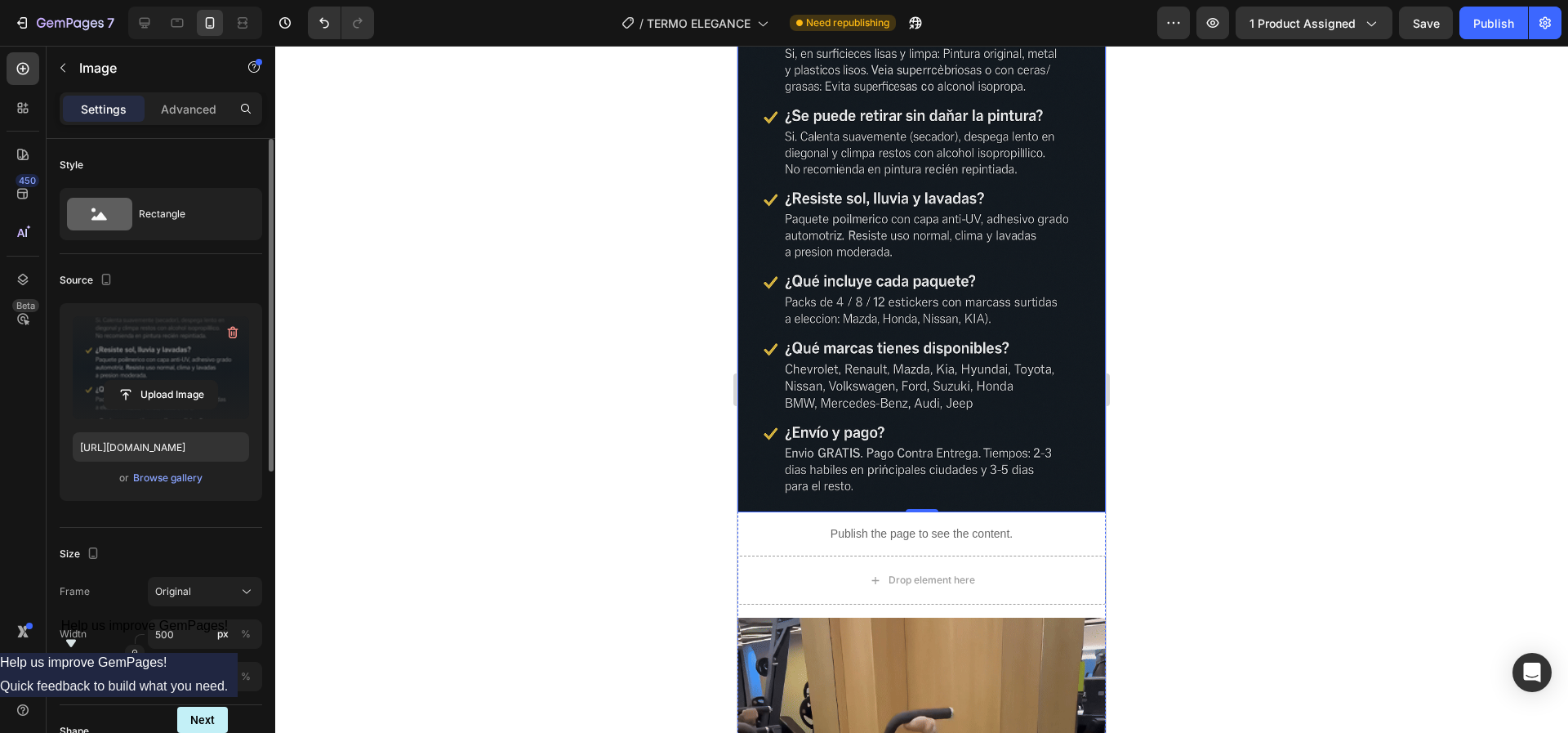
scroll to position [3116, 0]
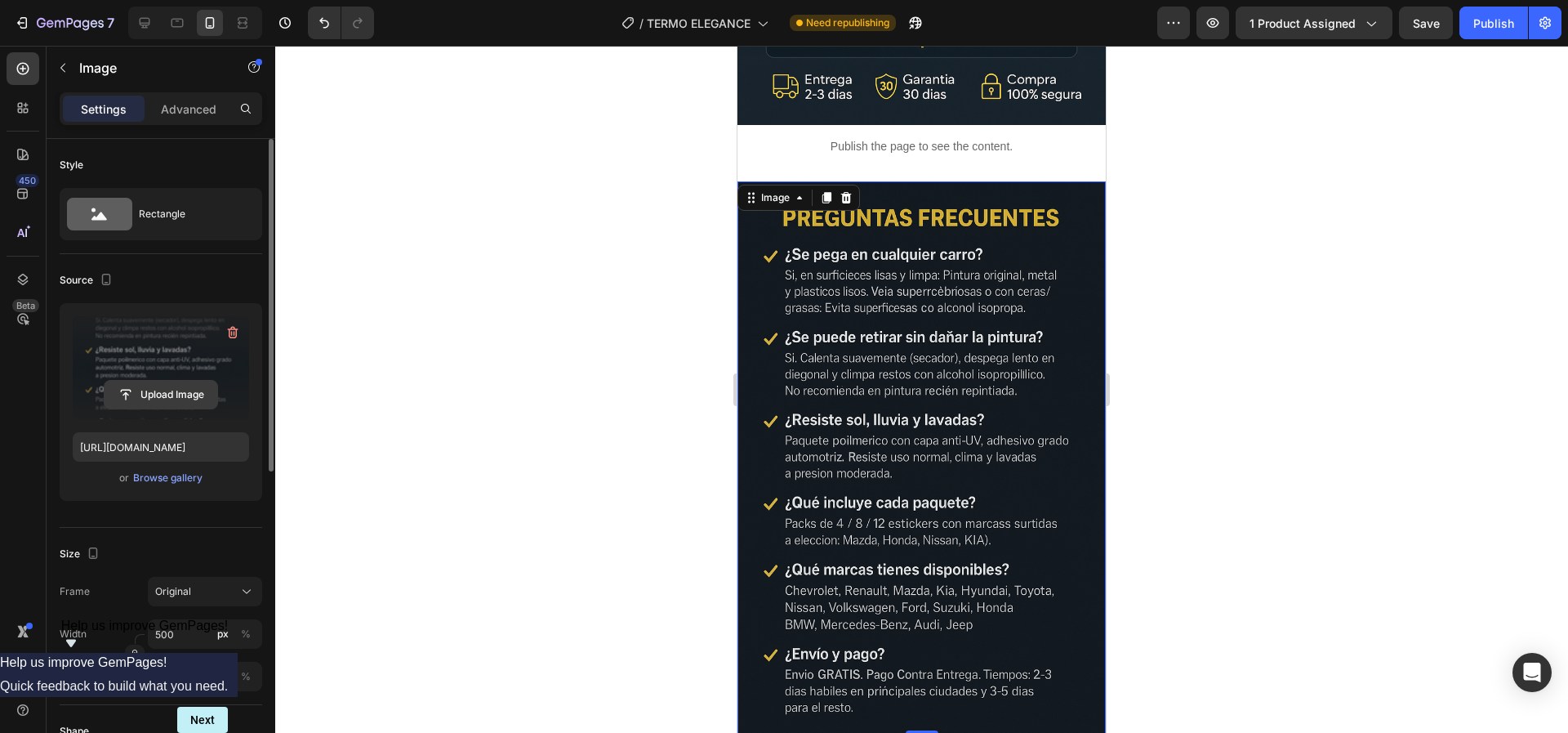
click at [166, 398] on input "file" at bounding box center [160, 394] width 113 height 28
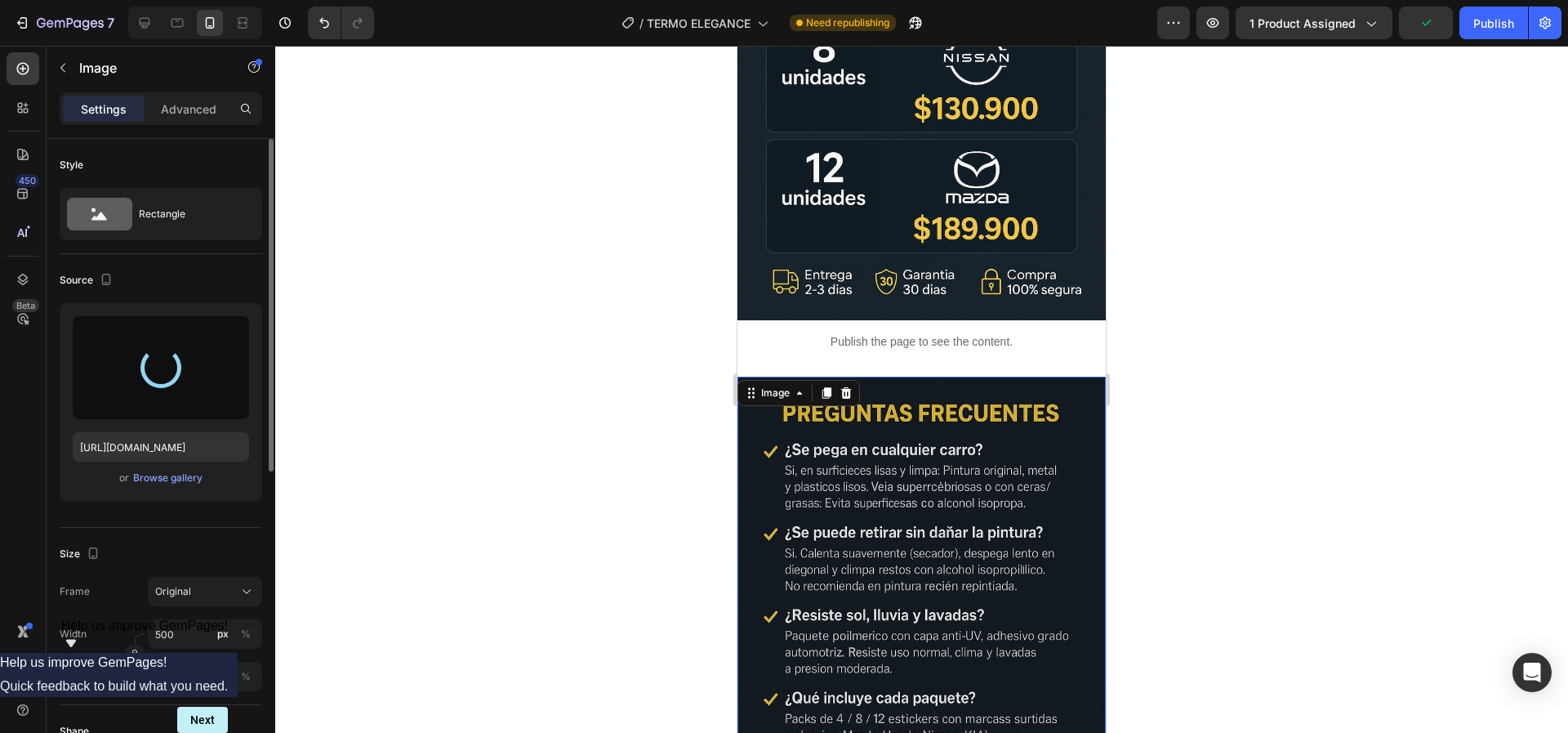
type input "[URL][DOMAIN_NAME]"
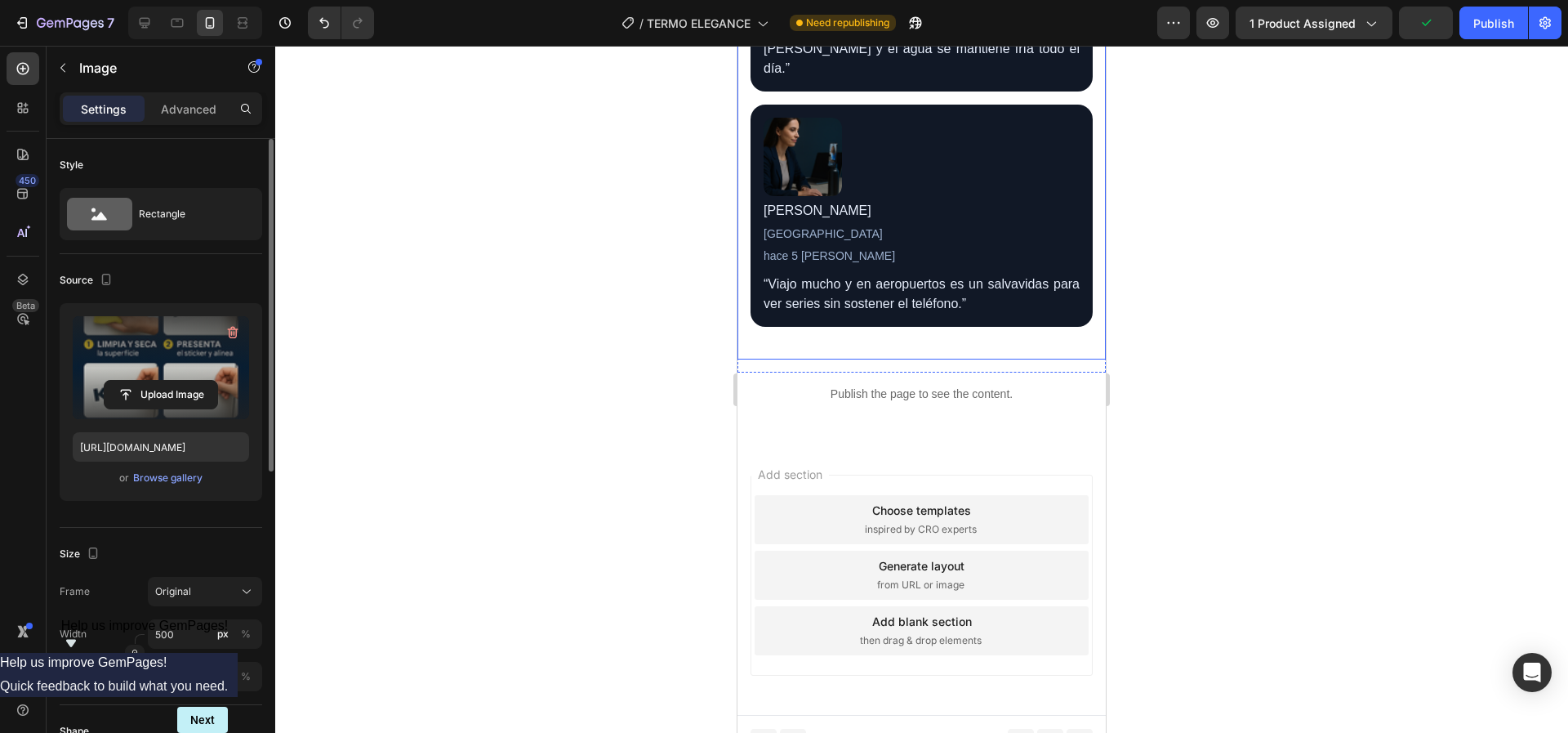
scroll to position [5568, 0]
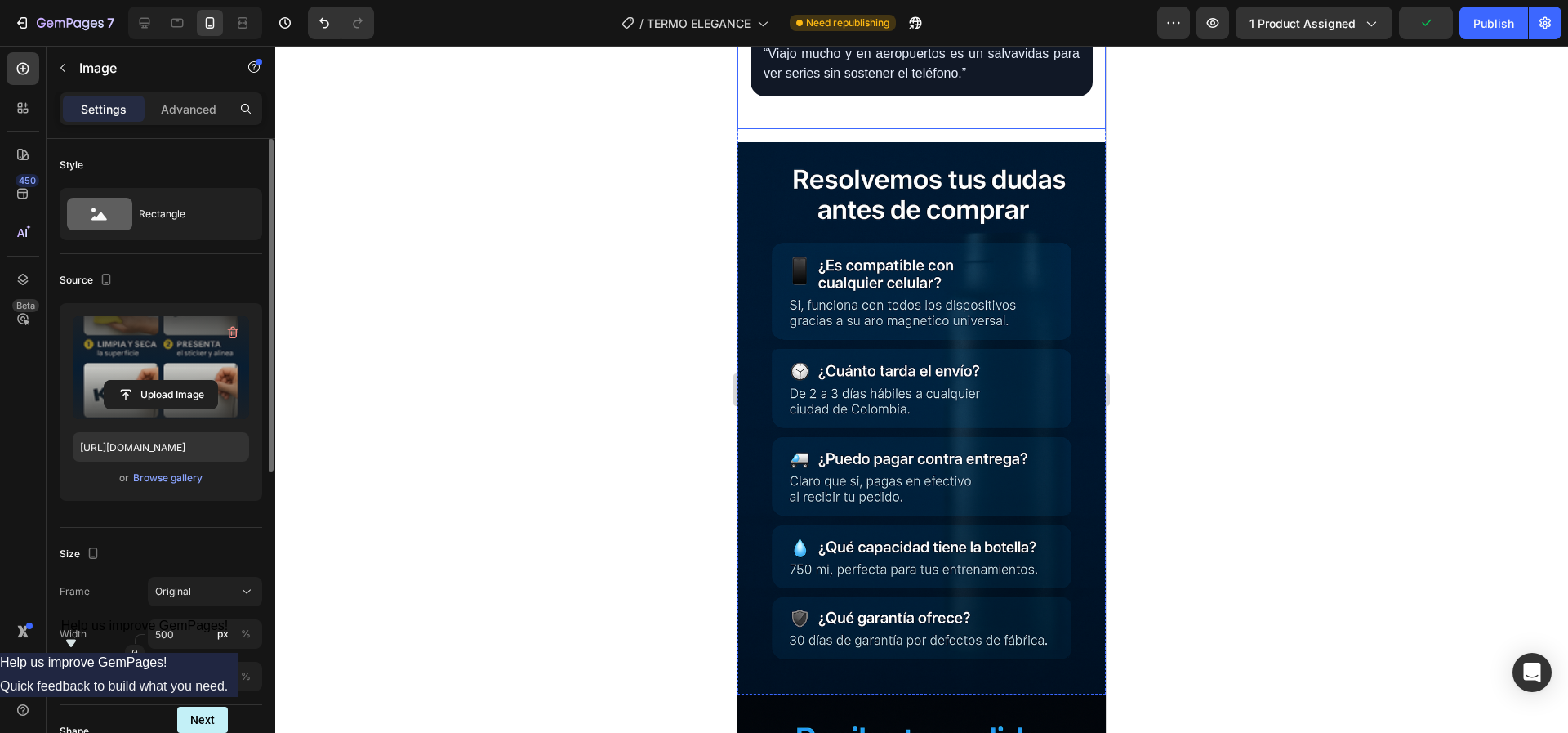
click at [959, 296] on img at bounding box center [922, 418] width 368 height 553
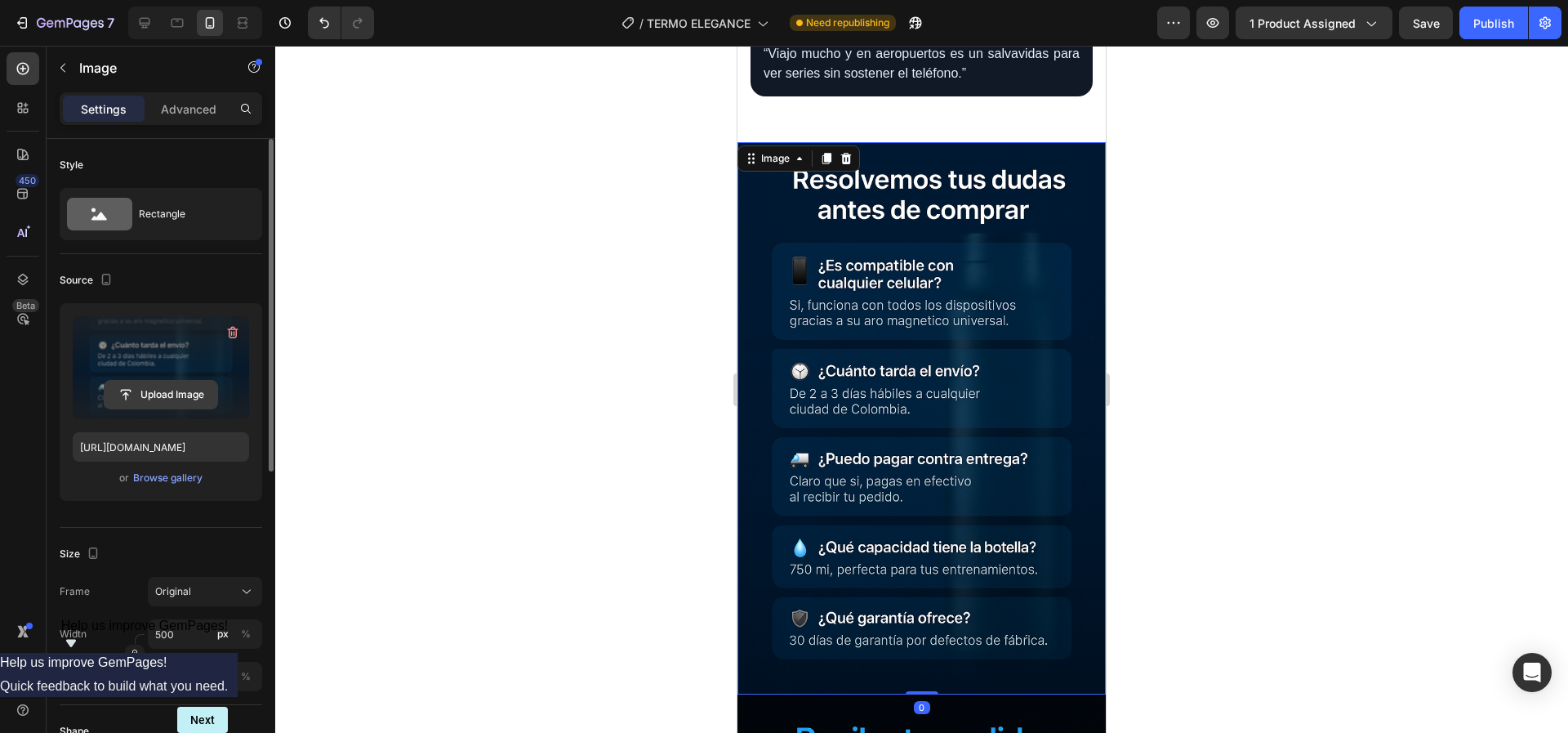
click at [168, 402] on input "file" at bounding box center [160, 394] width 113 height 28
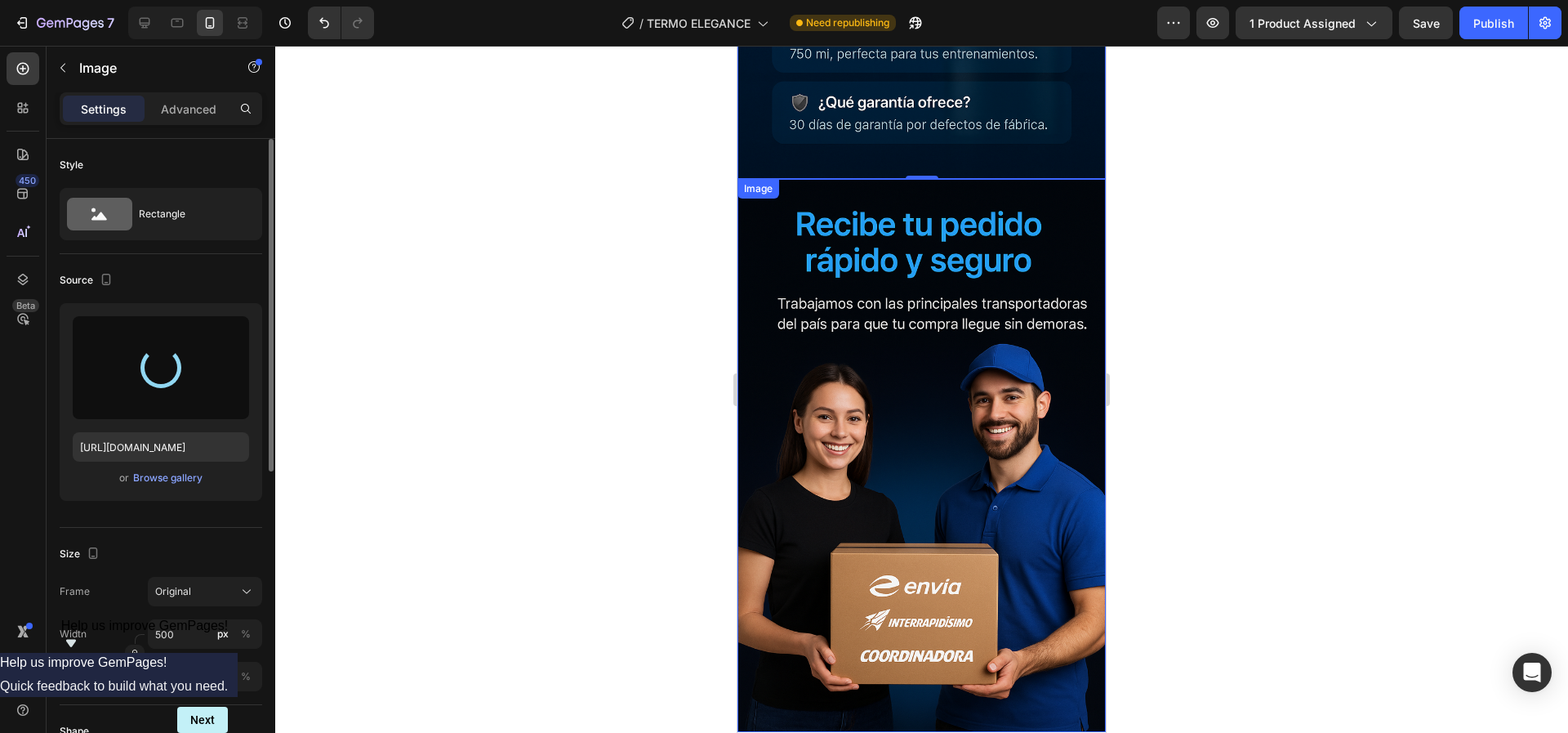
type input "[URL][DOMAIN_NAME]"
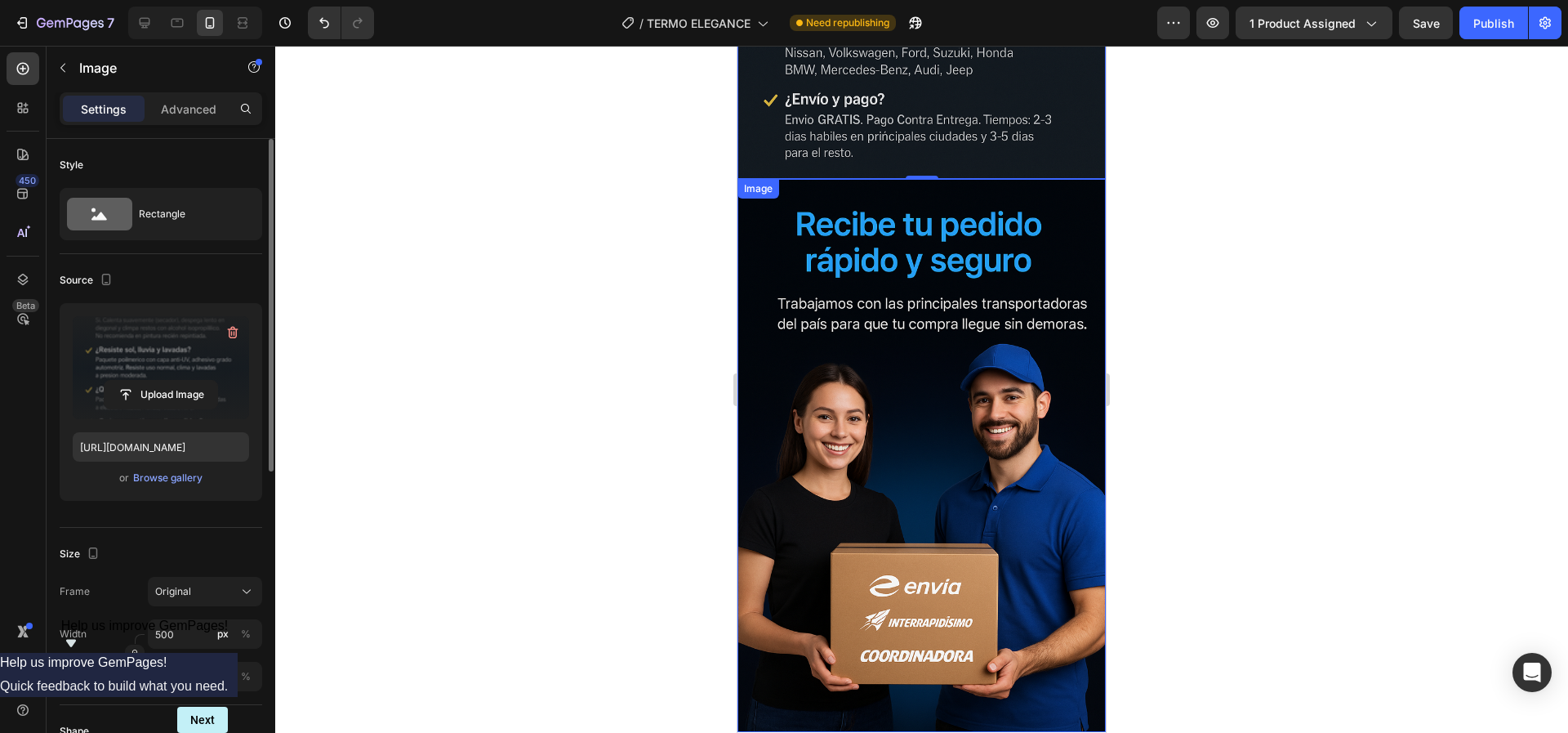
scroll to position [5936, 0]
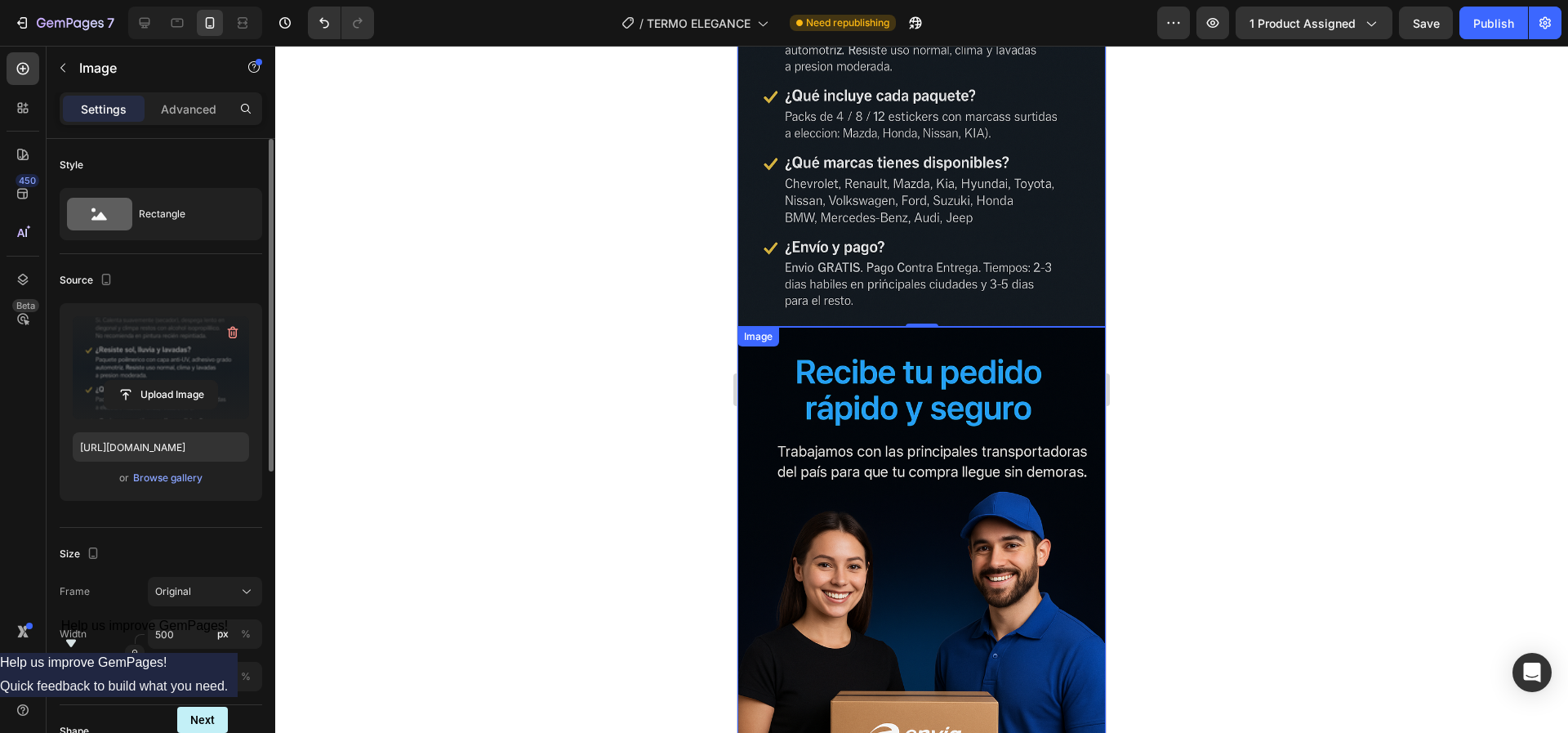
click at [947, 335] on img at bounding box center [922, 603] width 368 height 553
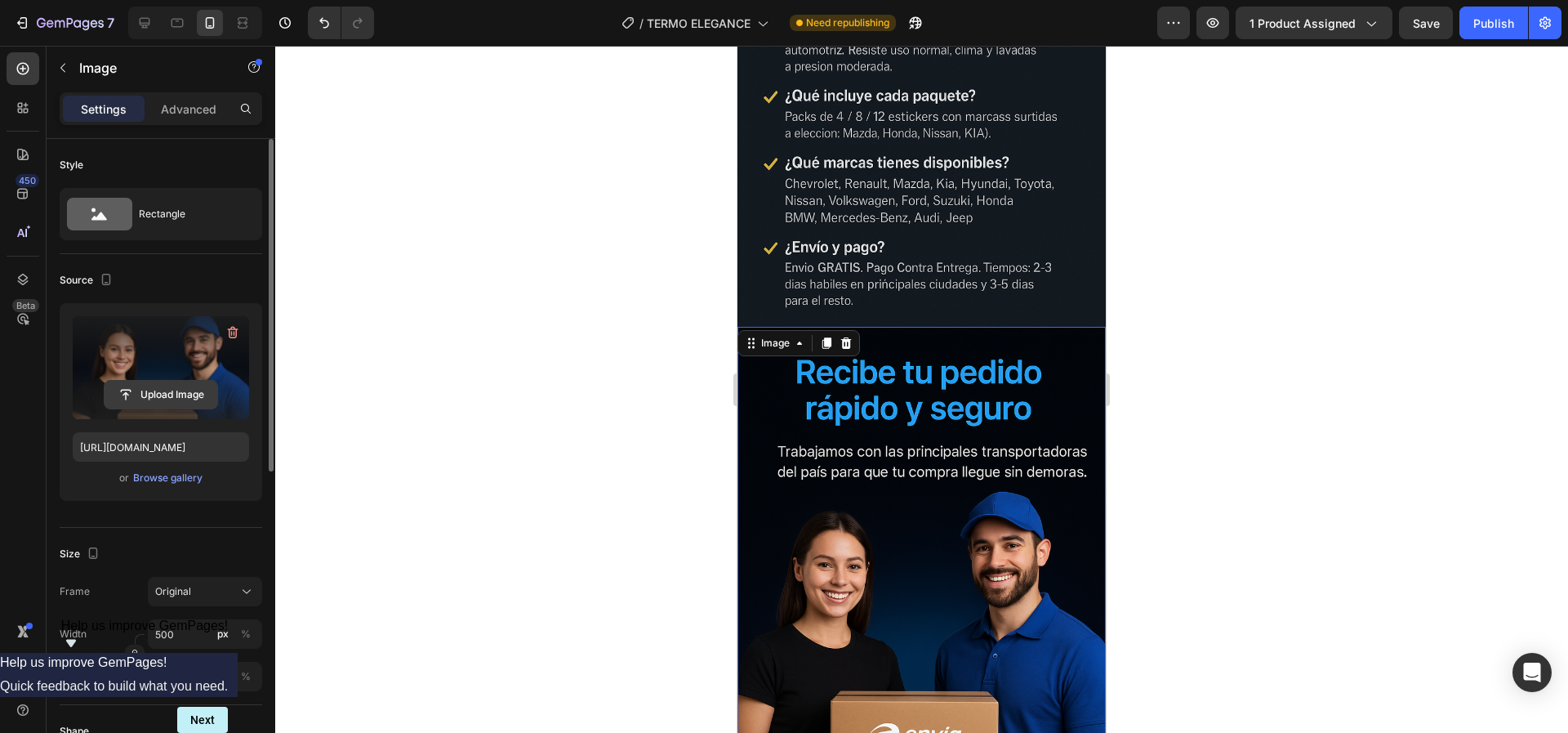
click at [181, 397] on input "file" at bounding box center [160, 394] width 113 height 28
type input "[URL][DOMAIN_NAME]"
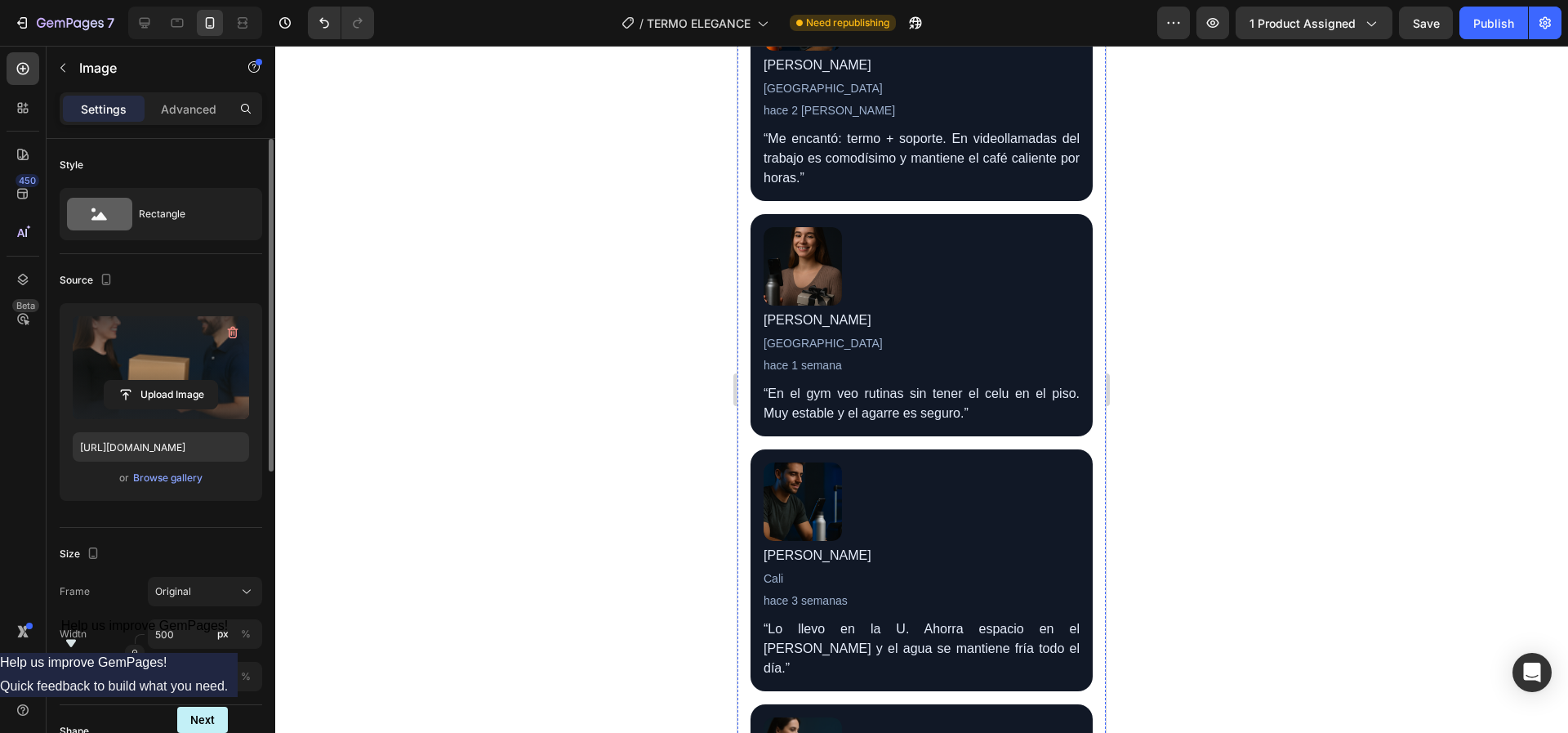
scroll to position [4343, 0]
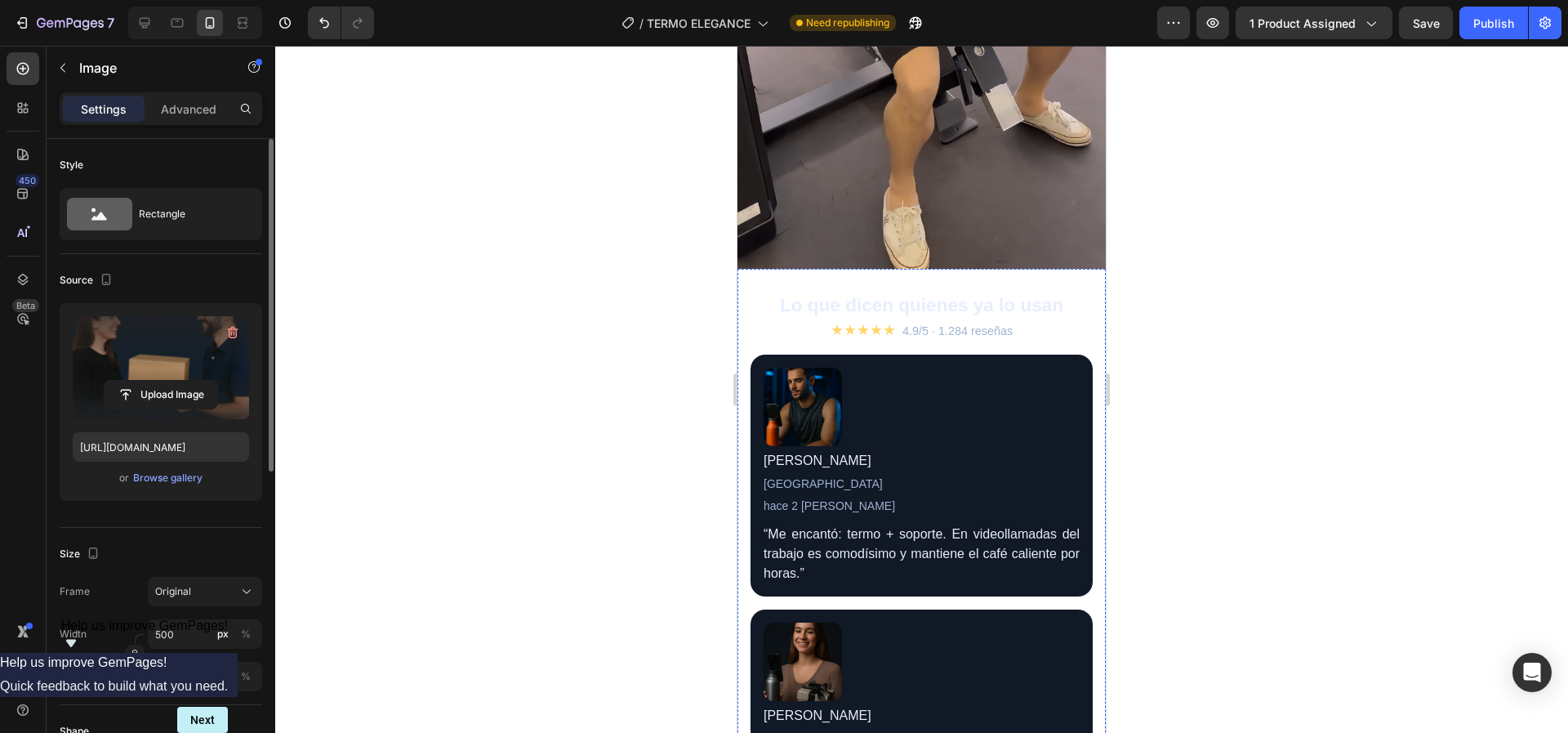
click at [969, 525] on p "“Me encantó: termo + soporte. En videollamadas del trabajo es comodísimo y mant…" at bounding box center [922, 554] width 316 height 59
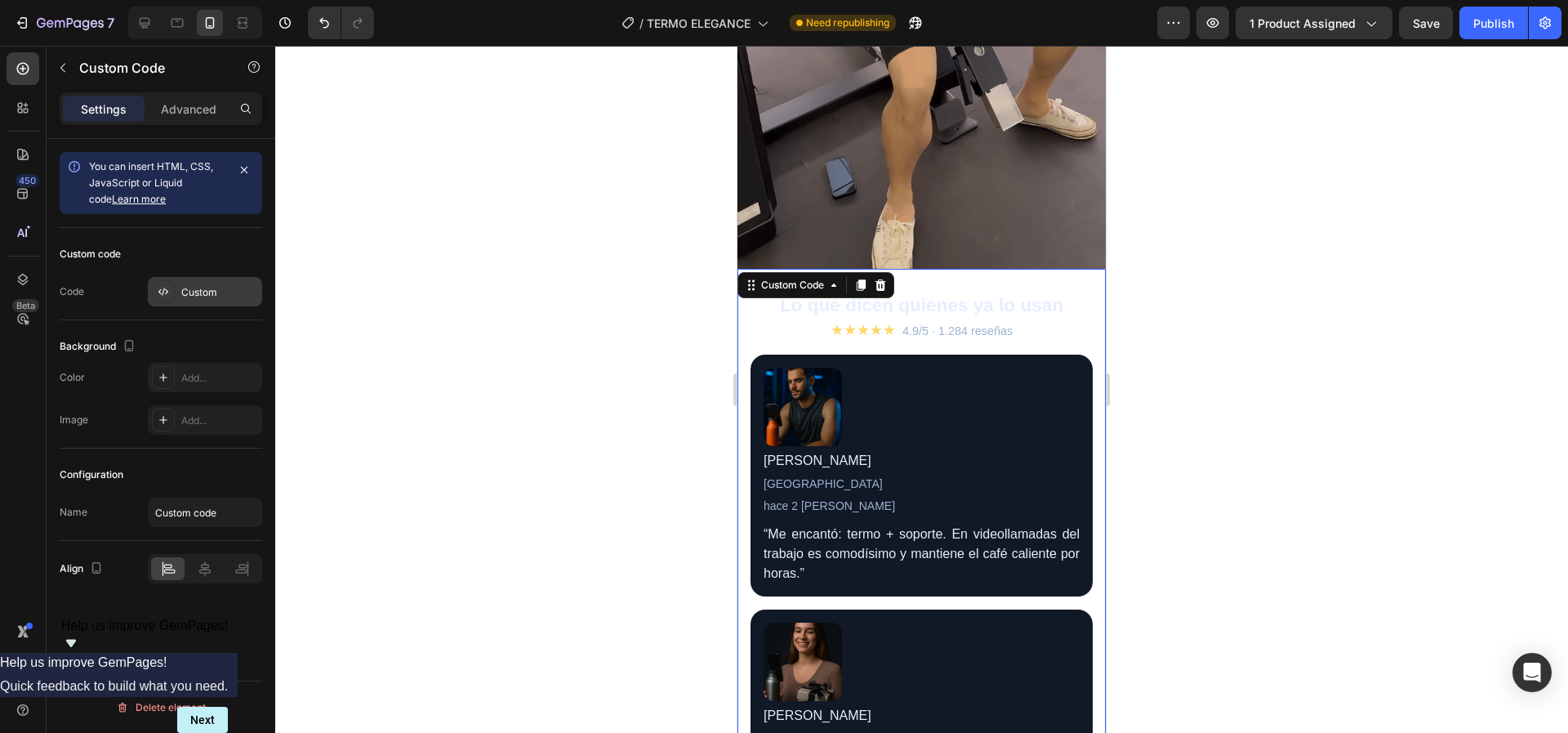
click at [192, 302] on div "Custom" at bounding box center [205, 291] width 115 height 30
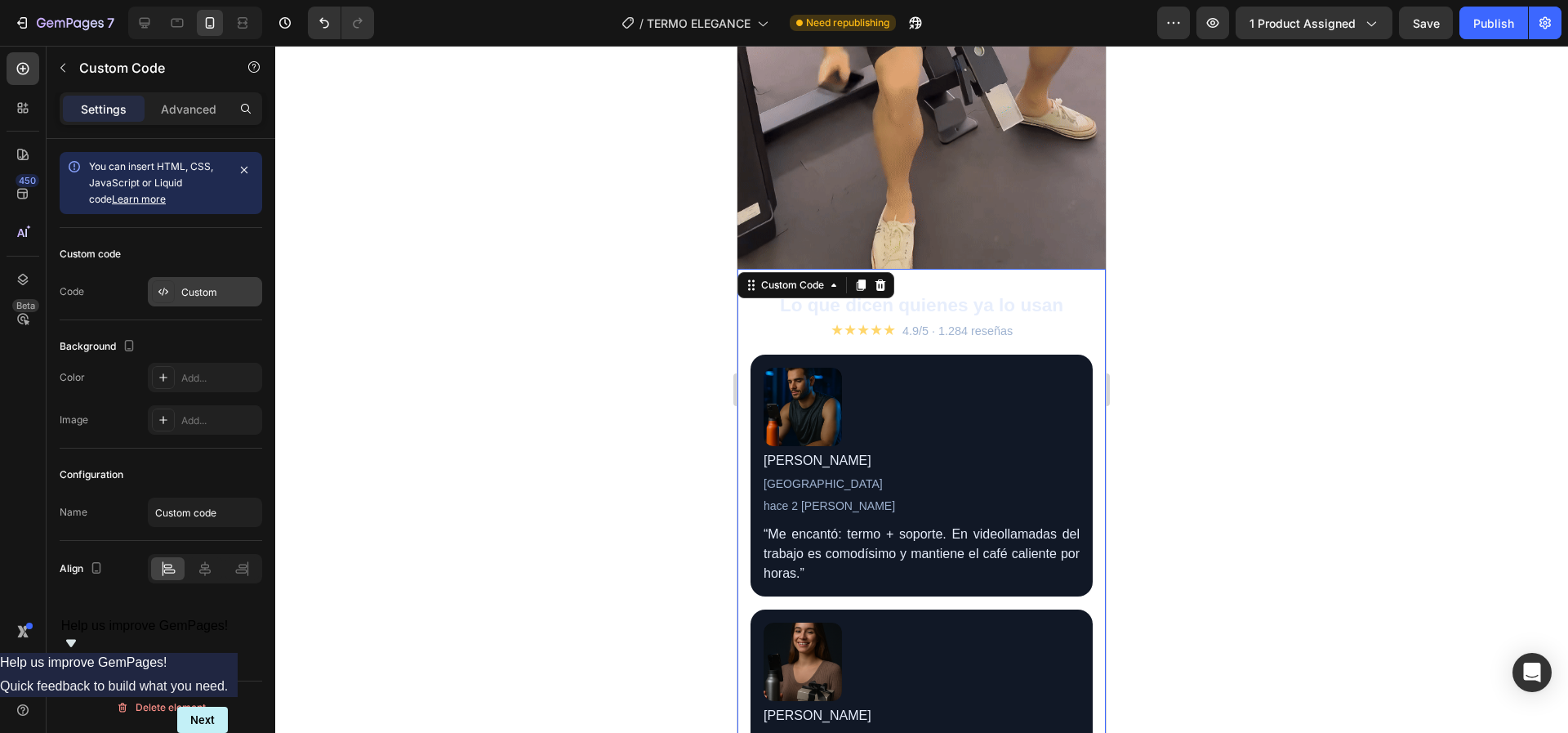
click at [217, 303] on div "Custom" at bounding box center [205, 291] width 115 height 30
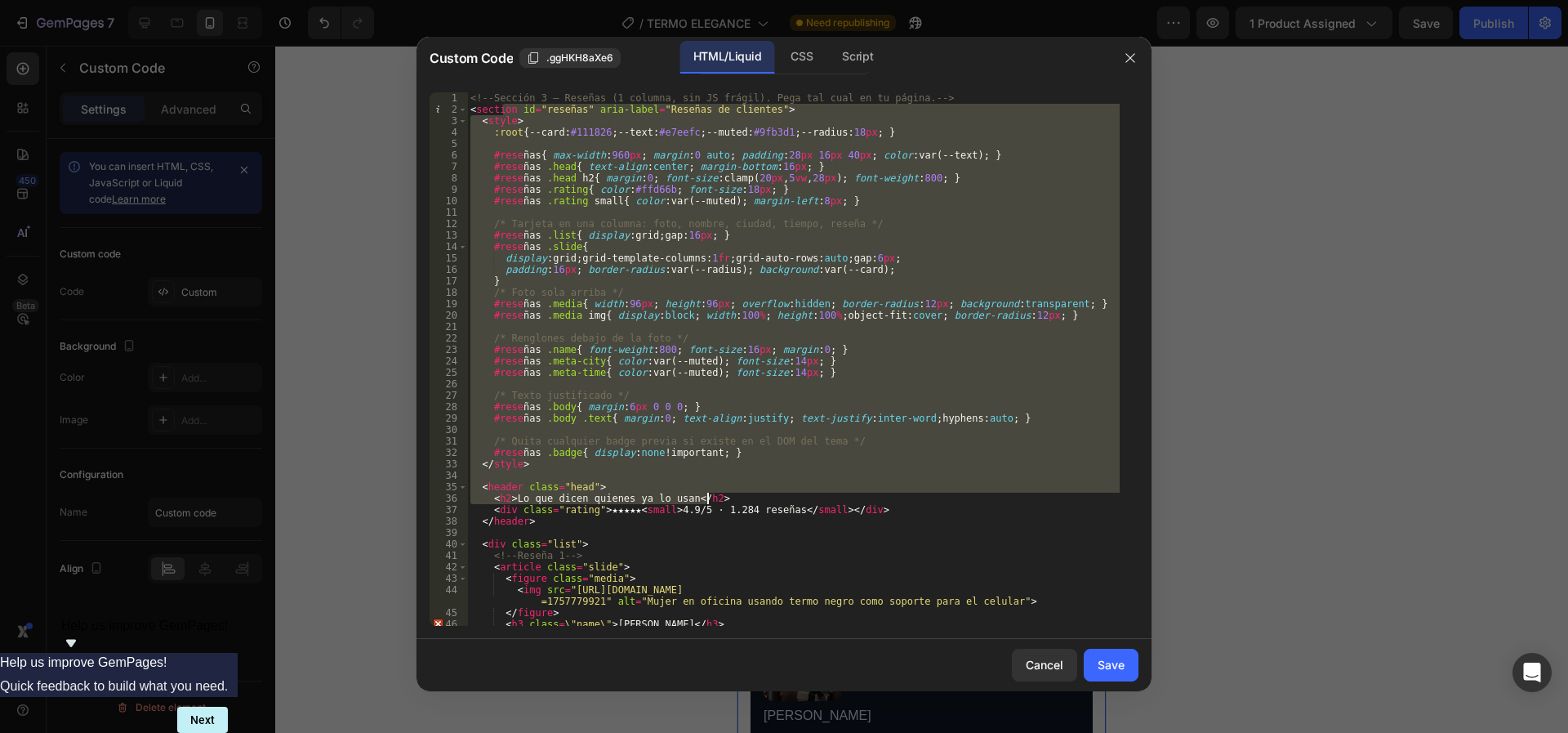
scroll to position [542, 0]
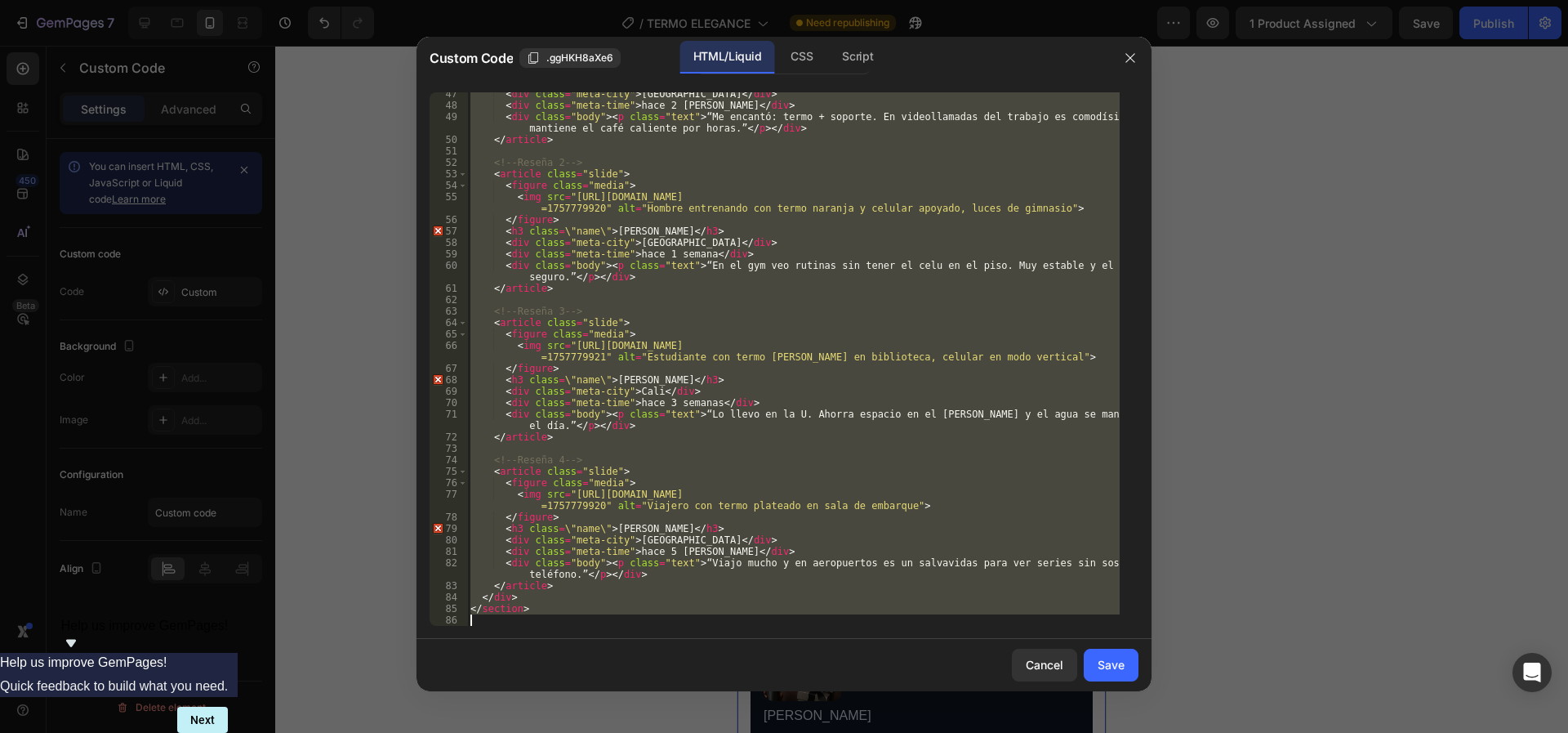
drag, startPoint x: 507, startPoint y: 113, endPoint x: 1082, endPoint y: 733, distance: 845.6
click at [1082, 0] on html "7 / TERMO ELEGANCE Need republishing Preview 1 product assigned Save Publish 45…" at bounding box center [784, 0] width 1568 height 0
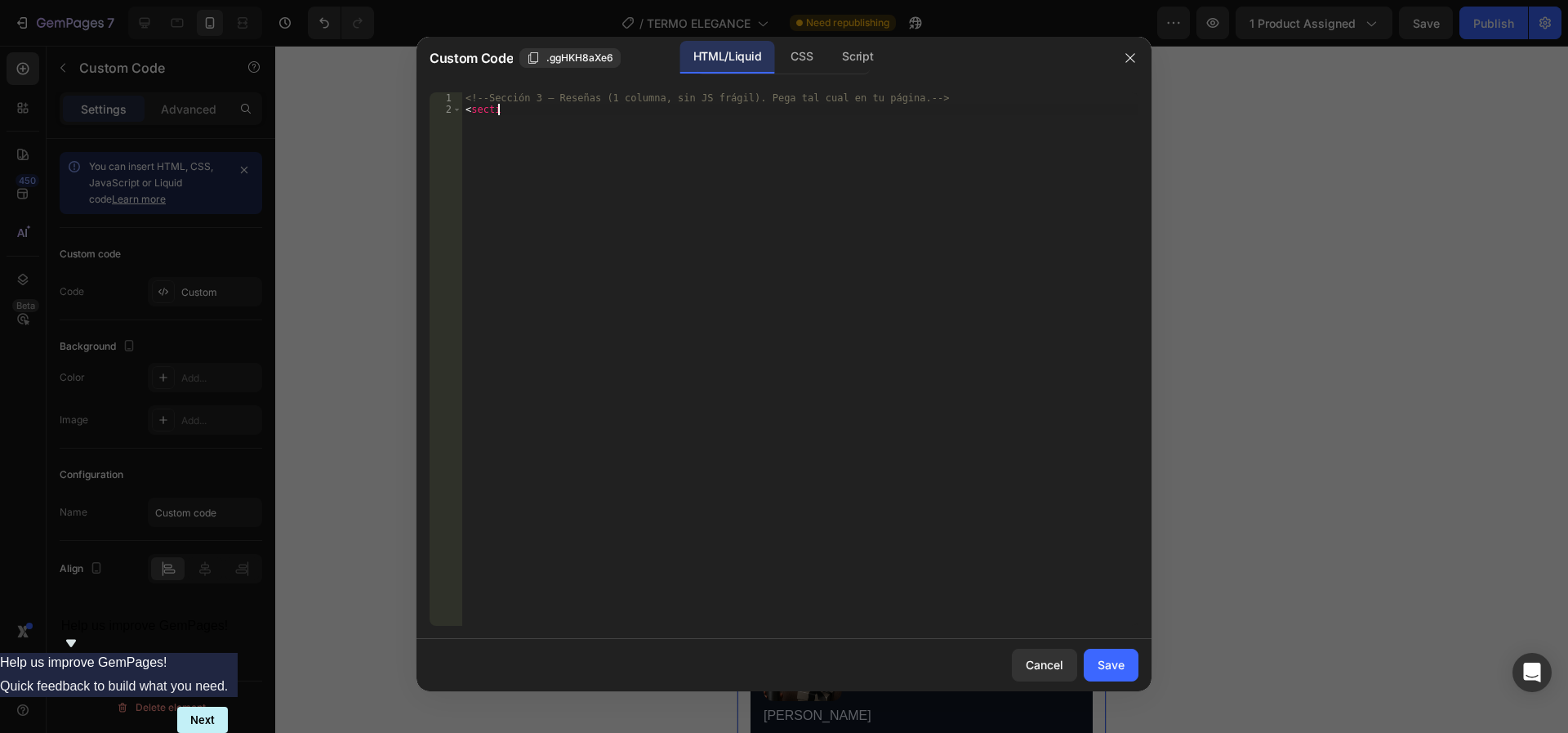
type textarea "<!-- Sección 3 – Reseñas (1 columna, sin JS frágil). Pega tal cual en tu página…"
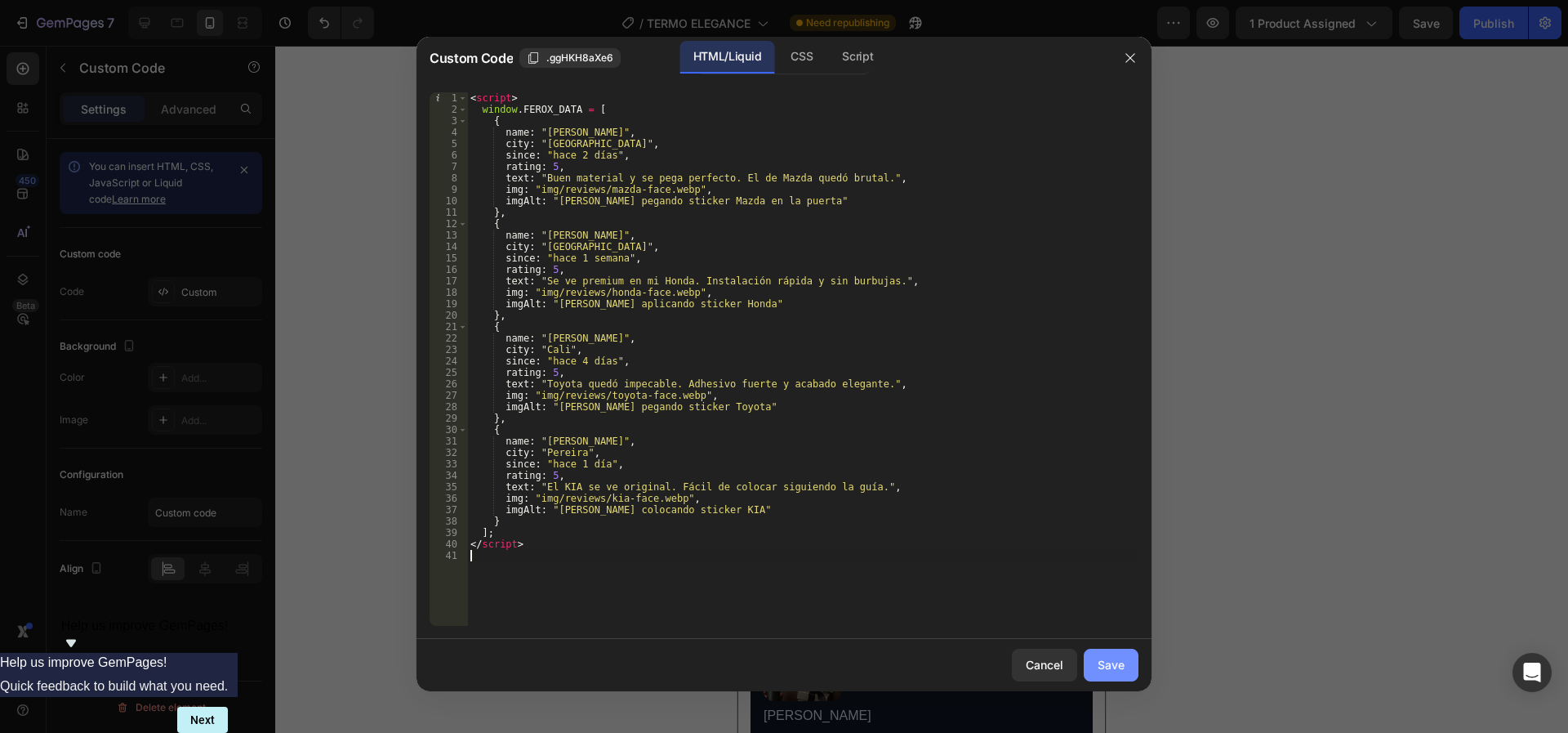
click at [1110, 670] on div "Save" at bounding box center [1111, 665] width 27 height 17
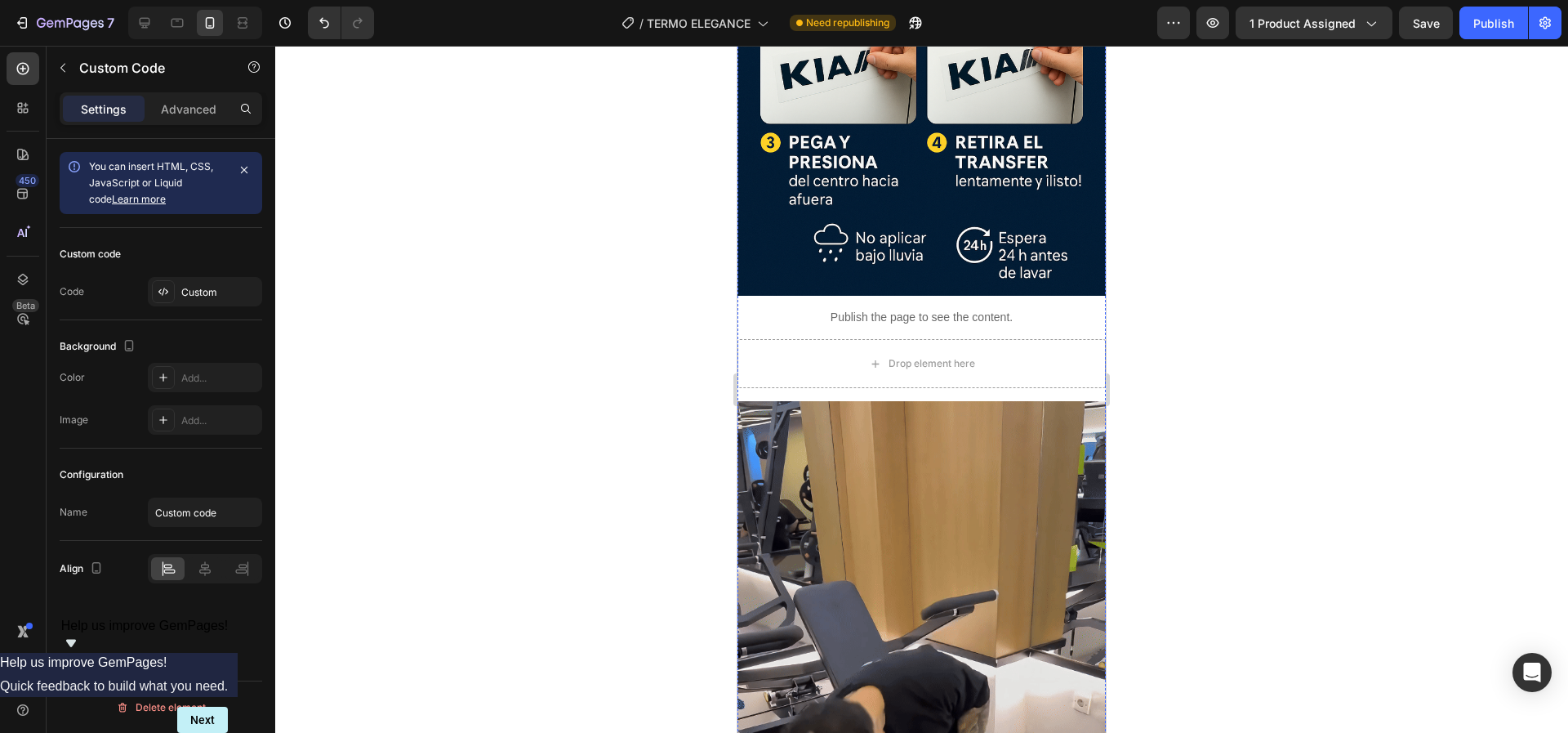
scroll to position [3432, 0]
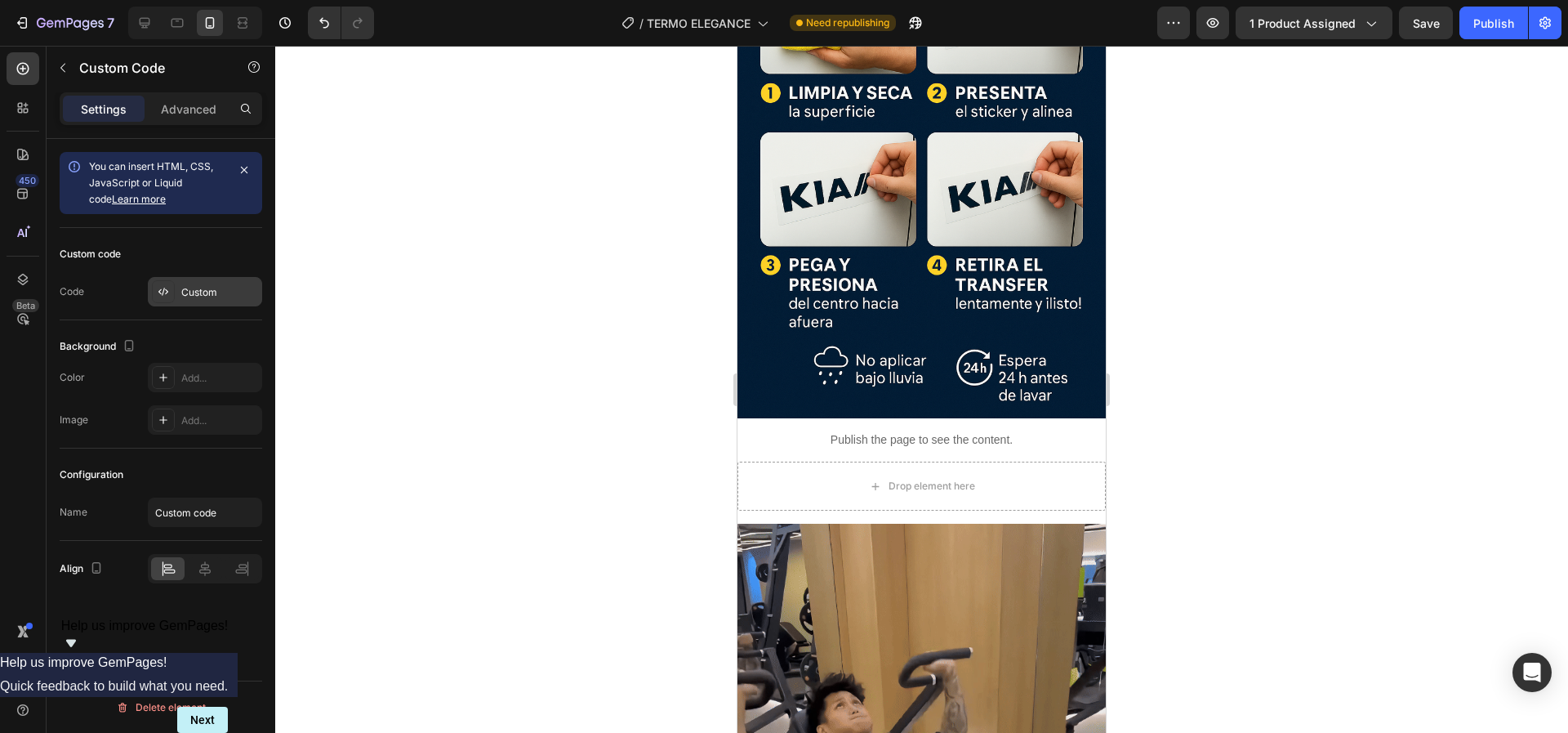
click at [208, 288] on div "Custom" at bounding box center [220, 292] width 76 height 14
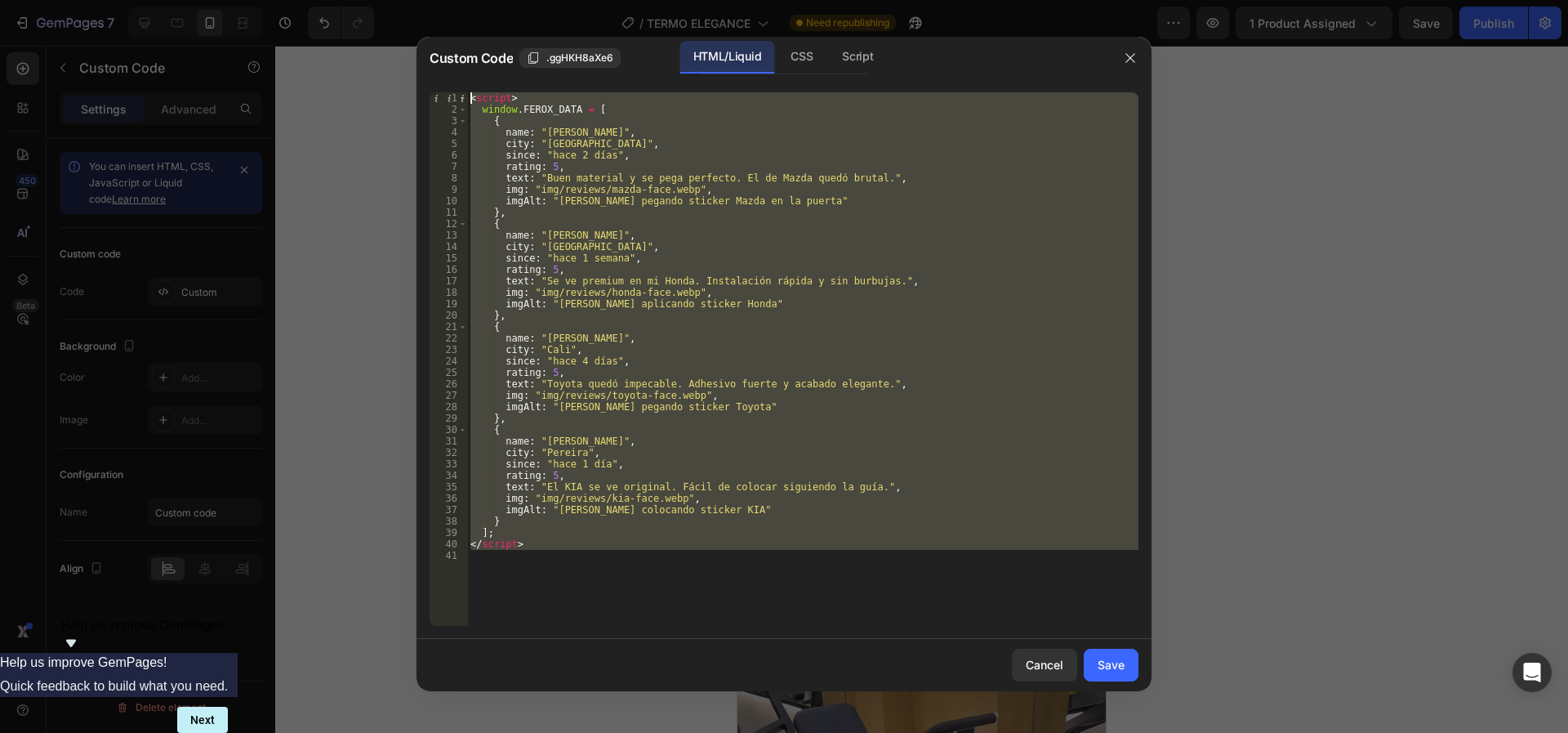
drag, startPoint x: 565, startPoint y: 569, endPoint x: 448, endPoint y: -149, distance: 727.5
click at [448, 0] on html "7 / TERMO ELEGANCE Need republishing Preview 1 product assigned Save Publish 45…" at bounding box center [784, 0] width 1568 height 0
type textarea "<script> window.FEROX_DATA = ["
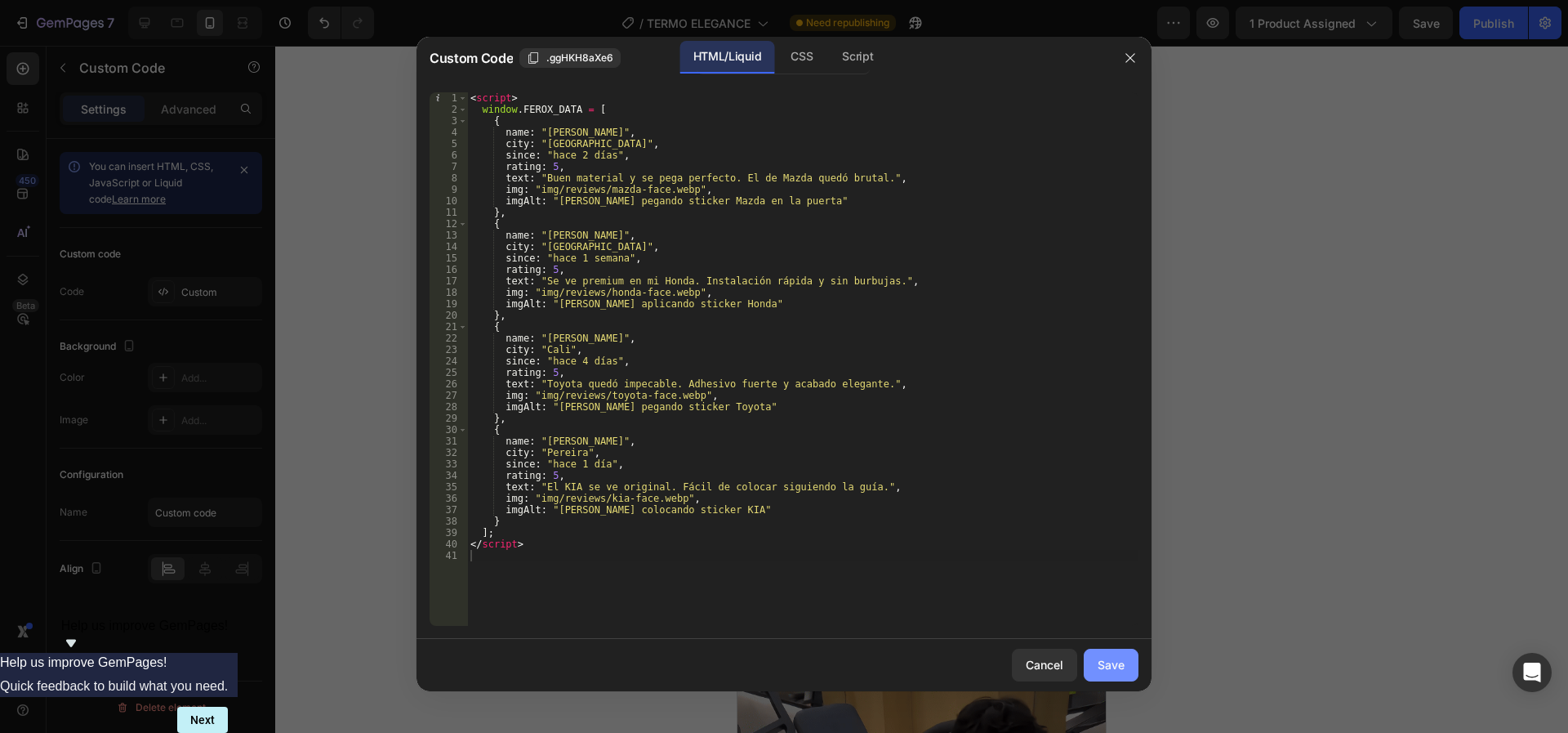
click at [1114, 668] on div "Save" at bounding box center [1111, 665] width 27 height 17
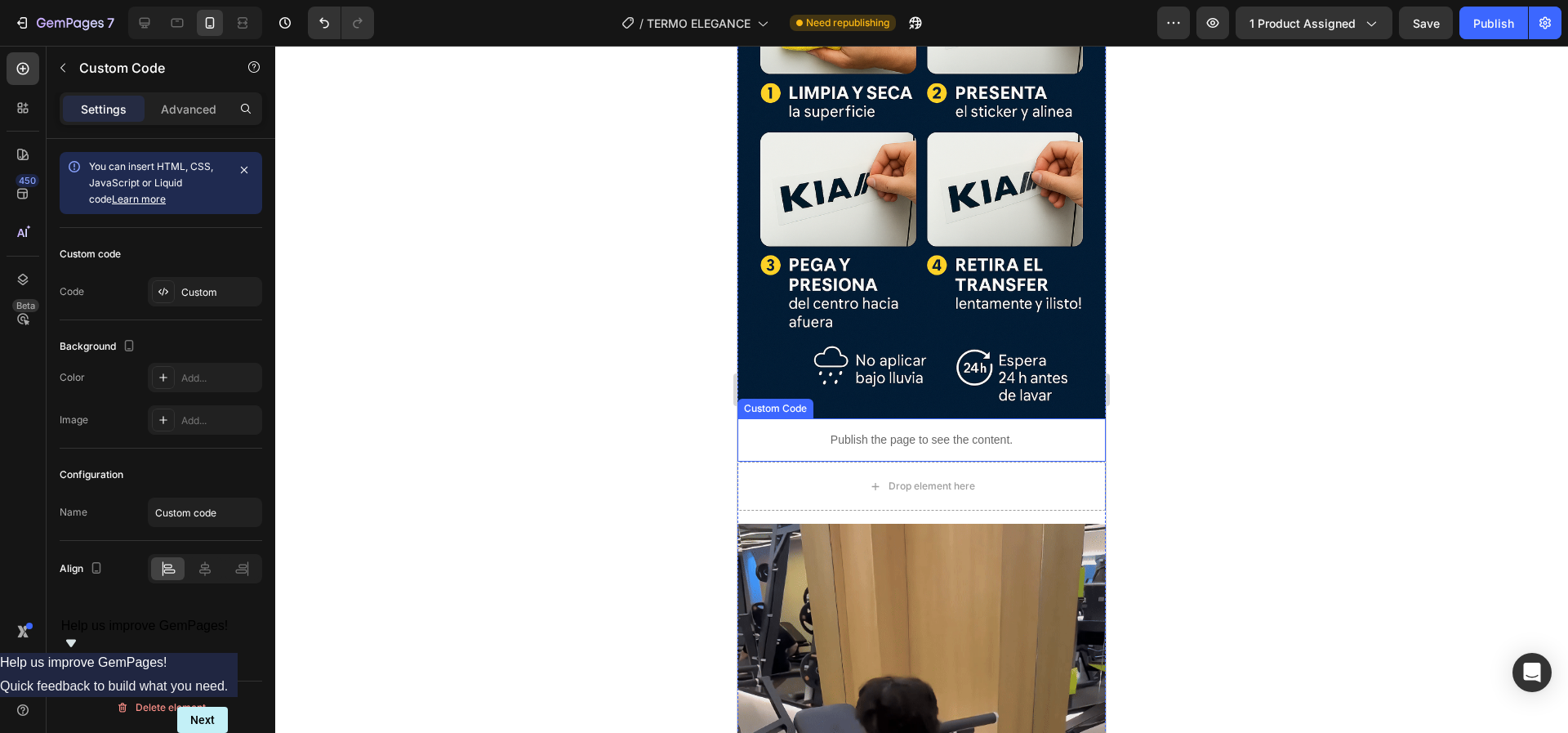
click at [851, 431] on p "Publish the page to see the content." at bounding box center [922, 440] width 368 height 17
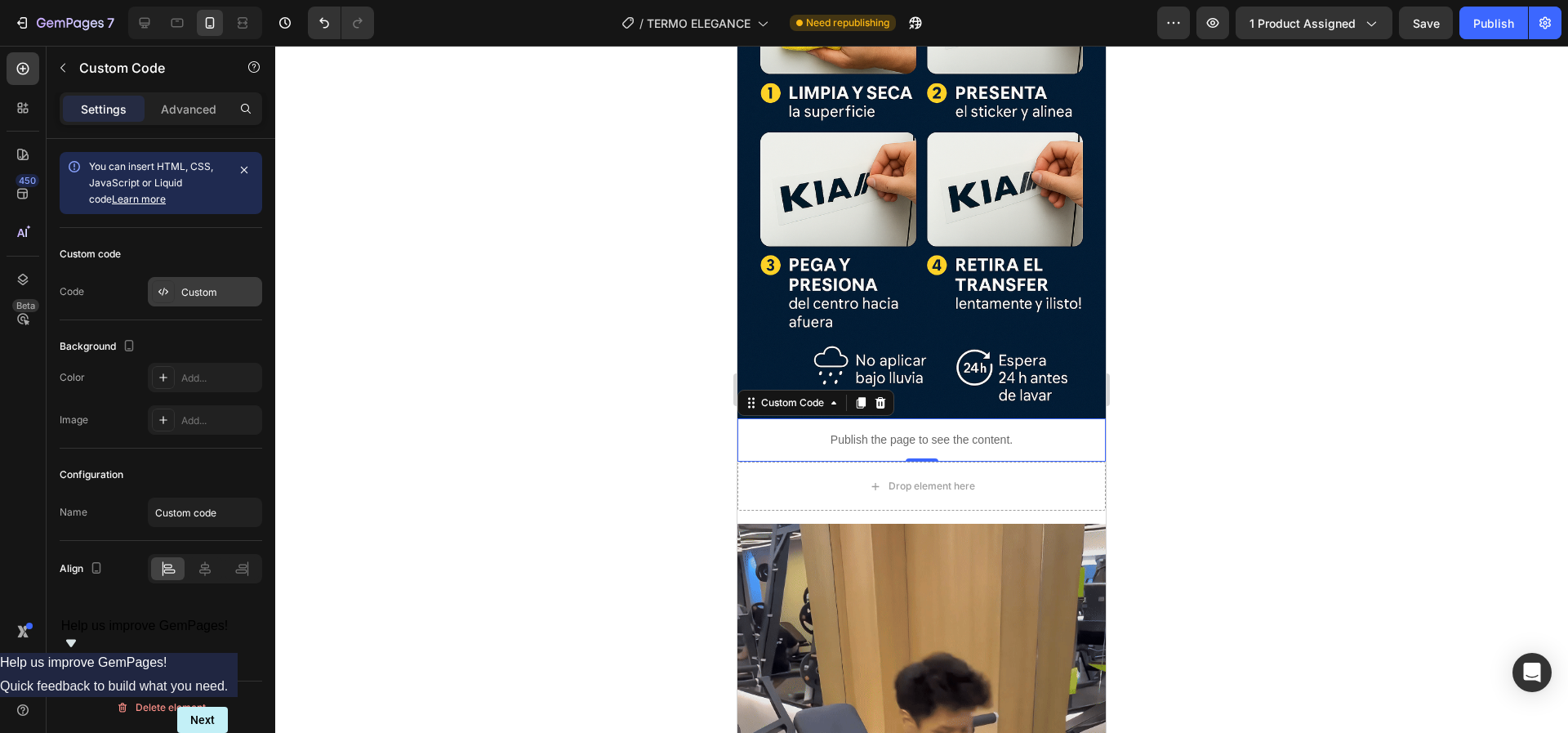
click at [208, 300] on div "Custom" at bounding box center [205, 291] width 115 height 30
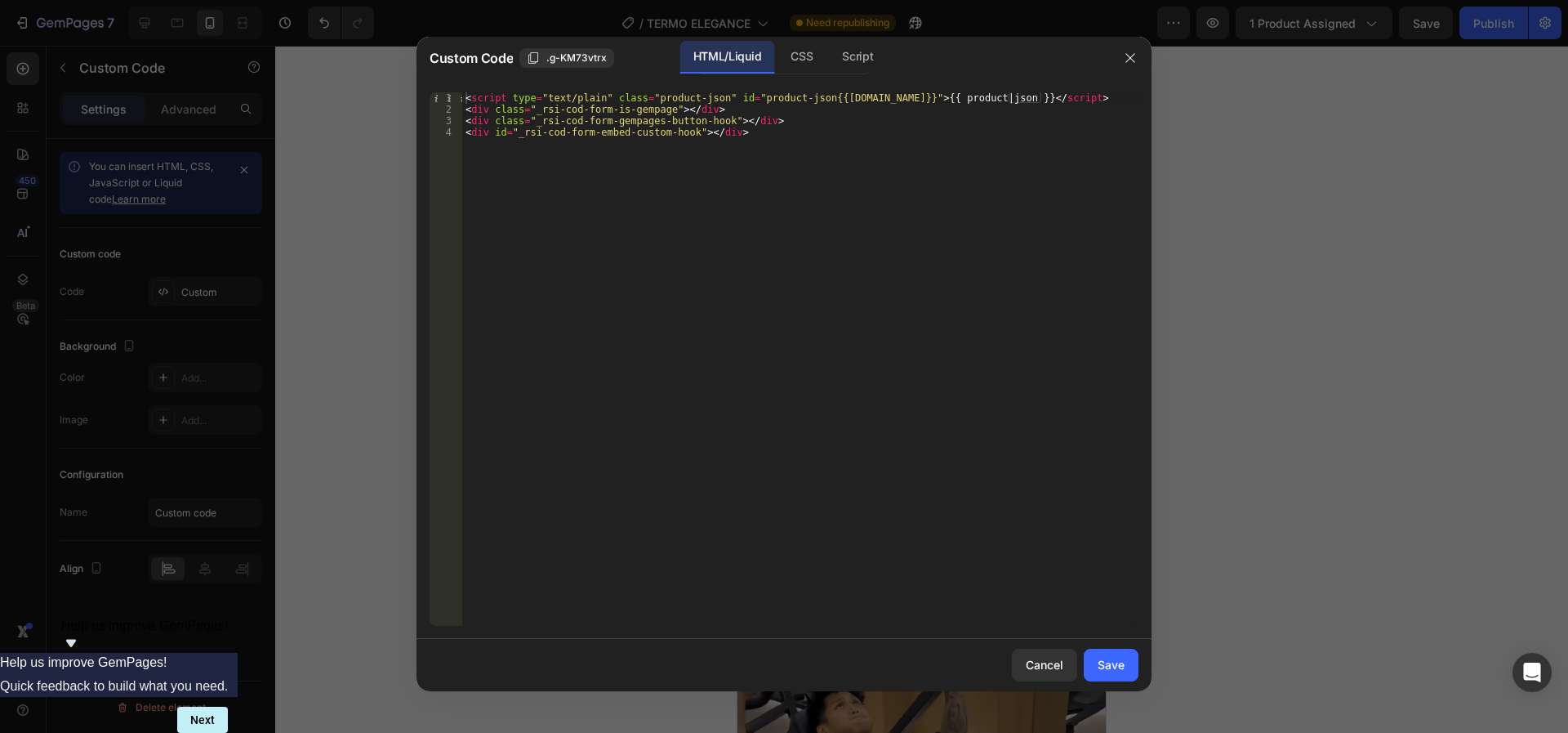
type textarea "<div id="_rsi-cod-form-embed-custom-hook"></div>"
click at [561, 312] on div "< script type = "text/plain" class = "product-json" id = "product-json{{[DOMAIN…" at bounding box center [801, 370] width 677 height 556
click at [377, 313] on div at bounding box center [784, 366] width 1568 height 733
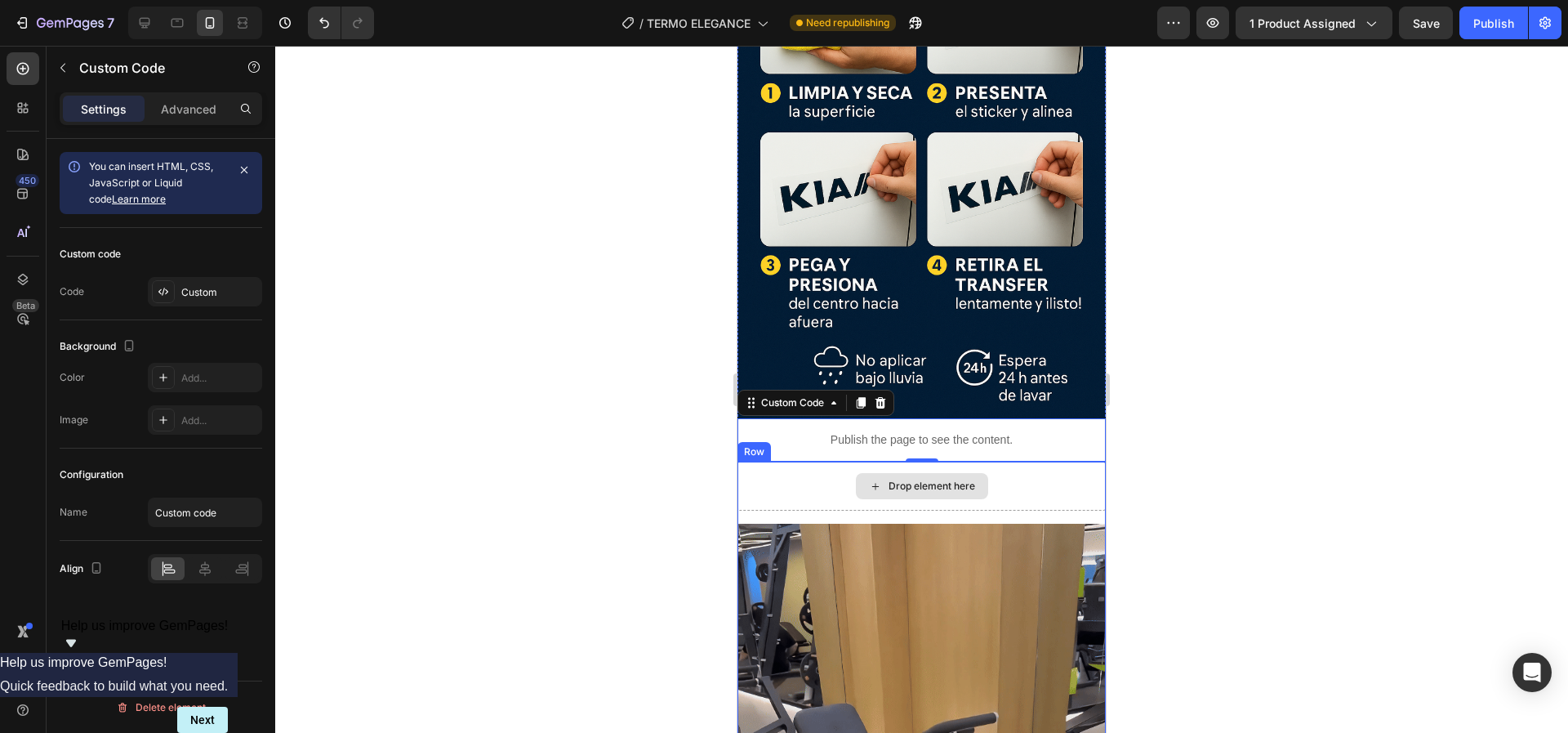
click at [1005, 462] on div "Drop element here" at bounding box center [922, 487] width 368 height 49
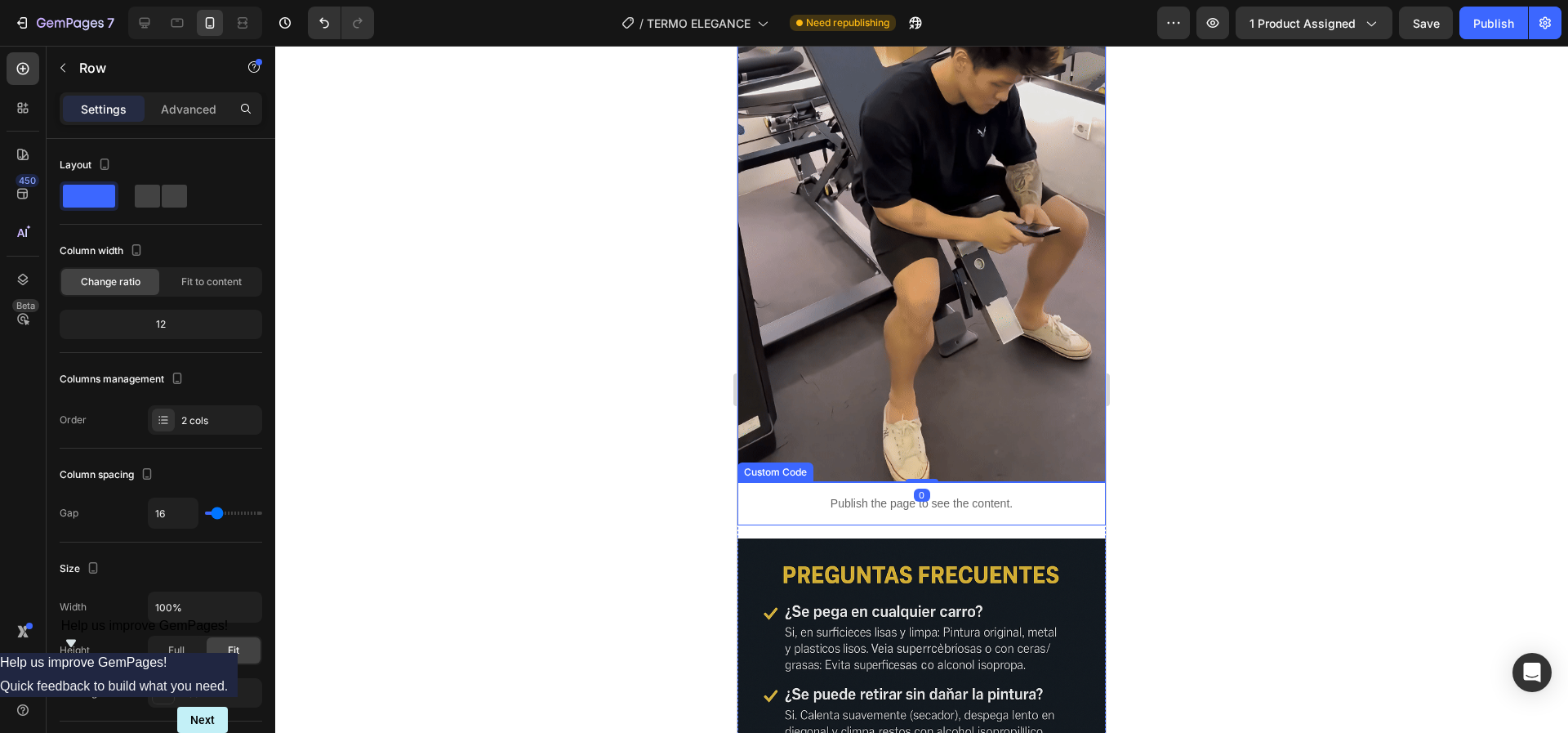
scroll to position [4168, 0]
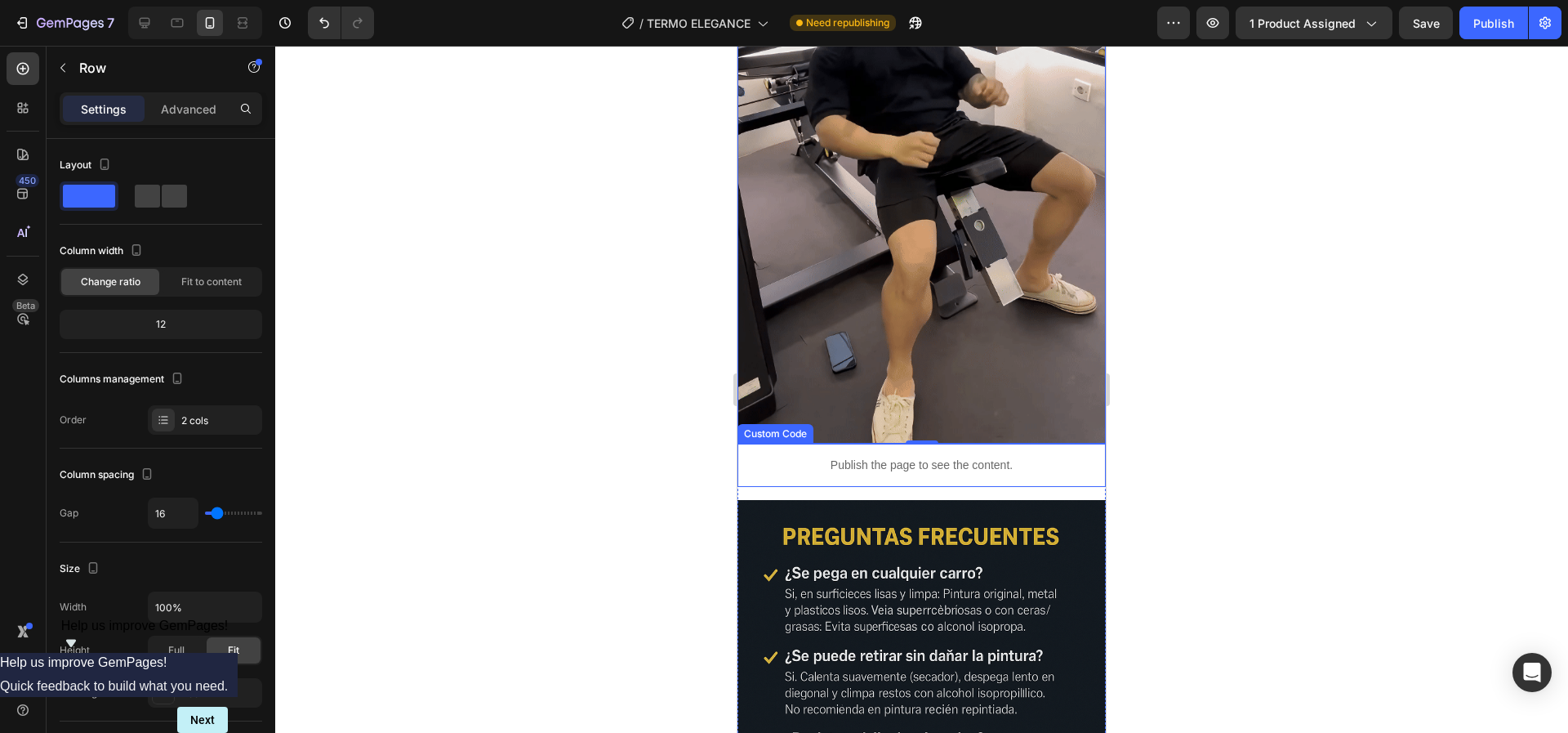
click at [954, 443] on div "Publish the page to see the content." at bounding box center [922, 465] width 368 height 43
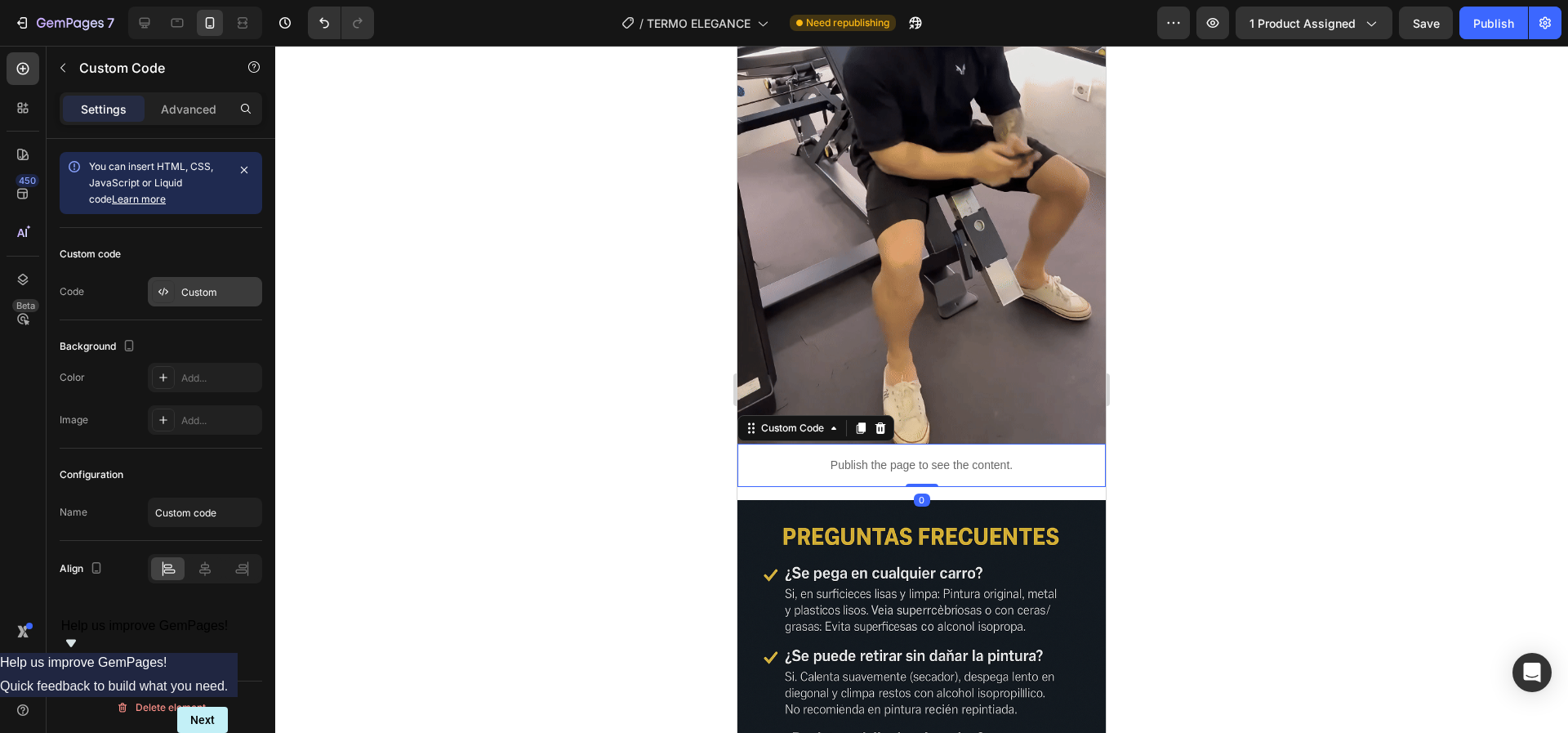
click at [227, 296] on div "Custom" at bounding box center [220, 292] width 76 height 14
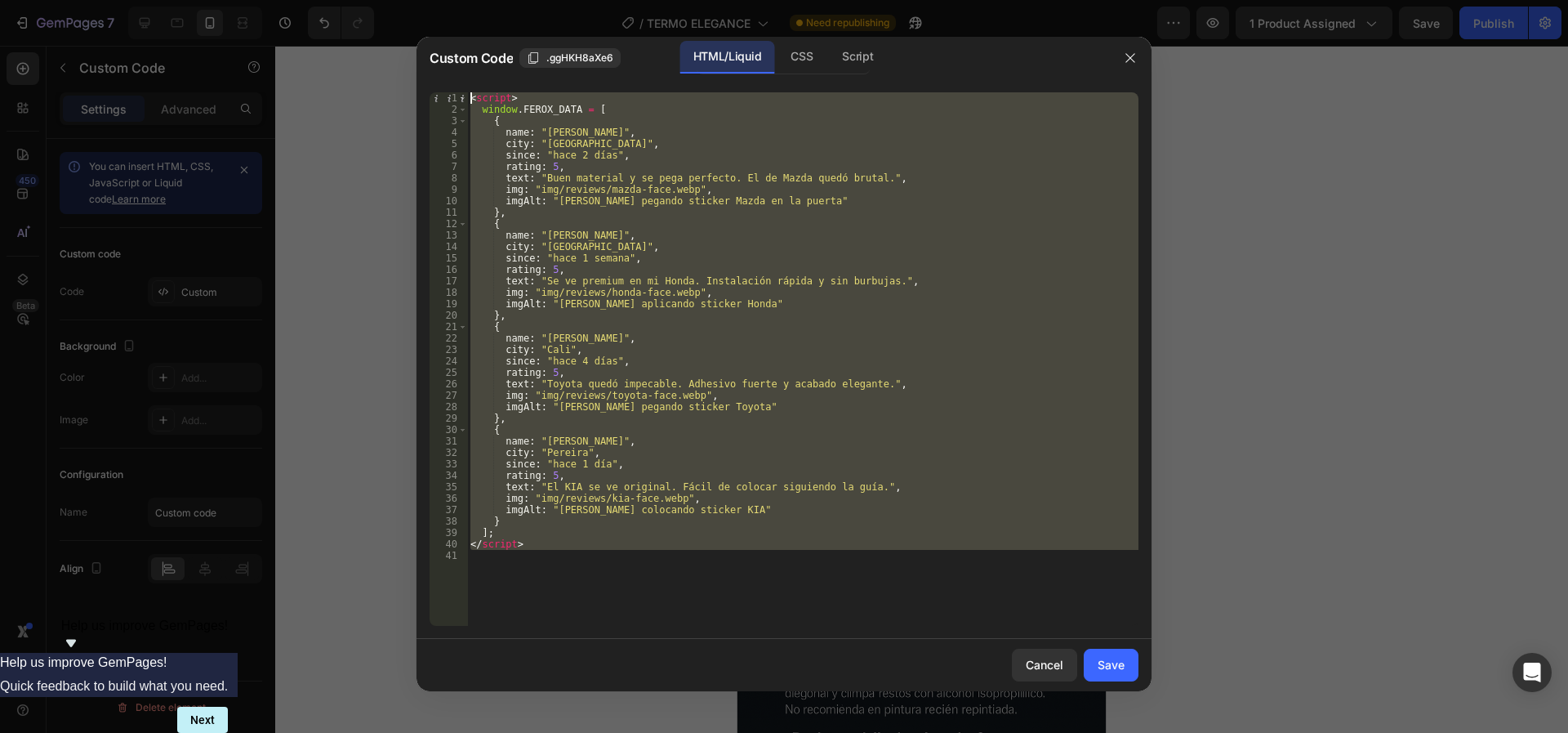
drag, startPoint x: 505, startPoint y: 503, endPoint x: 451, endPoint y: 10, distance: 495.9
click at [451, 10] on div "Custom Code .ggHKH8aXe6 HTML/Liquid CSS Script 1 2 3 4 5 6 7 8 9 10 11 12 13 14…" at bounding box center [784, 366] width 1568 height 733
type textarea "<script> window.FEROX_DATA = ["
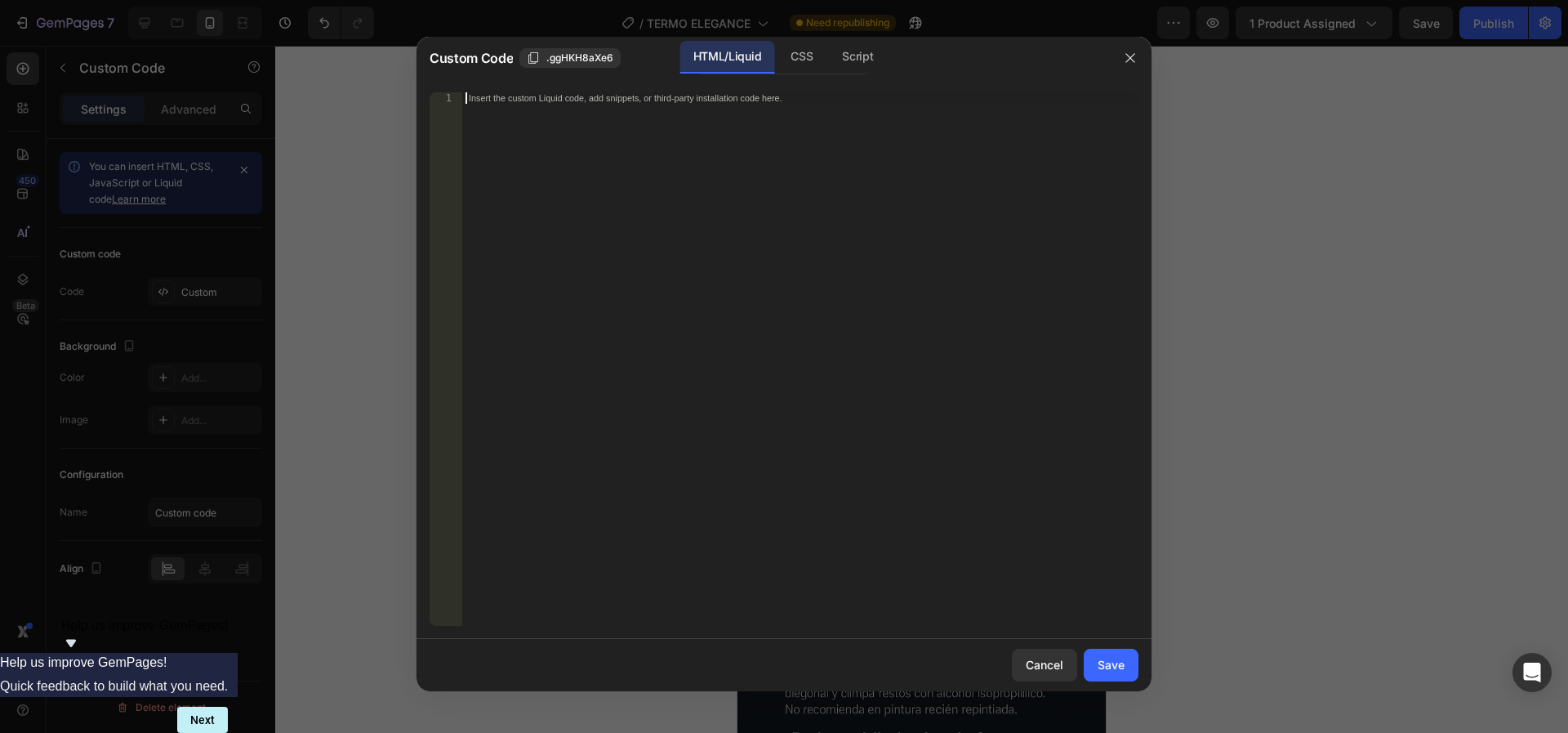
scroll to position [736, 0]
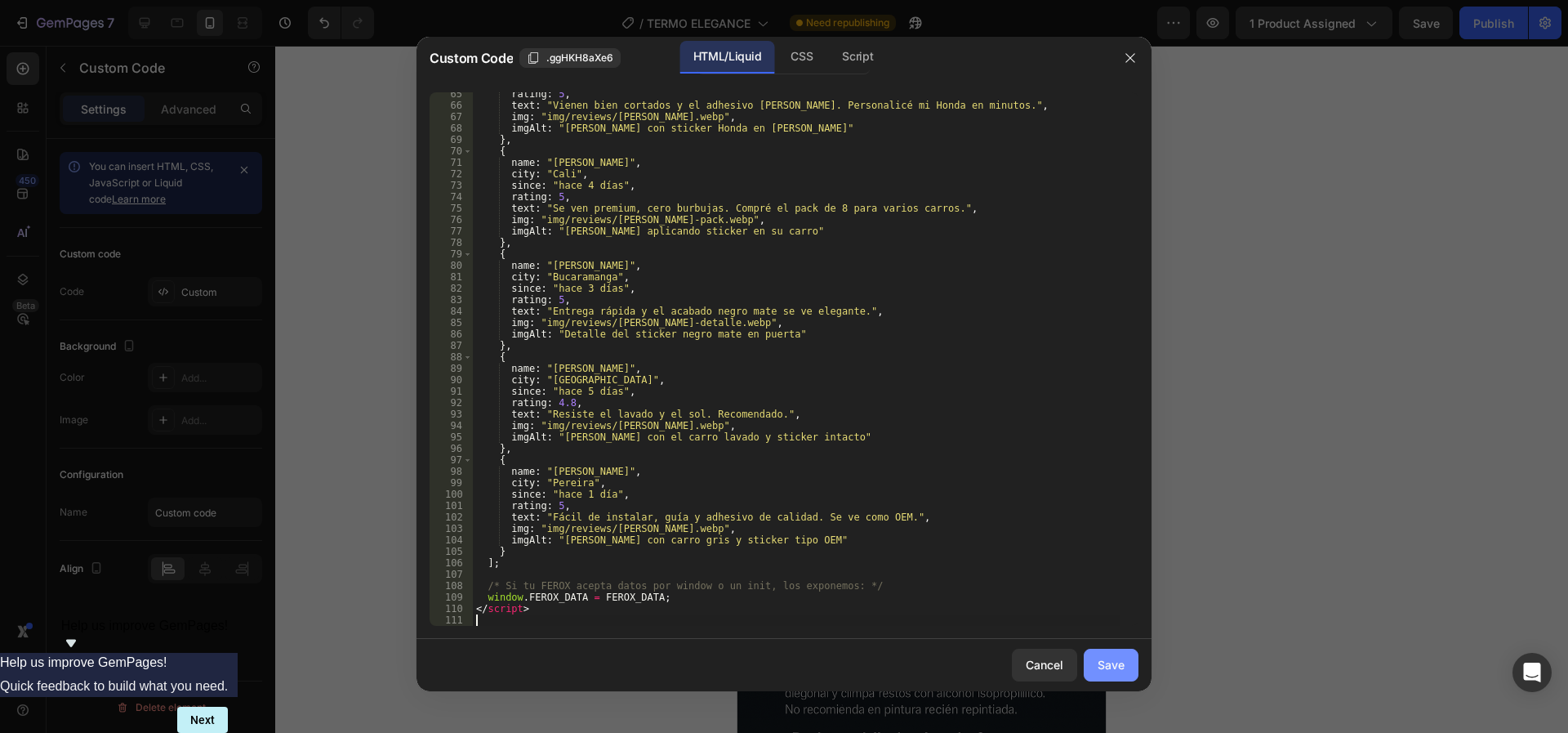
click at [1100, 663] on div "Save" at bounding box center [1111, 665] width 27 height 17
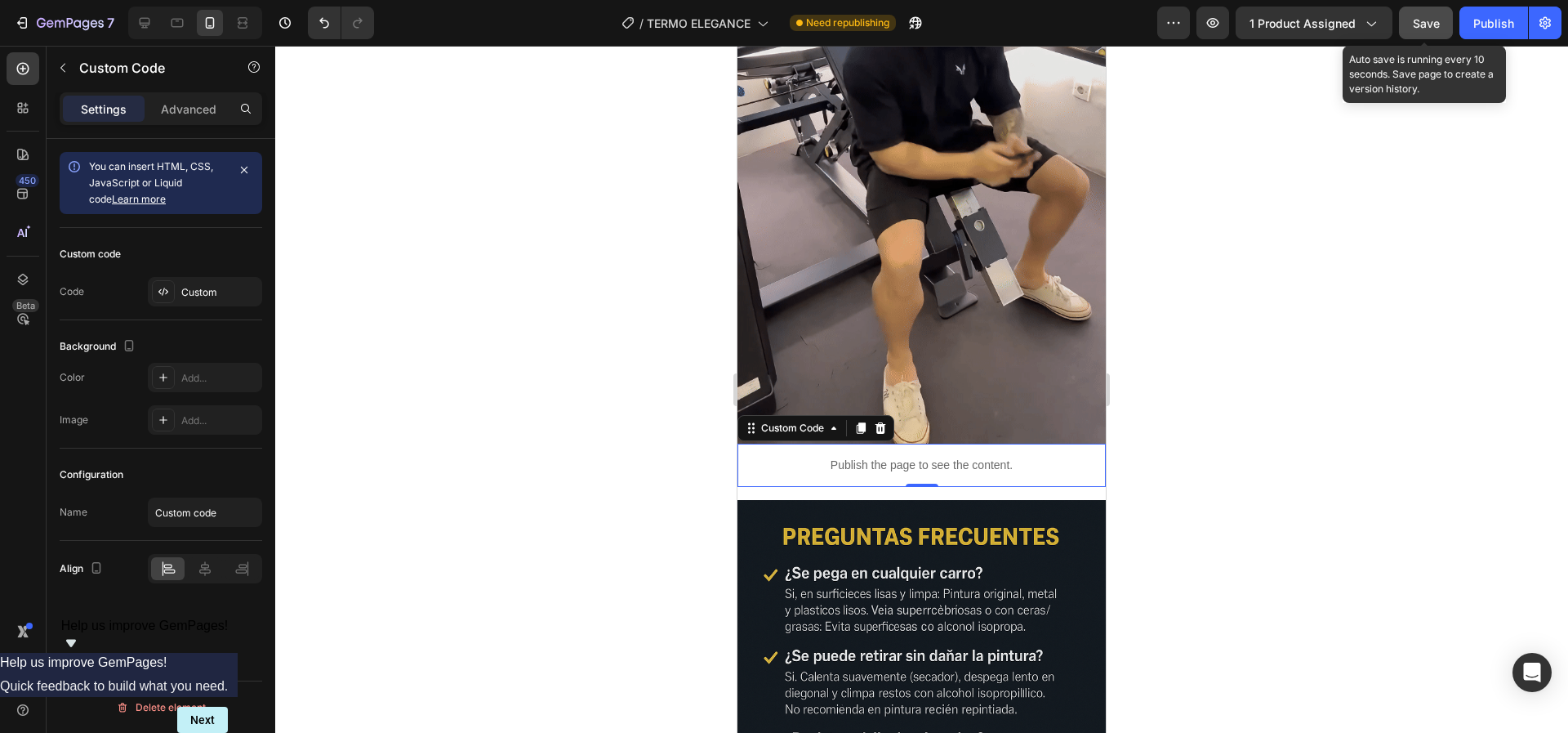
click at [1434, 24] on span "Save" at bounding box center [1426, 23] width 27 height 14
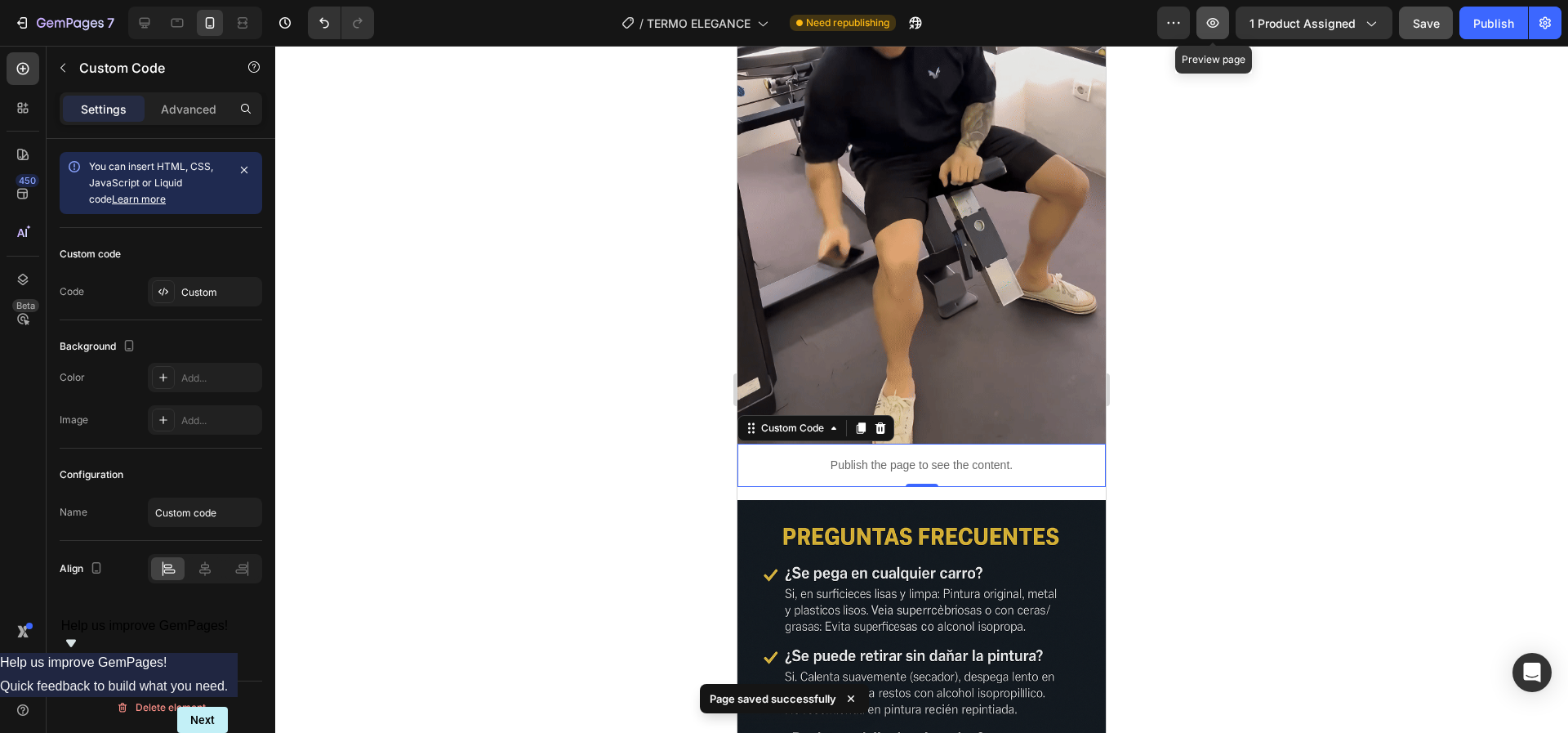
click at [1219, 22] on icon "button" at bounding box center [1213, 23] width 12 height 10
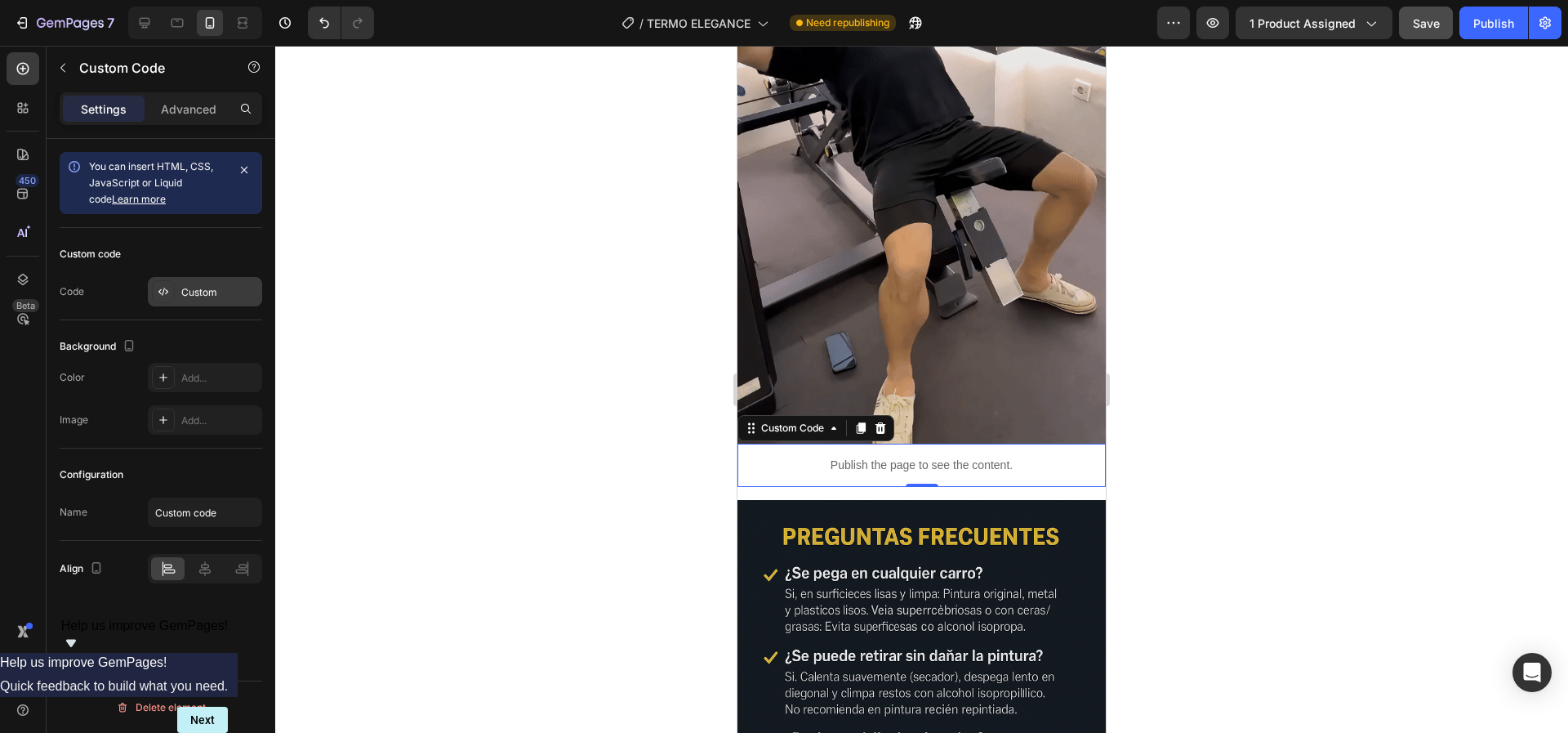
click at [185, 291] on div "Custom" at bounding box center [220, 292] width 76 height 14
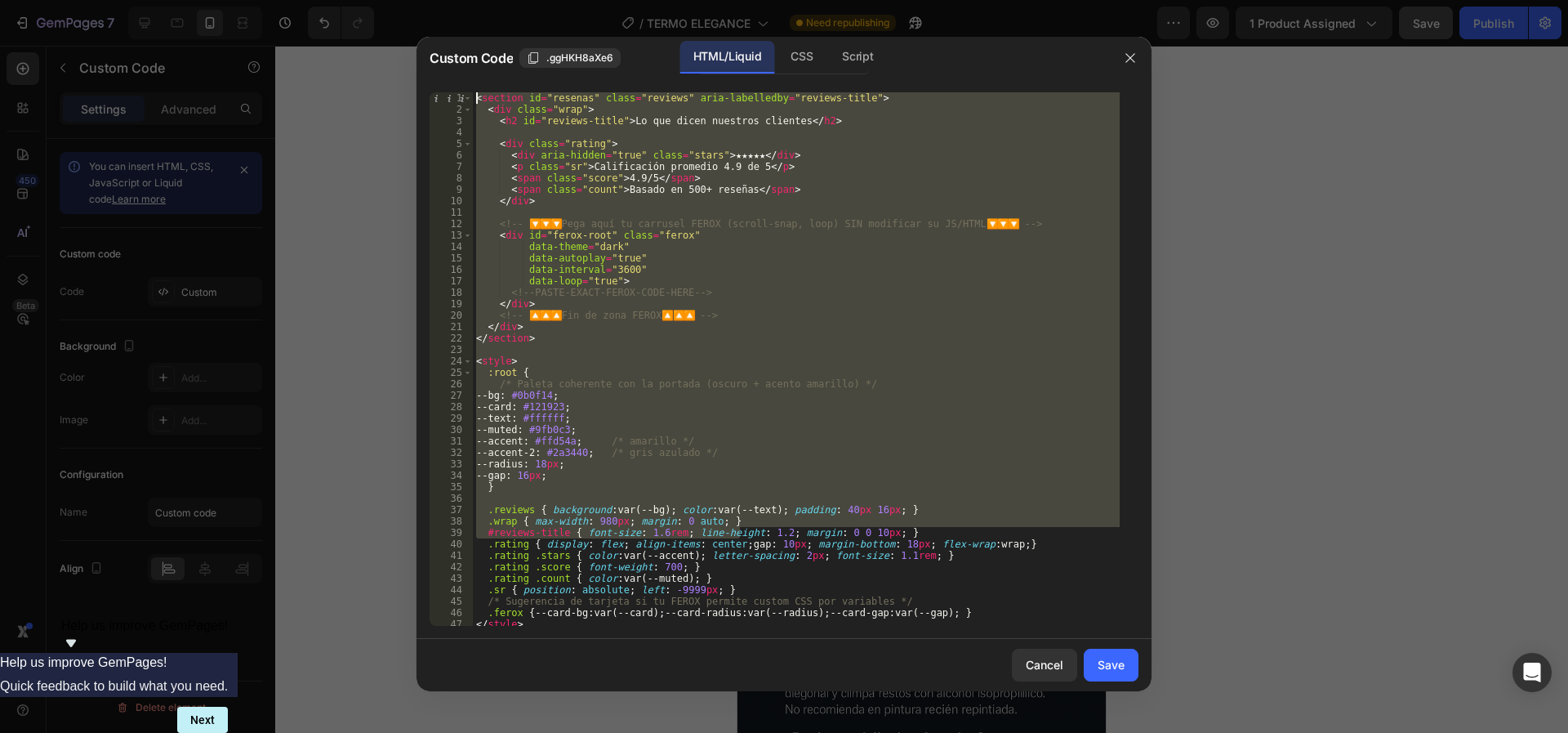
drag, startPoint x: 743, startPoint y: 538, endPoint x: 515, endPoint y: 31, distance: 555.9
click at [515, 31] on div "Custom Code .ggHKH8aXe6 HTML/Liquid CSS Script #reviews-title { font-size: 1.6r…" at bounding box center [784, 366] width 1568 height 733
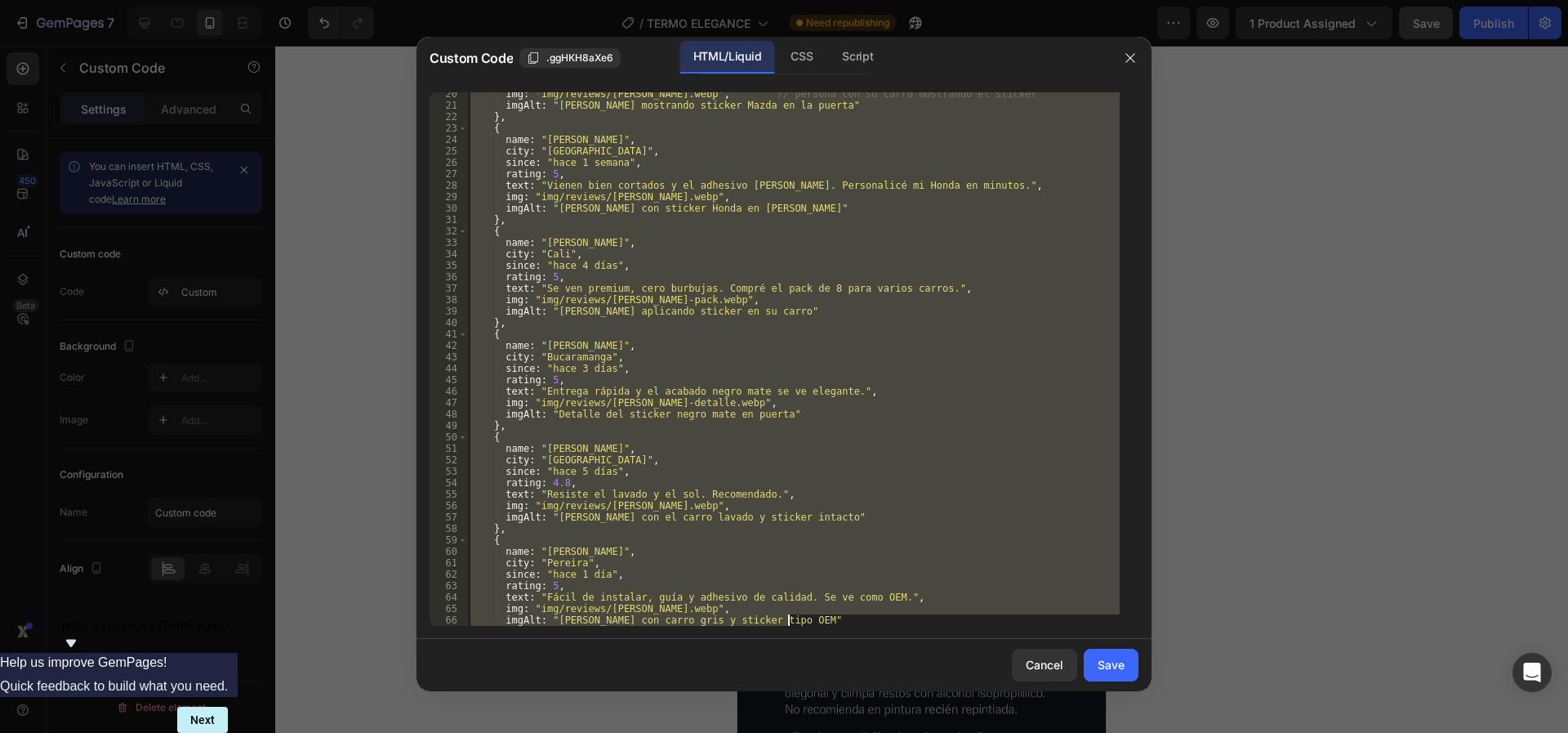
scroll to position [302, 0]
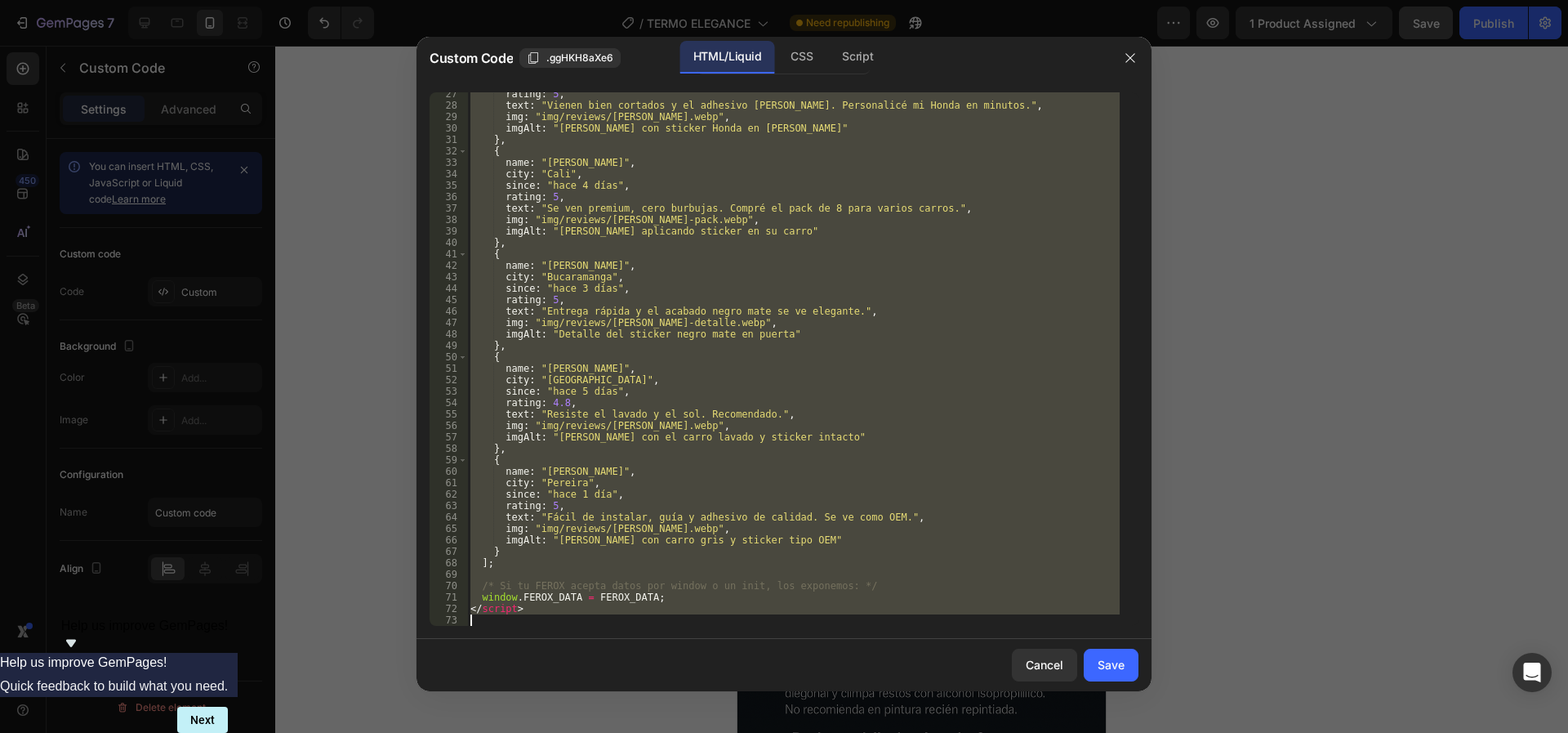
drag, startPoint x: 479, startPoint y: 102, endPoint x: 935, endPoint y: 733, distance: 778.5
click at [935, 0] on html "7 / TERMO ELEGANCE Need republishing Preview 1 product assigned Save Publish 45…" at bounding box center [784, 0] width 1568 height 0
type textarea ":"
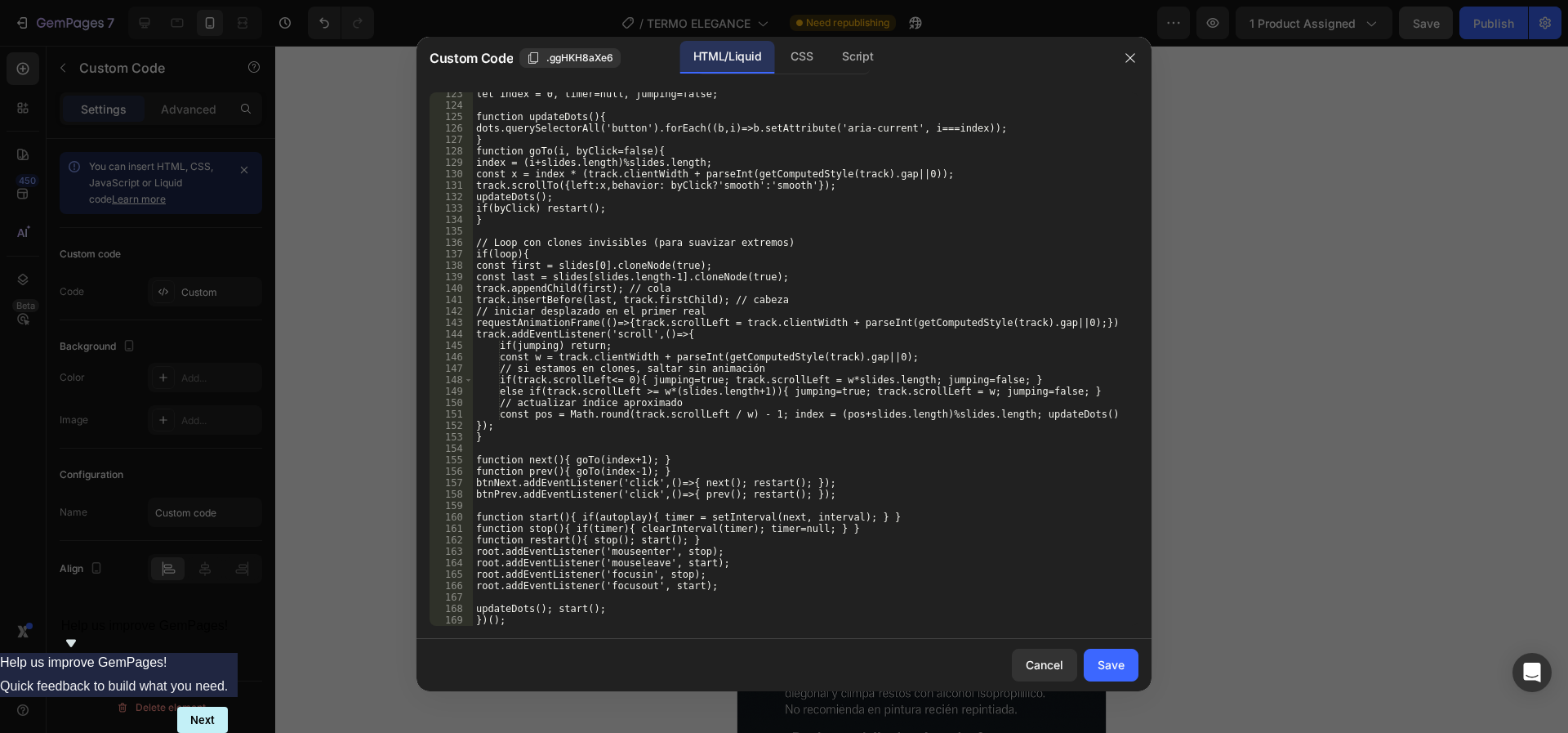
scroll to position [1537, 0]
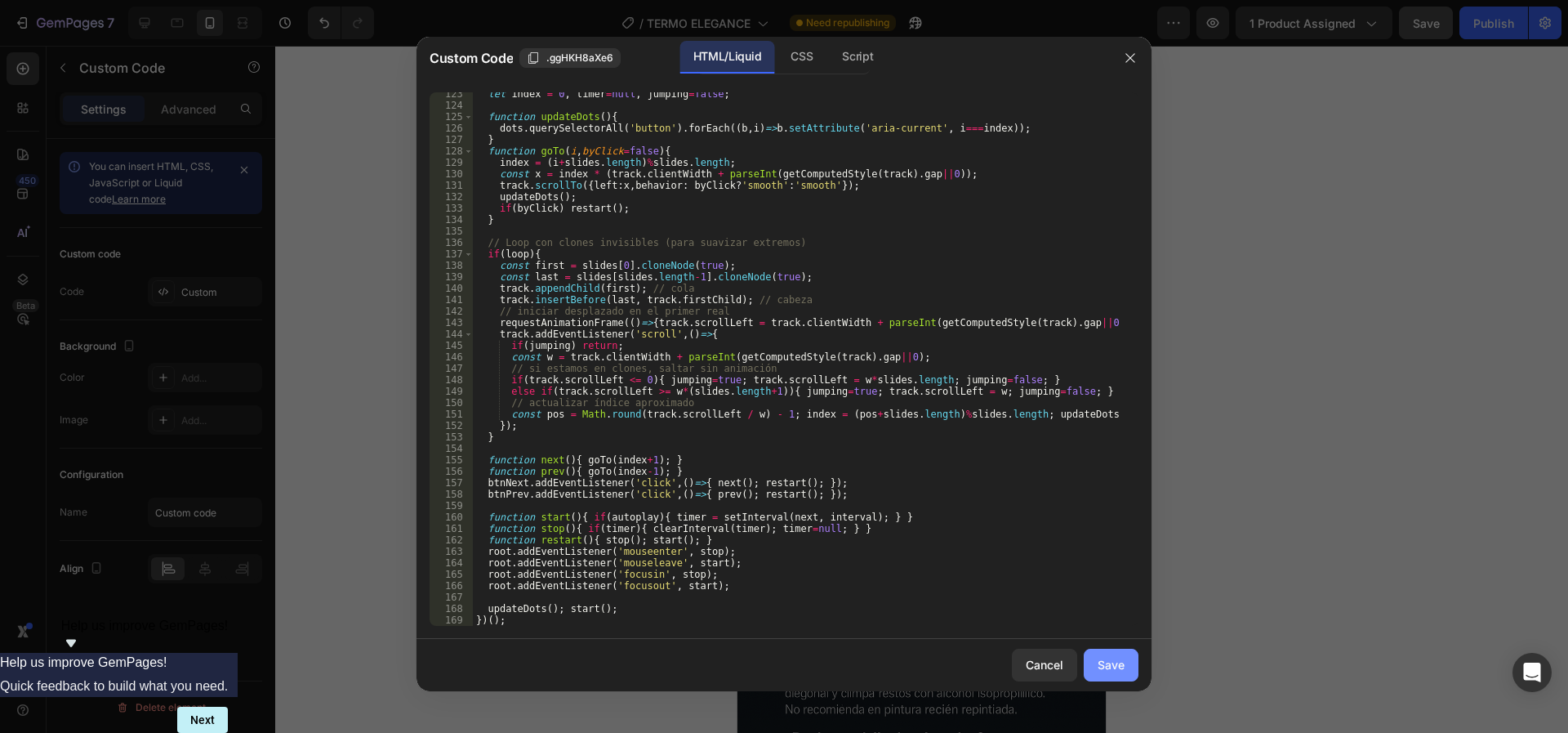
click at [1118, 657] on div "Save" at bounding box center [1111, 665] width 27 height 17
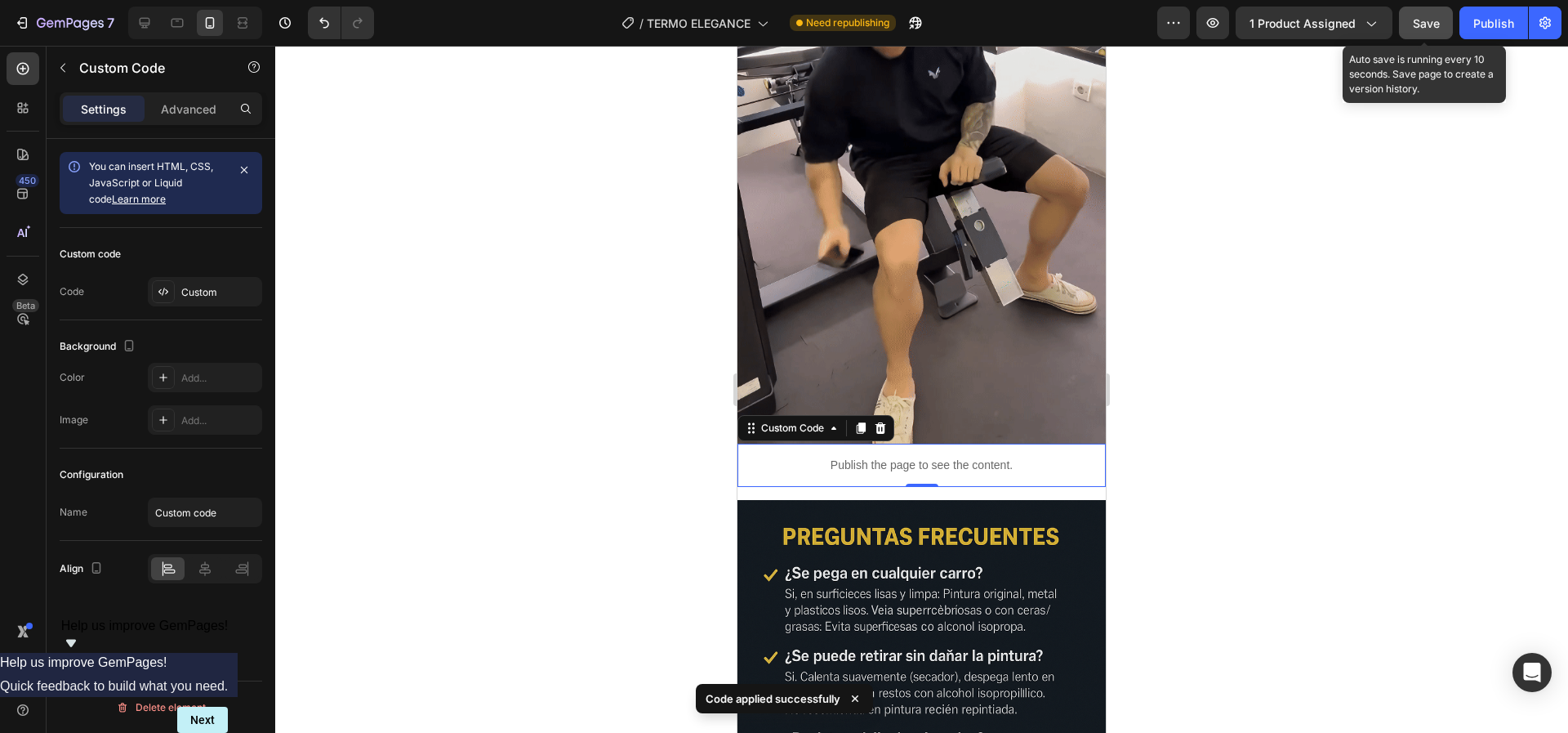
click at [1425, 25] on span "Save" at bounding box center [1426, 23] width 27 height 14
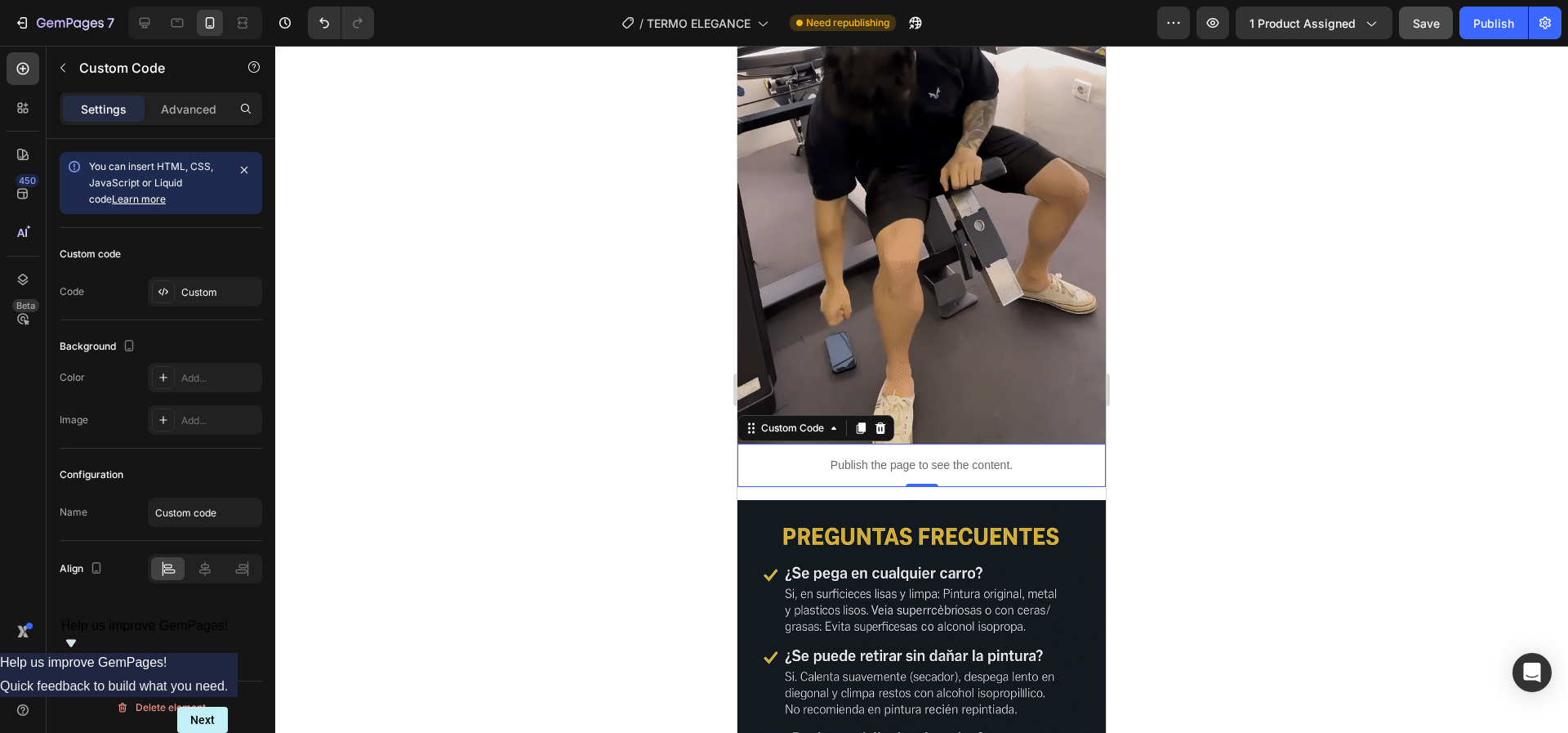
click at [527, 330] on div at bounding box center [921, 389] width 1293 height 687
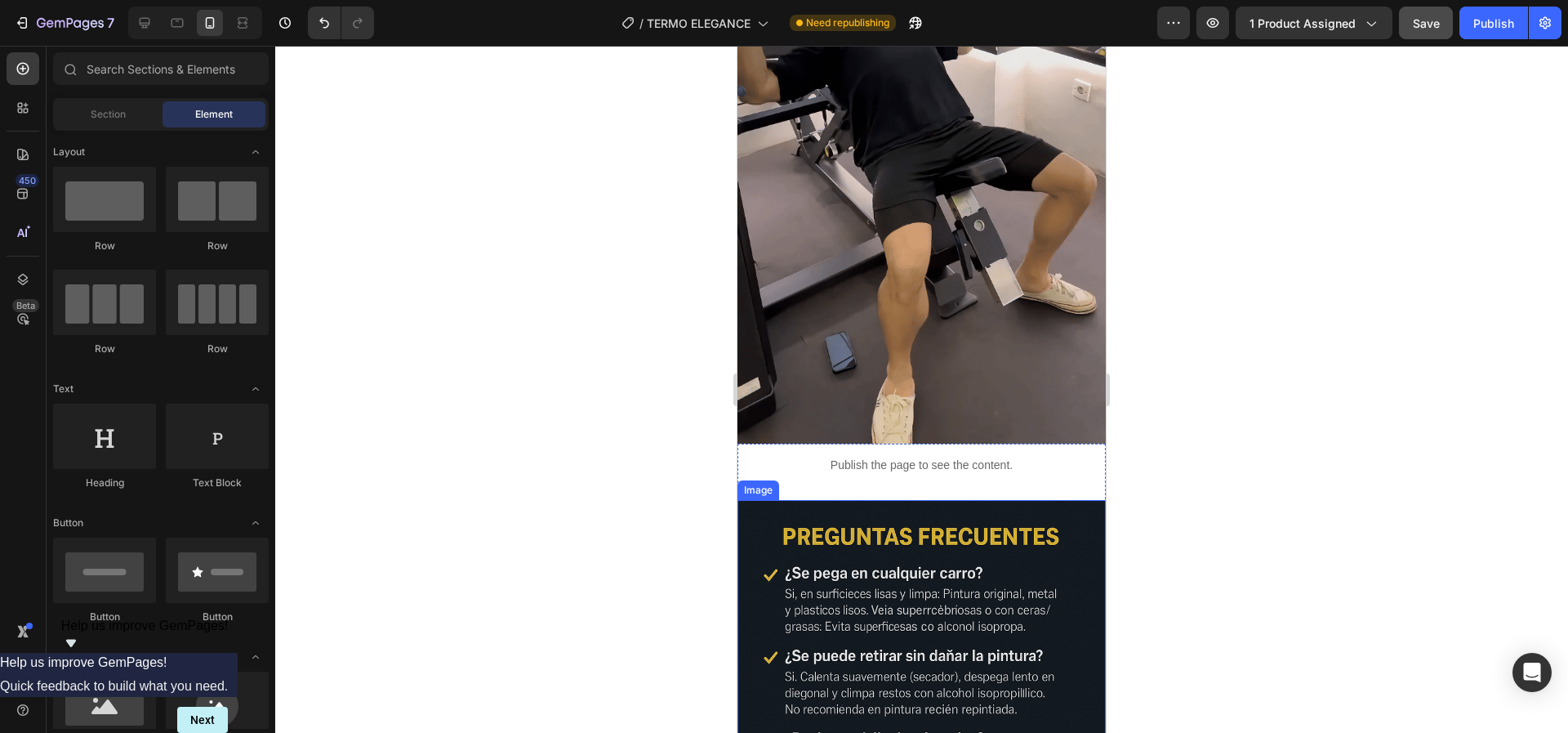
click at [887, 443] on div "Publish the page to see the content." at bounding box center [922, 465] width 368 height 43
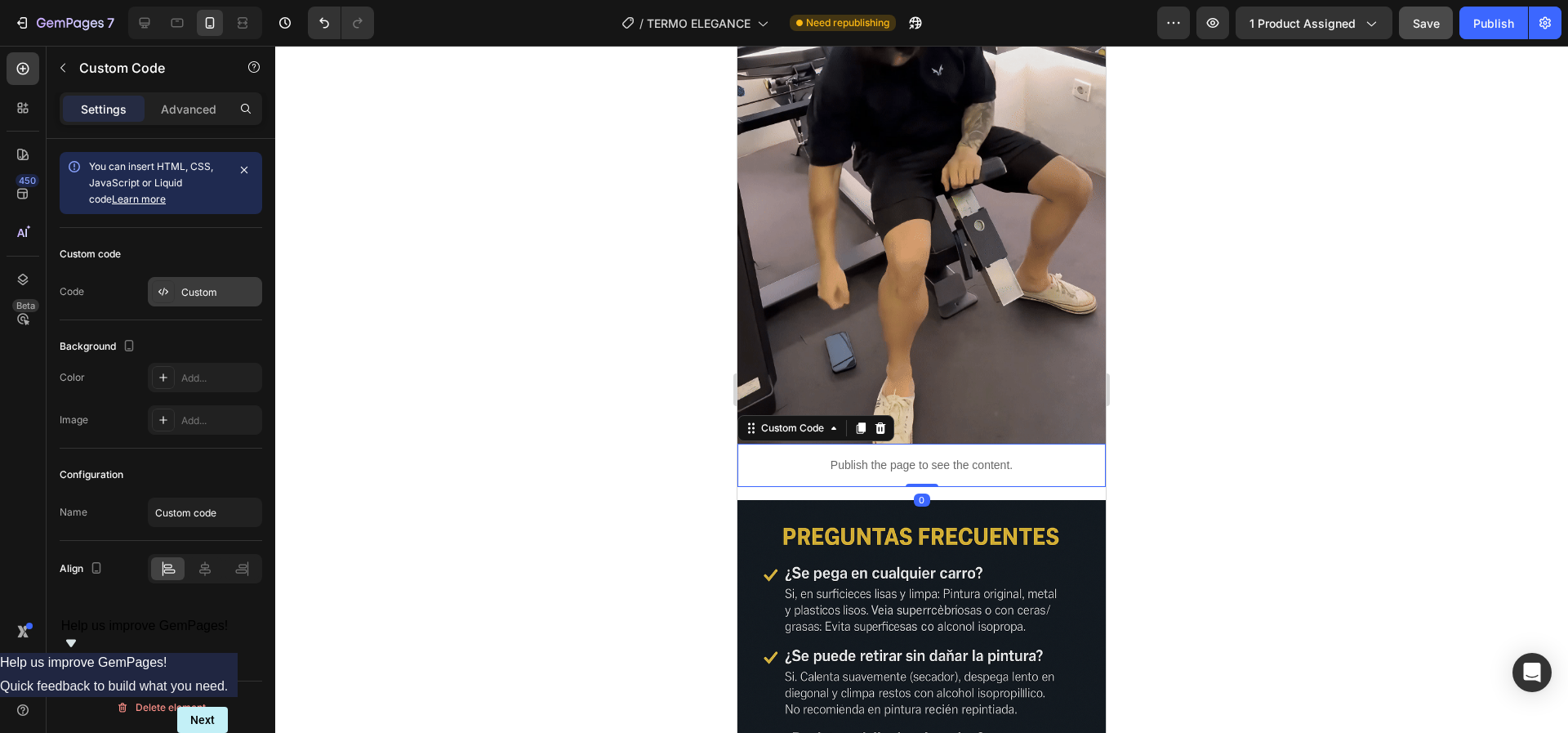
click at [208, 296] on div "Custom" at bounding box center [220, 292] width 76 height 14
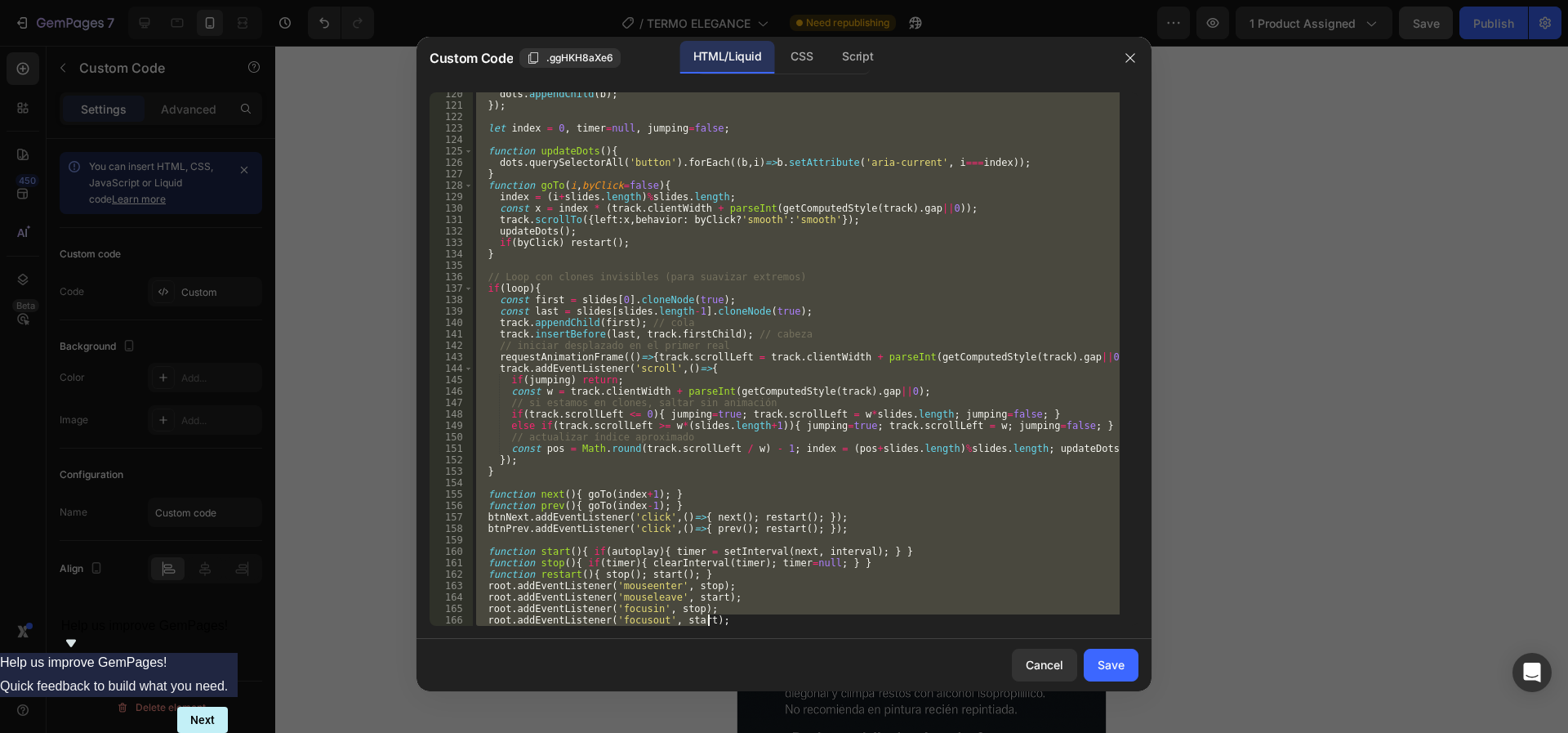
scroll to position [1583, 0]
drag, startPoint x: 587, startPoint y: 232, endPoint x: 1191, endPoint y: 733, distance: 784.7
click at [1191, 0] on html "7 / TERMO ELEGANCE Need republishing Preview 1 product assigned Save Publish 45…" at bounding box center [784, 0] width 1568 height 0
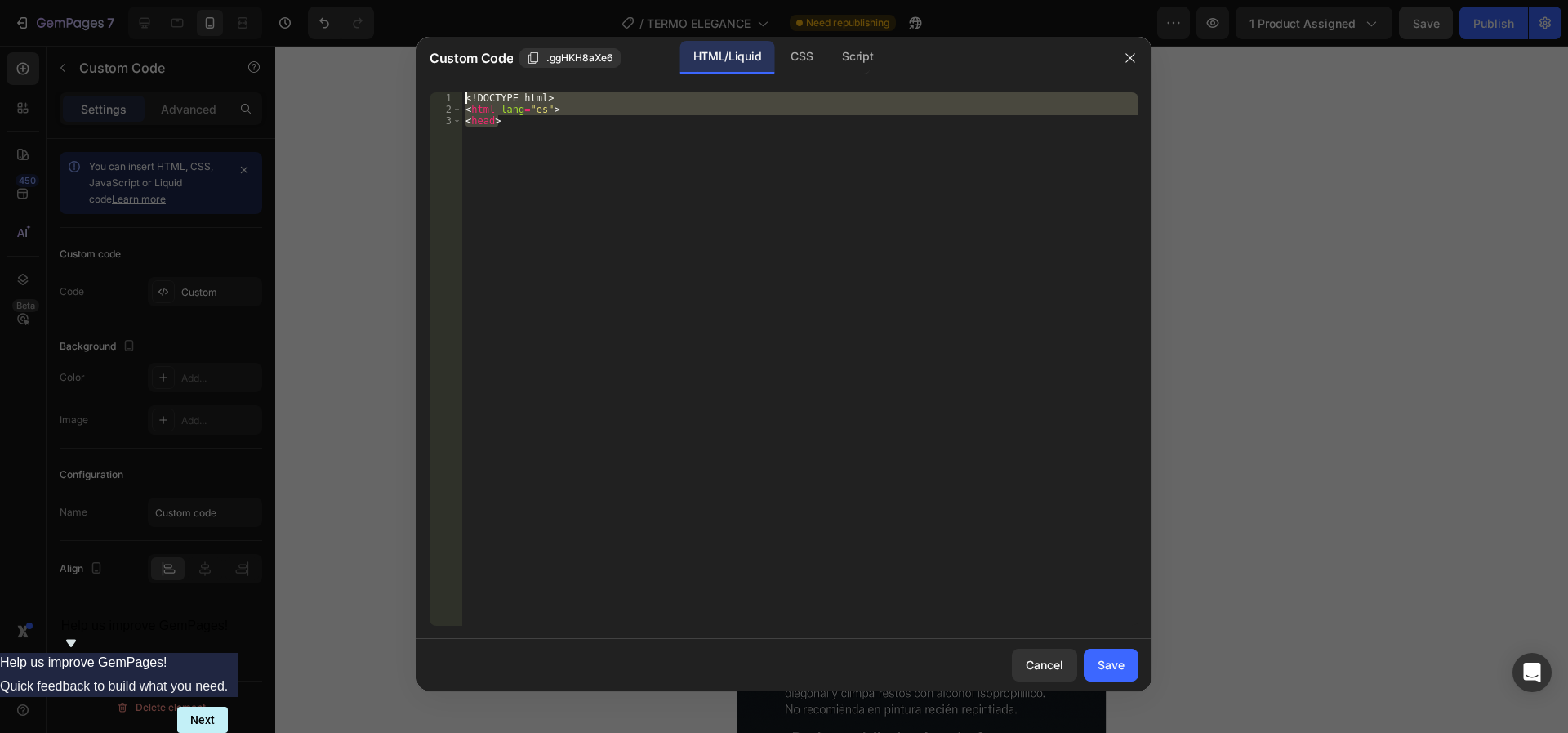
drag, startPoint x: 701, startPoint y: 248, endPoint x: 361, endPoint y: -55, distance: 455.4
click at [361, 0] on html "7 / TERMO ELEGANCE Need republishing Preview 1 product assigned Save Publish 45…" at bounding box center [784, 0] width 1568 height 0
type textarea "<!DOCTYPE html> <html lang="es">"
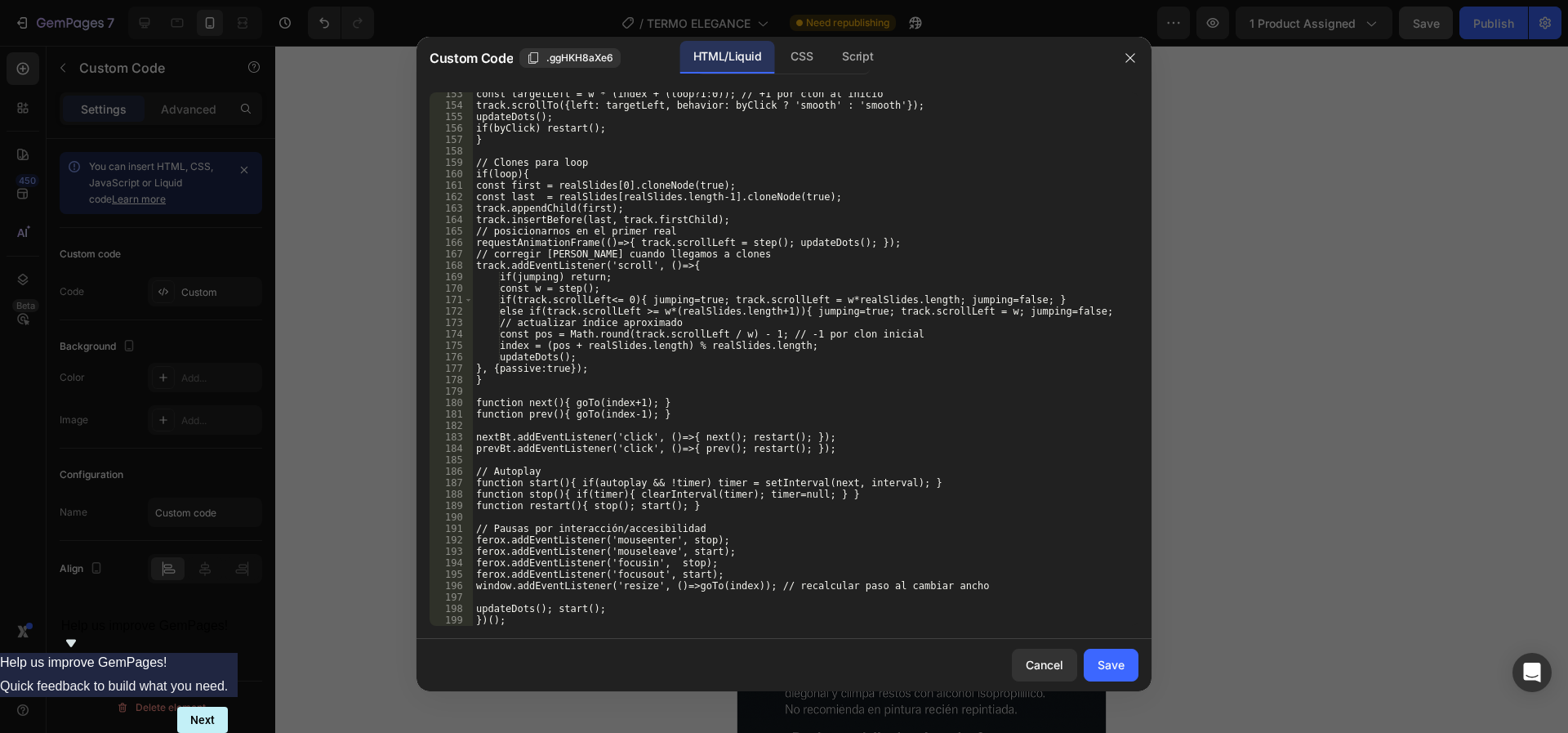
scroll to position [1801, 0]
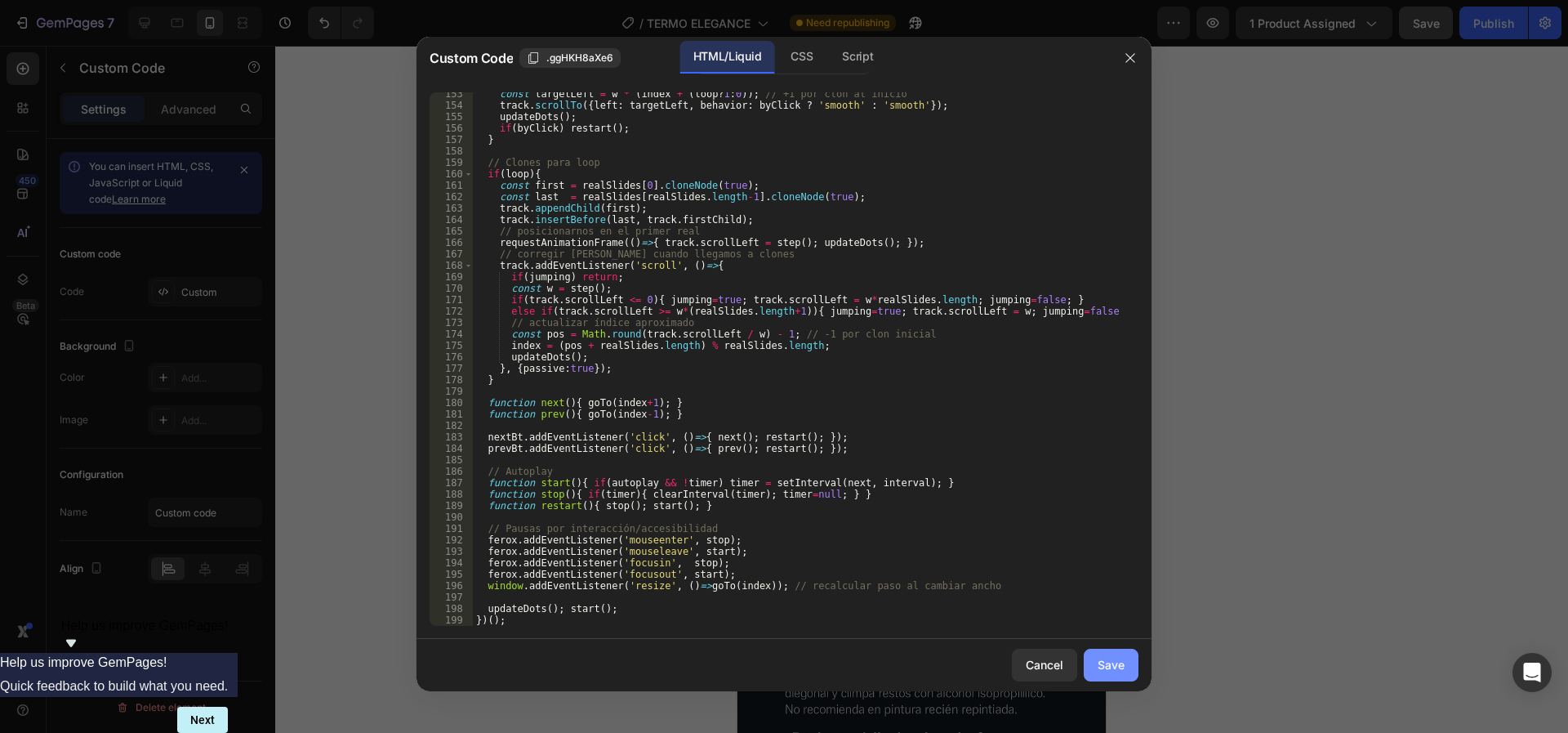
click at [1117, 679] on button "Save" at bounding box center [1111, 665] width 54 height 32
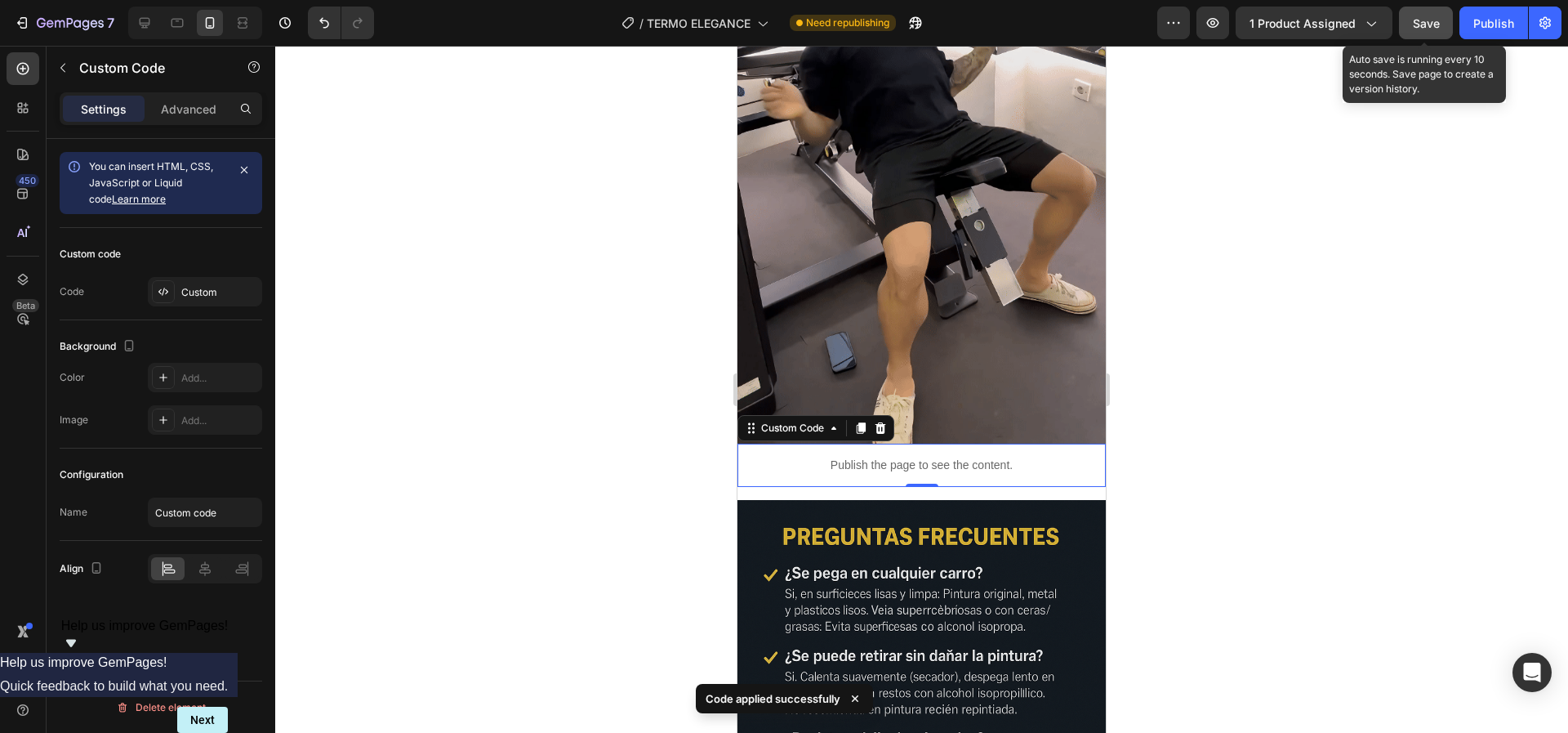
click at [1436, 16] on span "Save" at bounding box center [1426, 23] width 27 height 14
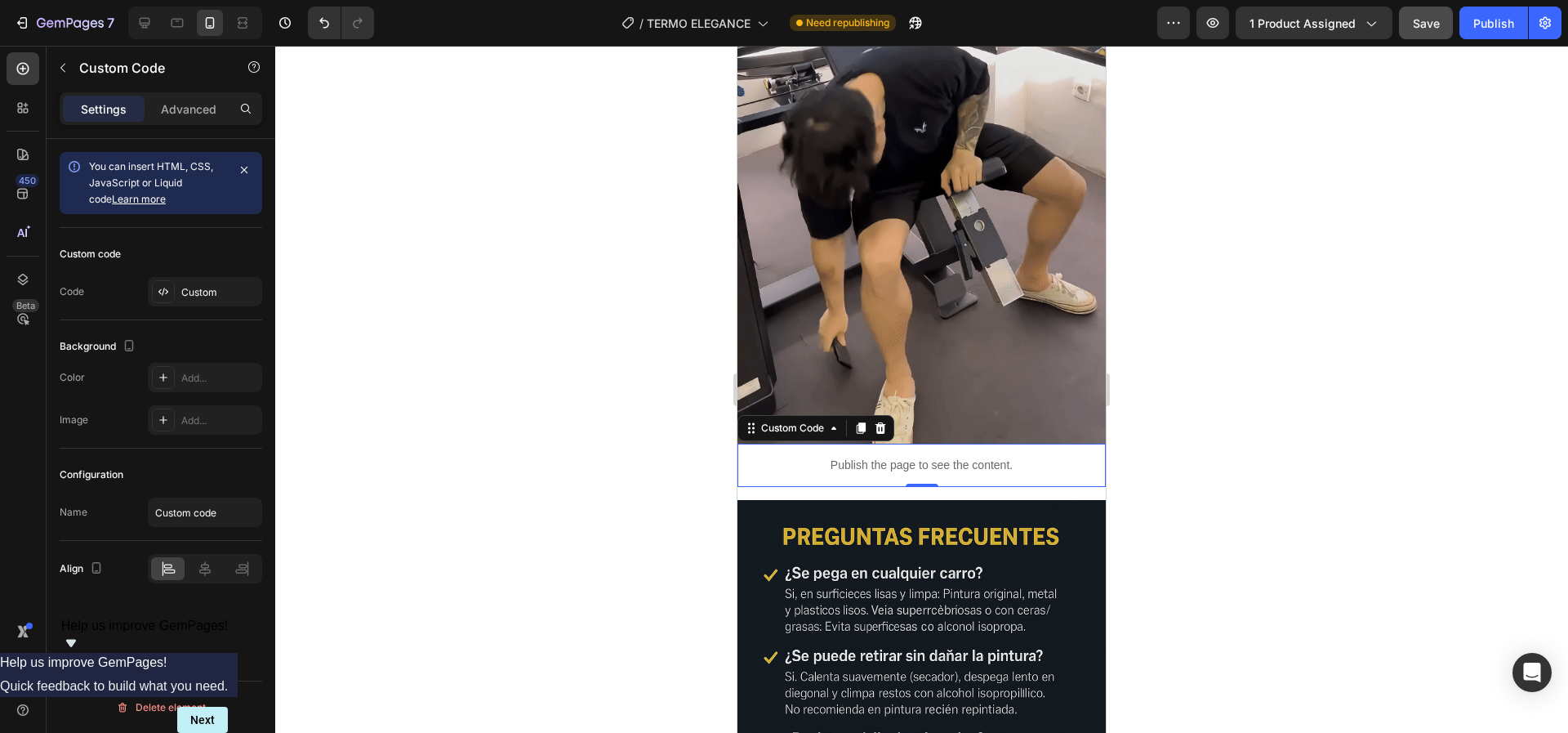
click at [984, 457] on p "Publish the page to see the content." at bounding box center [922, 465] width 368 height 17
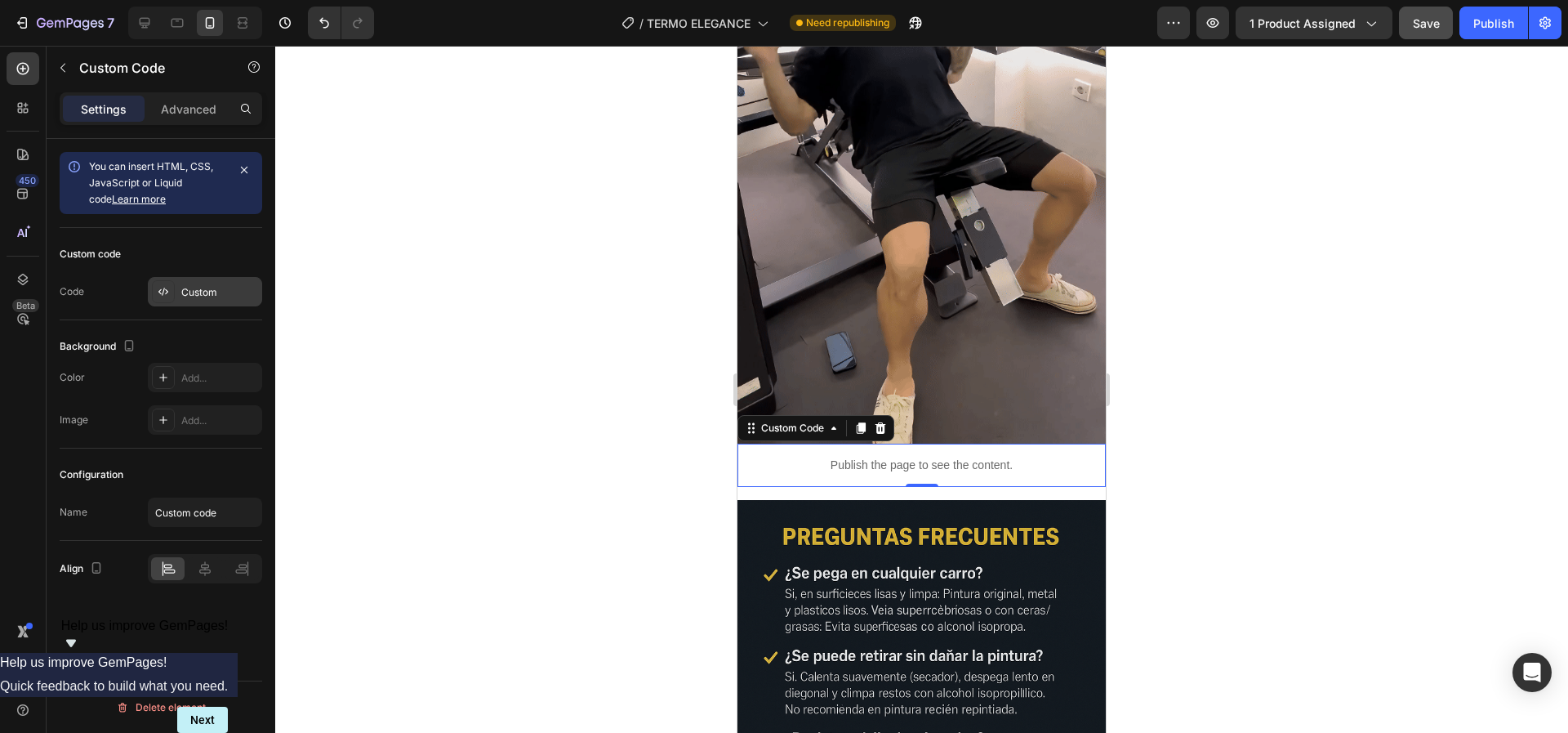
click at [213, 284] on div "Custom" at bounding box center [205, 291] width 115 height 30
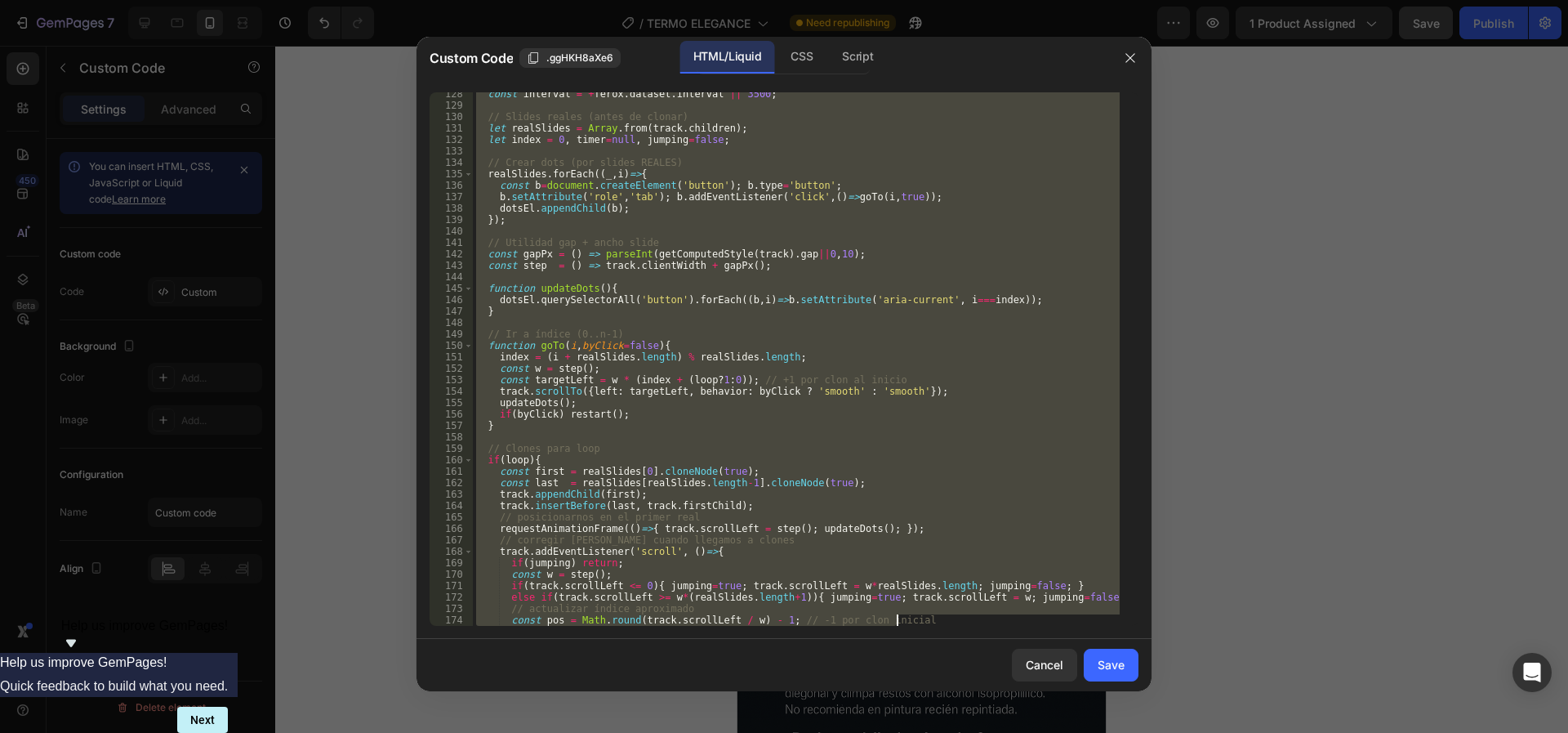
drag, startPoint x: 532, startPoint y: 126, endPoint x: 1137, endPoint y: 733, distance: 857.0
click at [1137, 0] on html "7 / TERMO ELEGANCE Need republishing Preview 1 product assigned Save Publish 45…" at bounding box center [784, 0] width 1568 height 0
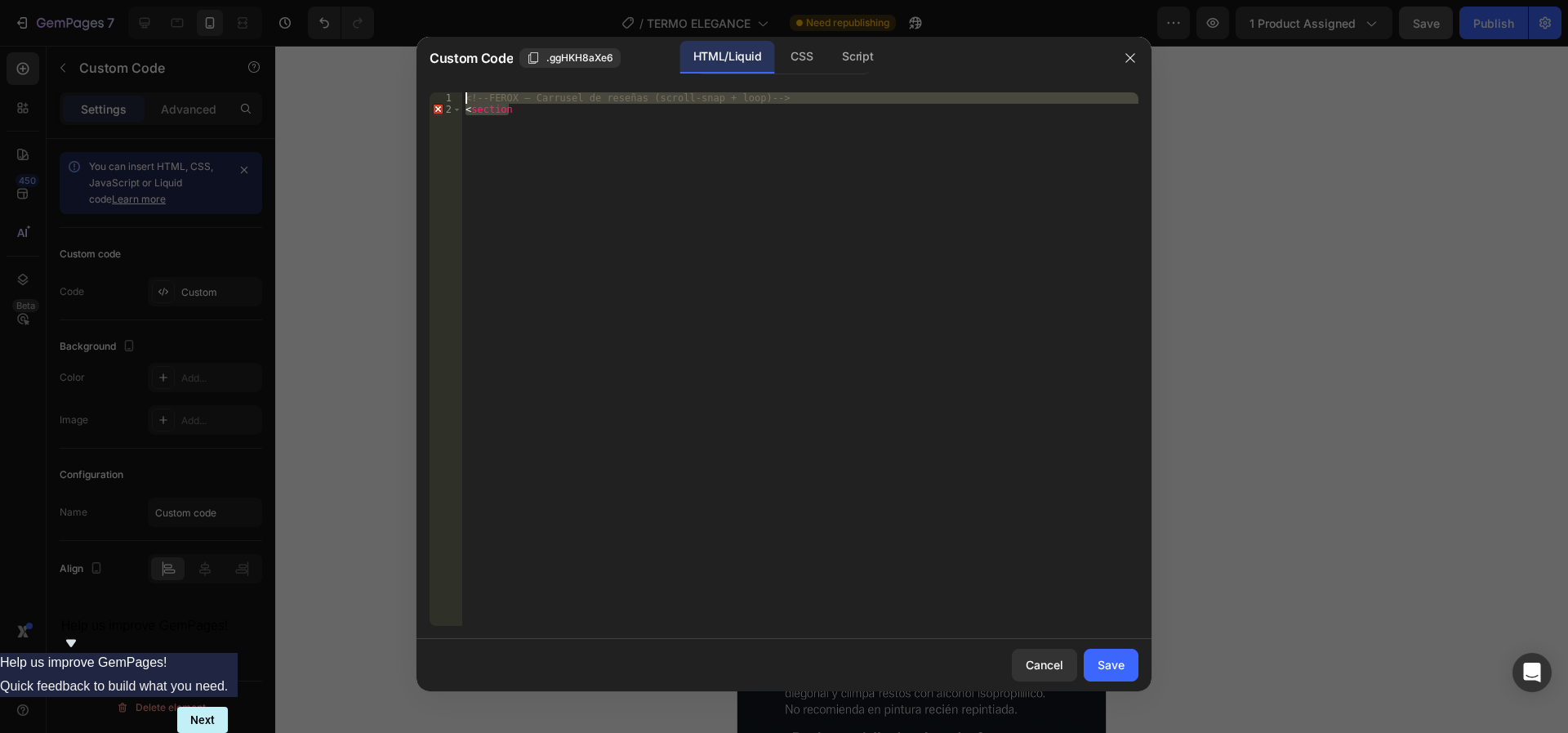
drag, startPoint x: 750, startPoint y: 537, endPoint x: 354, endPoint y: -82, distance: 734.8
click at [354, 0] on html "7 / TERMO ELEGANCE Need republishing Preview 1 product assigned Save Publish 45…" at bounding box center [784, 0] width 1568 height 0
type textarea "<!-- FEROX – Carrusel de reseñas (scroll-snap + loop) --> <section"
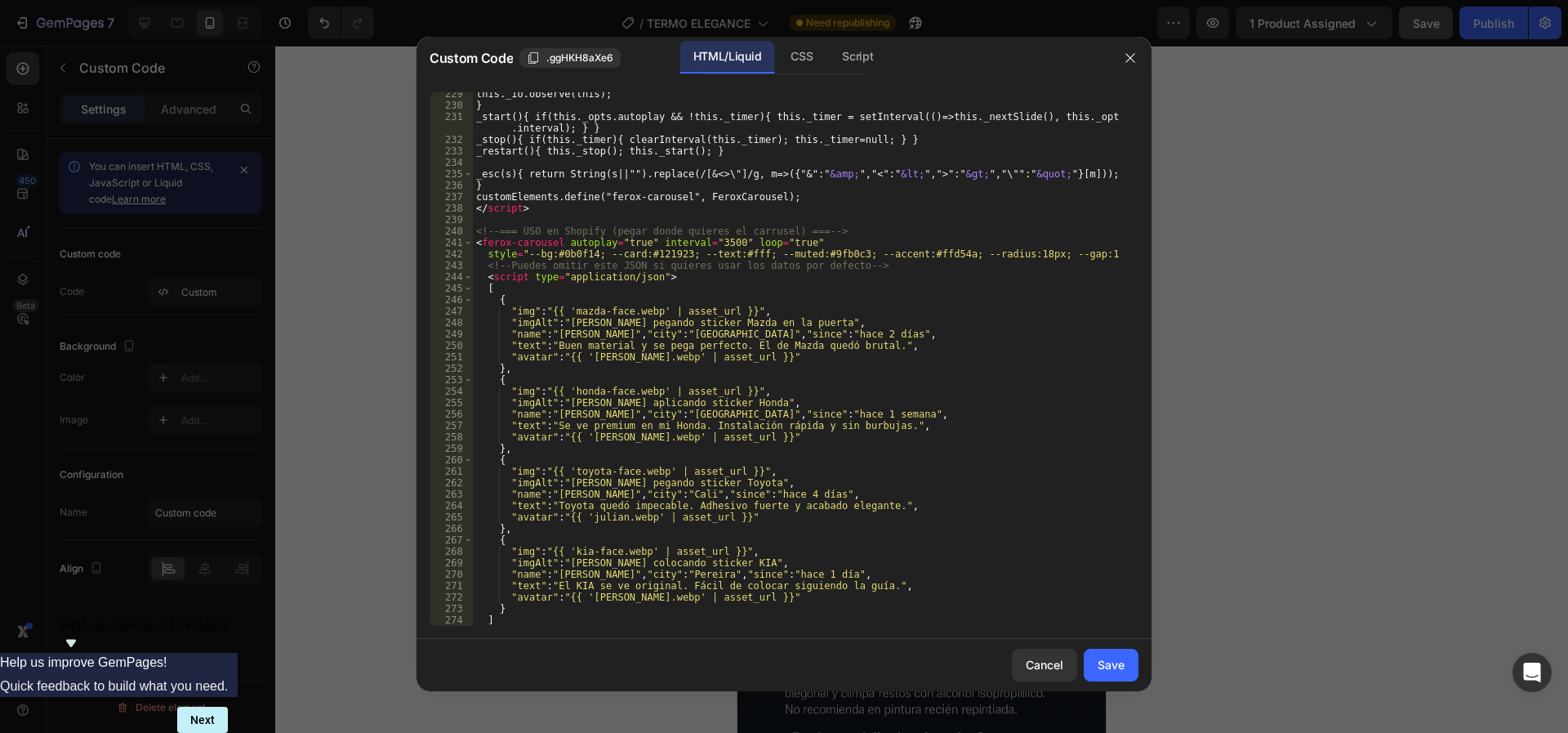
scroll to position [2692, 0]
click at [1110, 669] on div "Save" at bounding box center [1111, 665] width 27 height 17
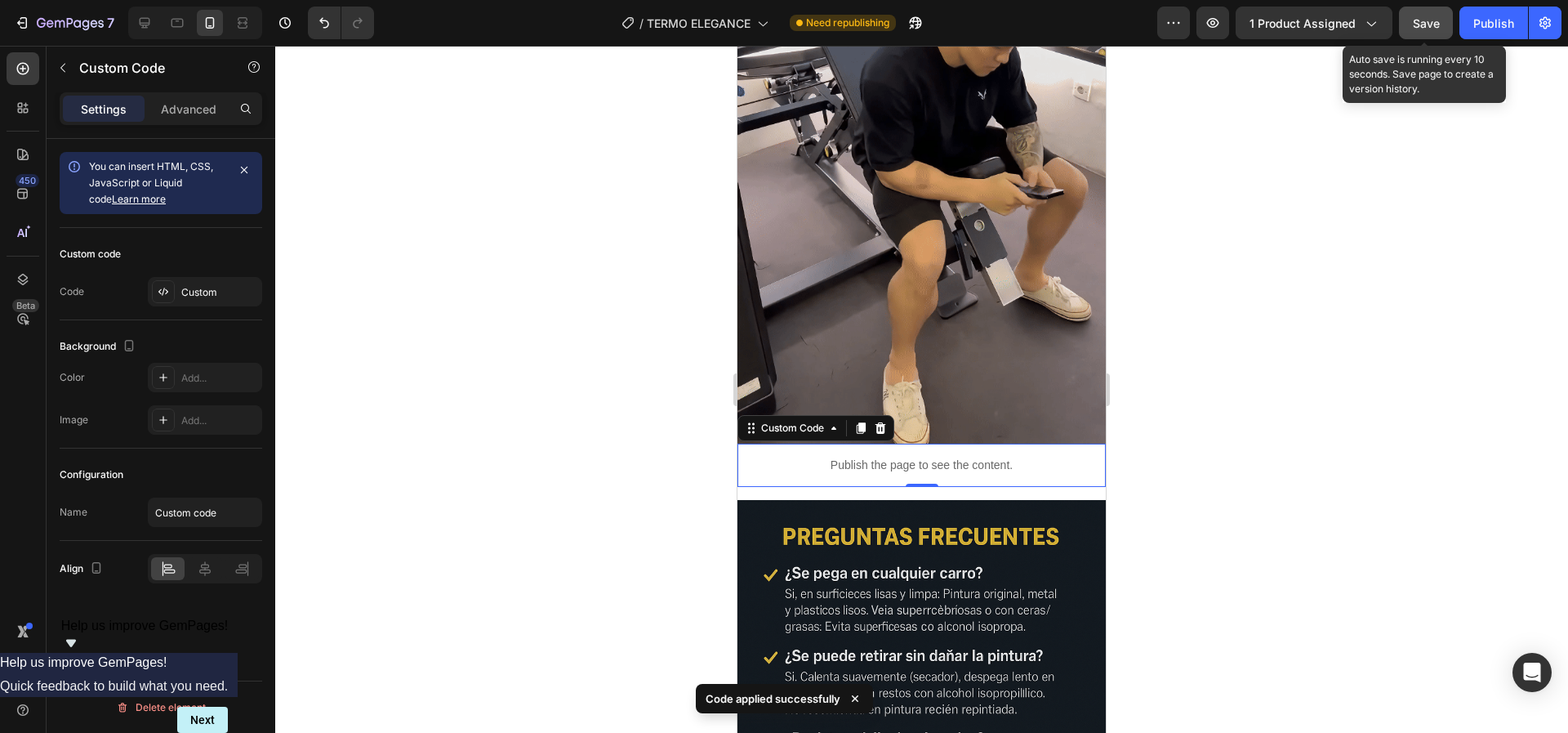
click at [1427, 27] on span "Save" at bounding box center [1426, 23] width 27 height 14
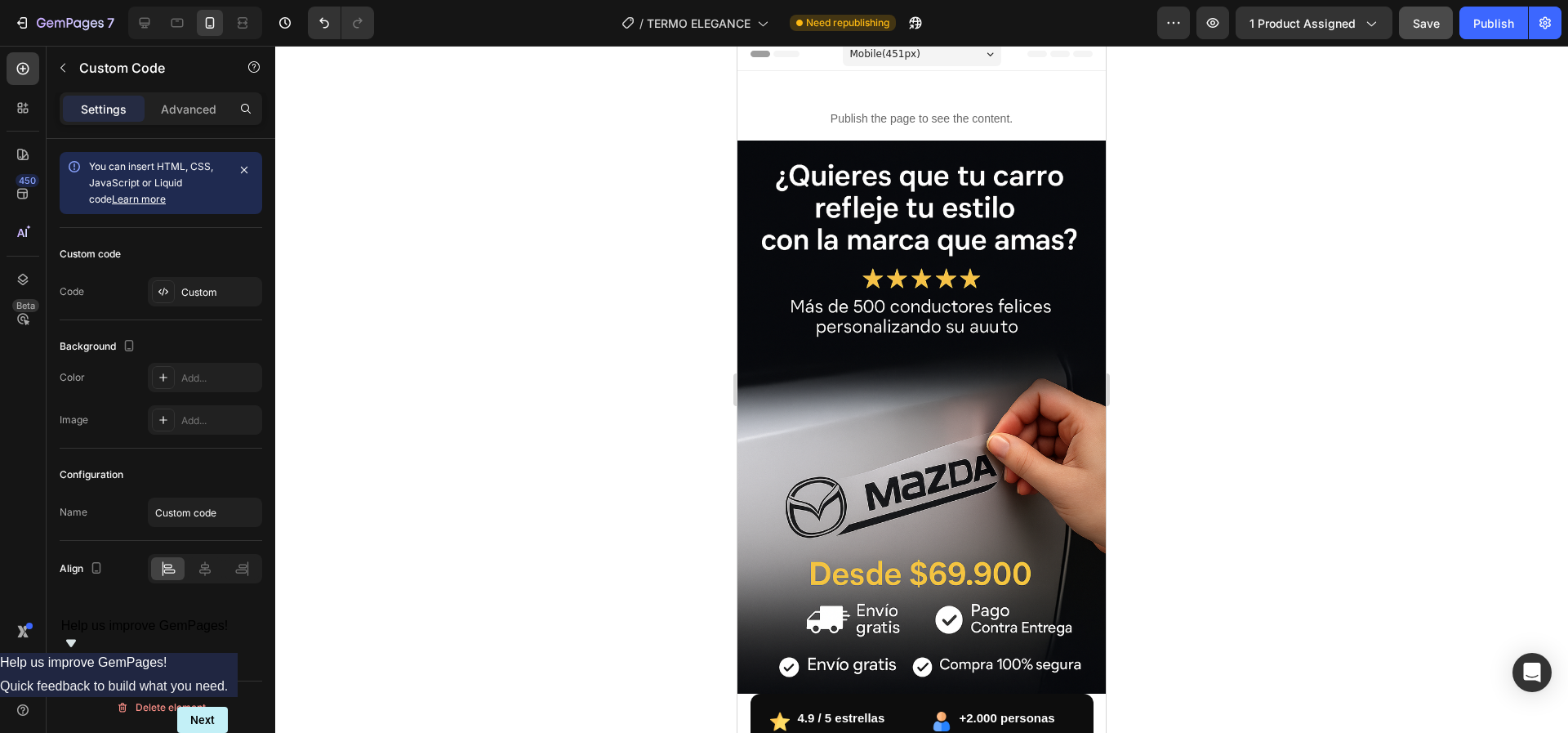
scroll to position [0, 0]
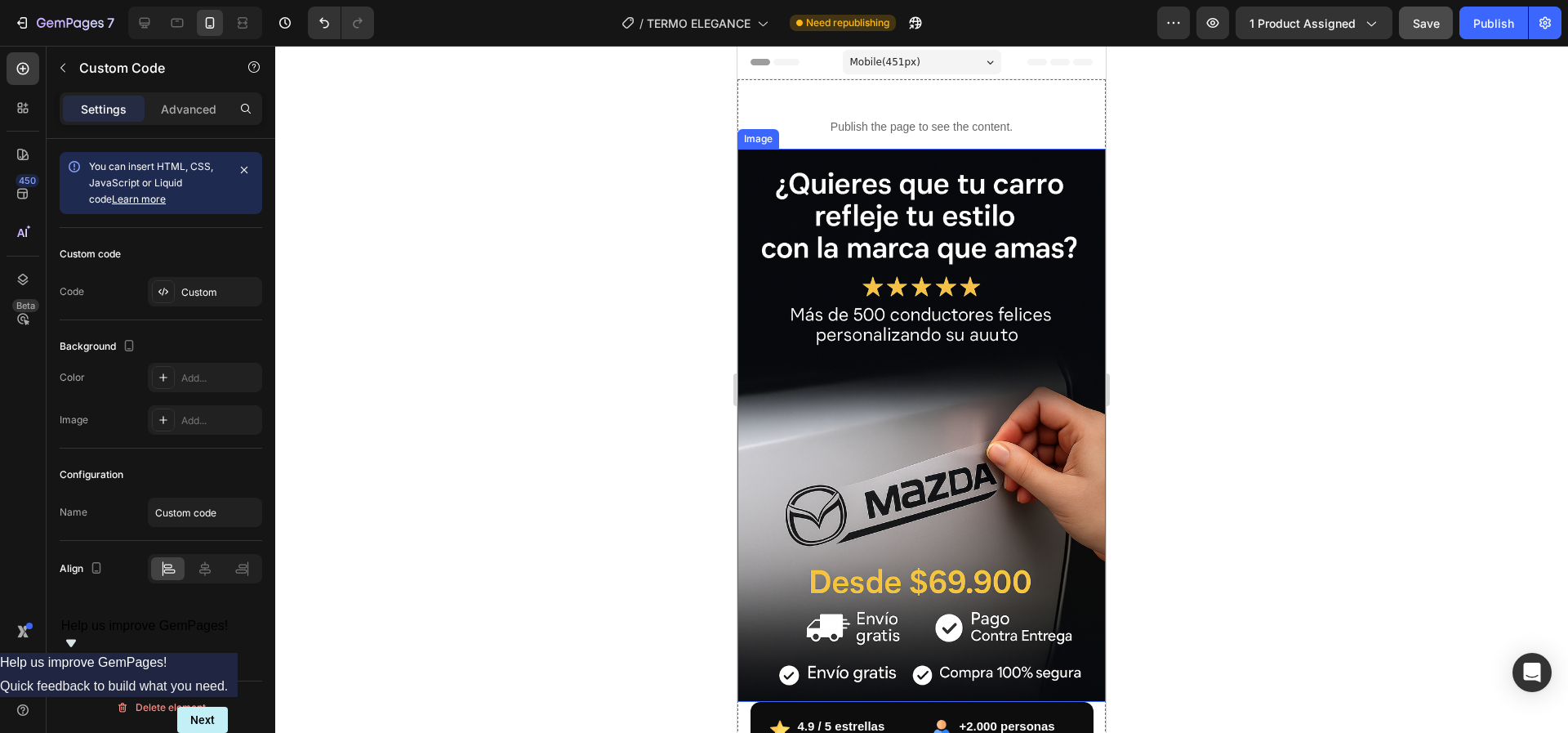
click at [937, 369] on img at bounding box center [922, 425] width 368 height 553
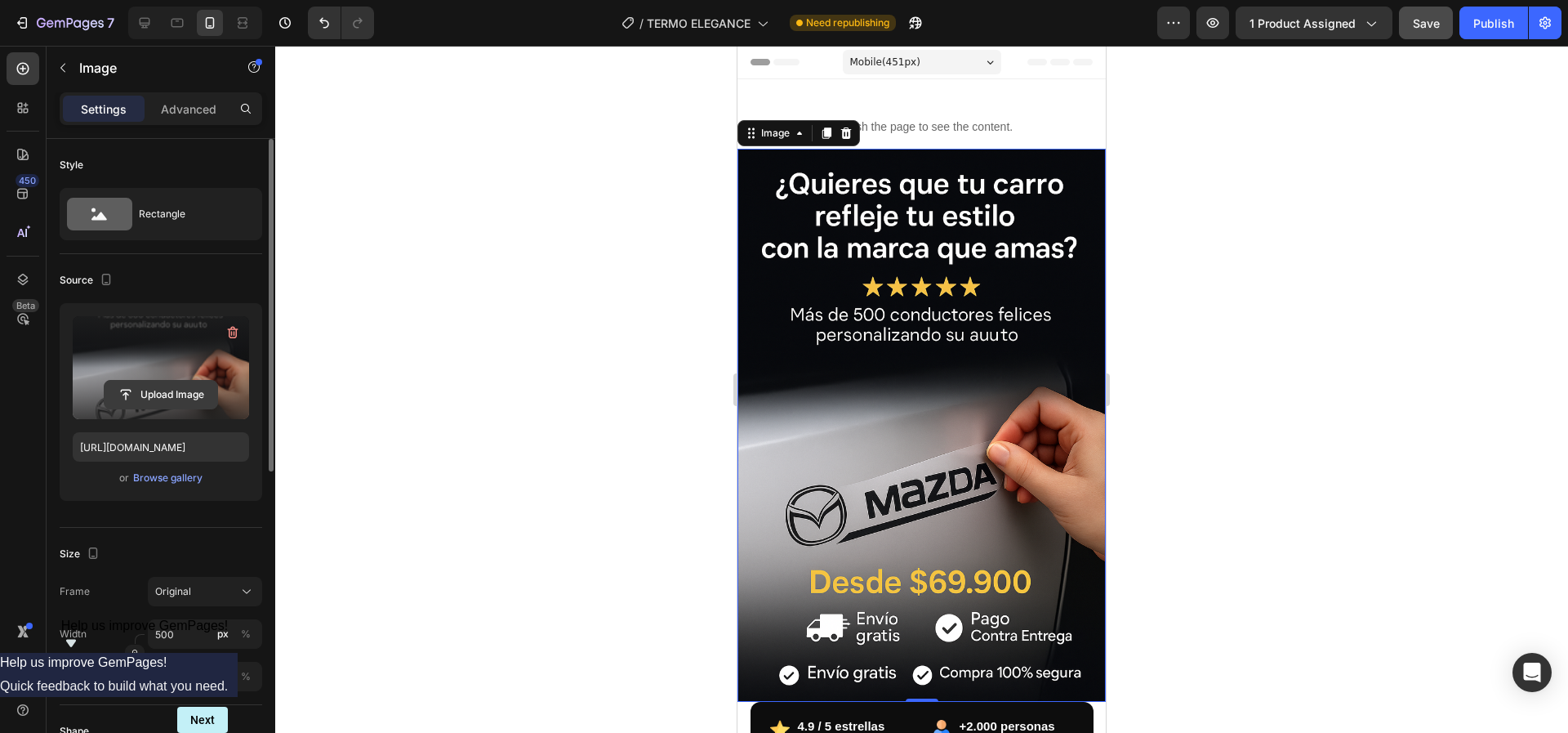
click at [142, 392] on input "file" at bounding box center [160, 394] width 113 height 28
